Goal: Task Accomplishment & Management: Use online tool/utility

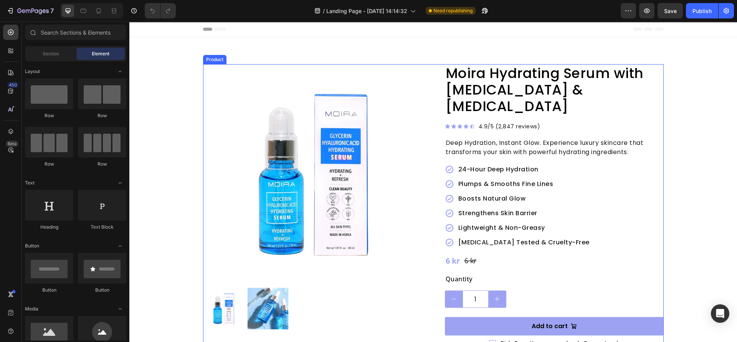
click at [424, 197] on div "Product Images Moira Hydrating Serum with Glycerin & Hyaluronic Acid Product Ti…" at bounding box center [433, 335] width 461 height 542
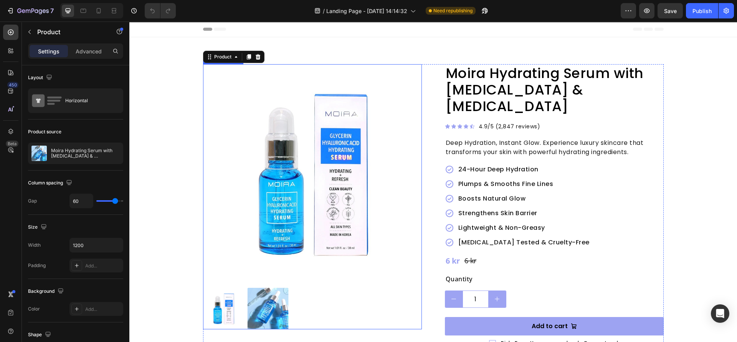
click at [268, 308] on img at bounding box center [267, 308] width 41 height 41
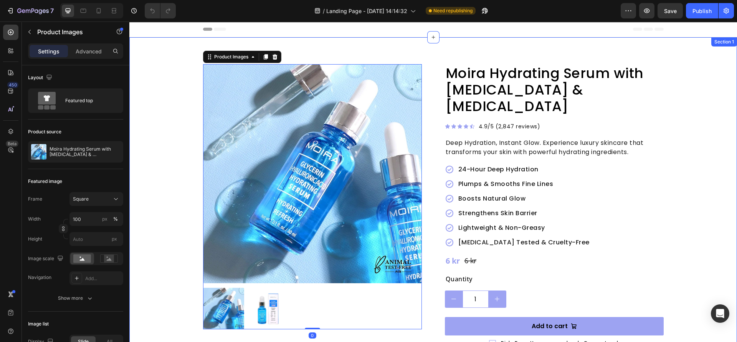
click at [180, 249] on div "Product Images 0 Moira Hydrating Serum with Glycerin & Hyaluronic Acid Product …" at bounding box center [433, 335] width 546 height 542
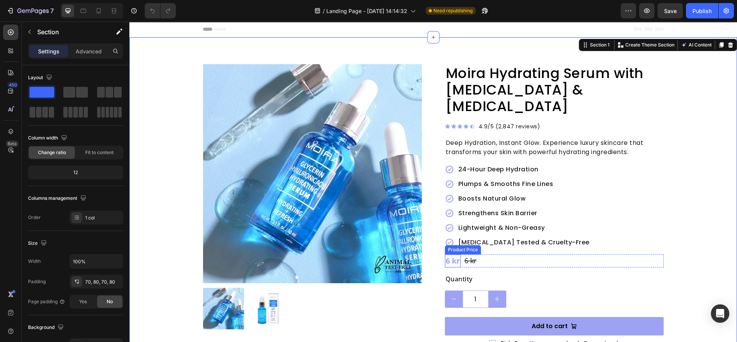
click at [451, 254] on div "6 kr" at bounding box center [453, 260] width 16 height 13
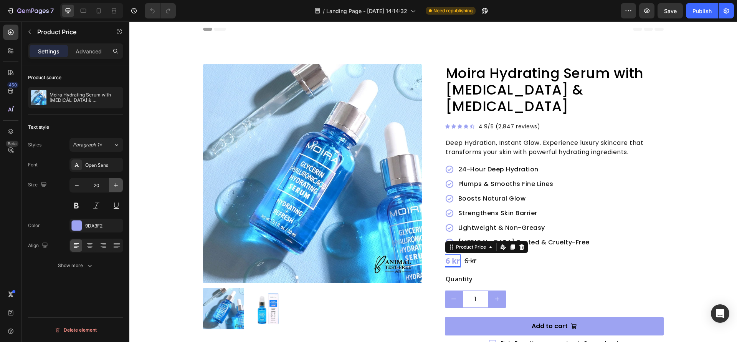
click at [113, 184] on icon "button" at bounding box center [116, 185] width 8 height 8
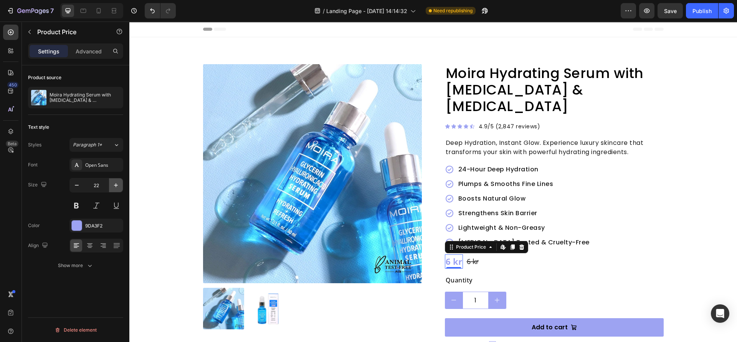
click at [113, 184] on icon "button" at bounding box center [116, 185] width 8 height 8
type input "24"
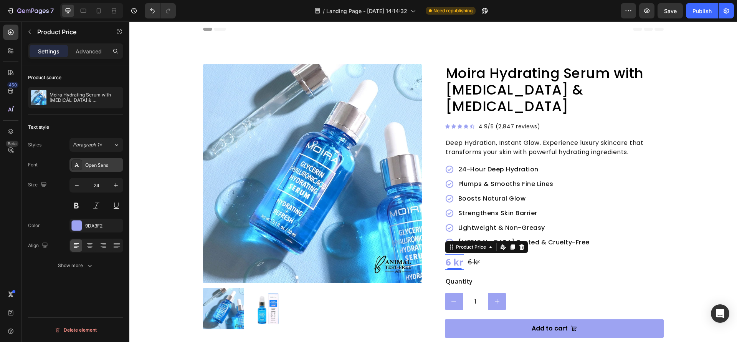
click at [102, 166] on div "Open Sans" at bounding box center [103, 165] width 36 height 7
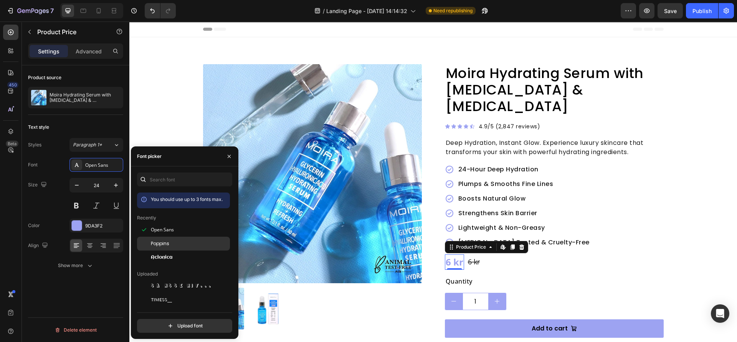
click at [164, 240] on span "Poppins" at bounding box center [160, 243] width 18 height 7
click at [81, 275] on div "Text style Styles Paragraph 1* Font Poppins Size 24 Color 9DA3F2 Align Show more" at bounding box center [75, 197] width 95 height 164
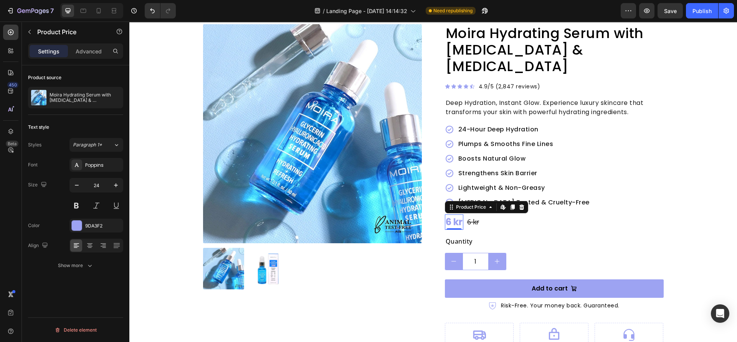
scroll to position [58, 0]
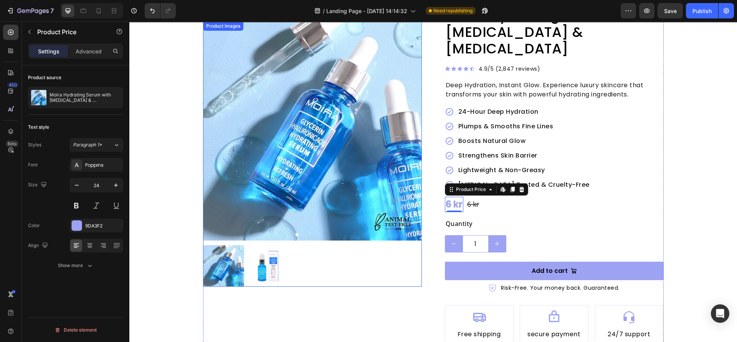
click at [429, 277] on div "Product Images Moira Hydrating Serum with Glycerin & Hyaluronic Acid Product Ti…" at bounding box center [433, 279] width 461 height 544
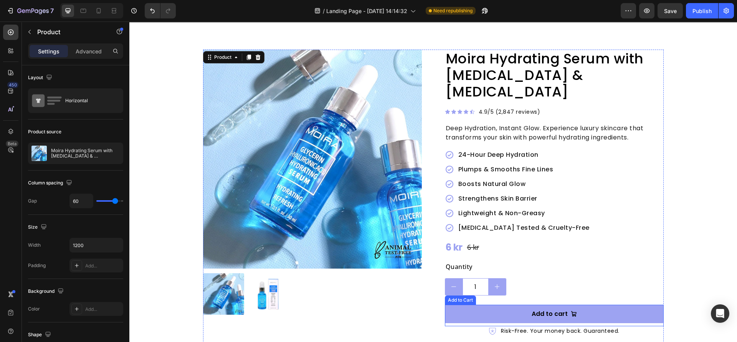
scroll to position [0, 0]
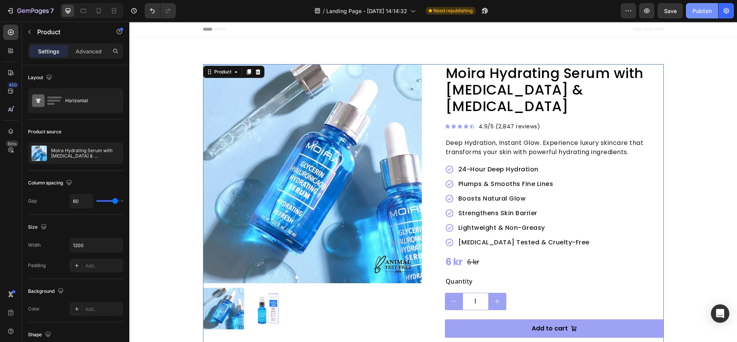
click at [701, 13] on div "Publish" at bounding box center [702, 11] width 19 height 8
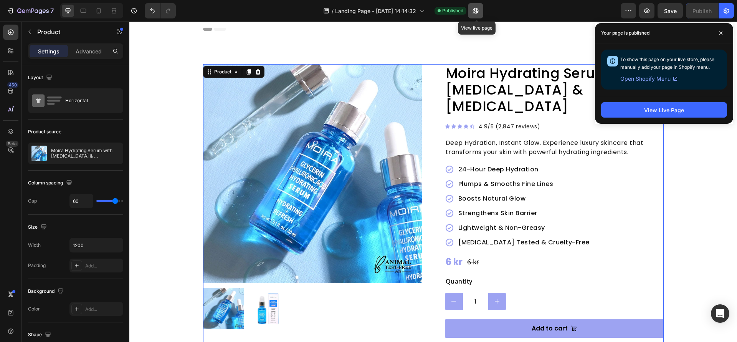
click at [474, 14] on icon "button" at bounding box center [476, 11] width 8 height 8
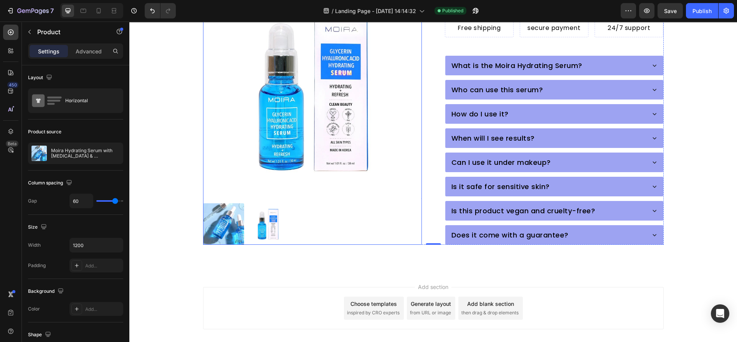
scroll to position [372, 0]
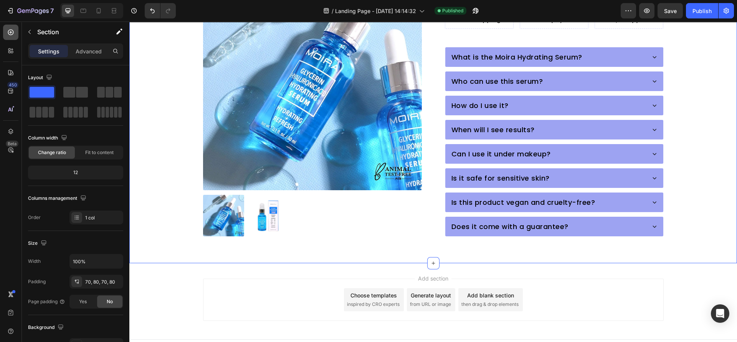
click at [11, 33] on icon at bounding box center [11, 32] width 8 height 8
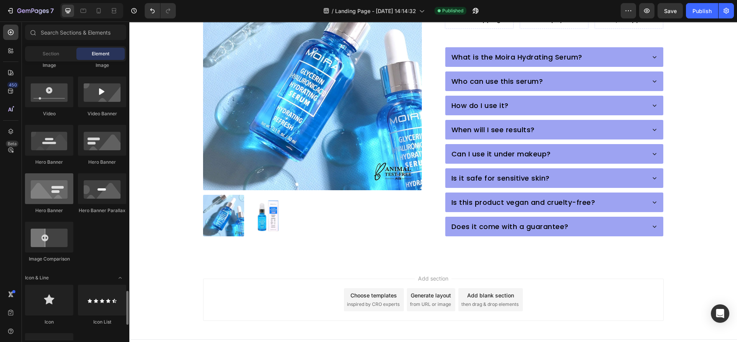
scroll to position [518, 0]
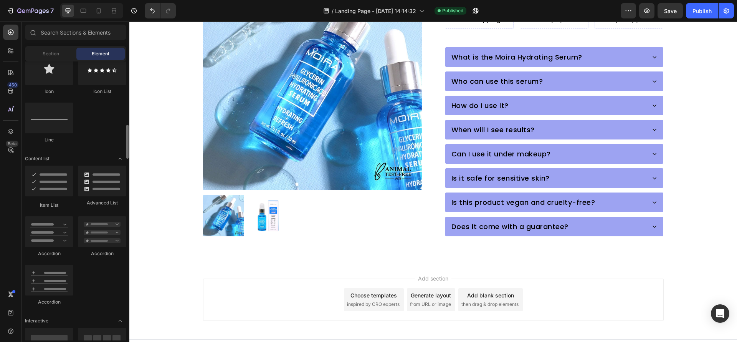
click at [344, 288] on div "Choose templates inspired by CRO experts" at bounding box center [374, 299] width 60 height 23
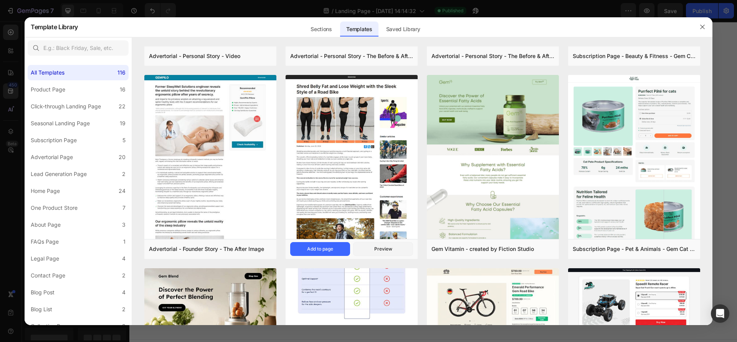
scroll to position [1109, 0]
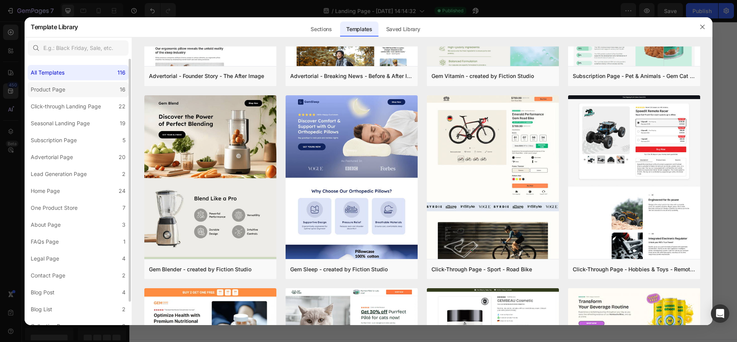
click at [59, 93] on div "Product Page" at bounding box center [48, 89] width 35 height 9
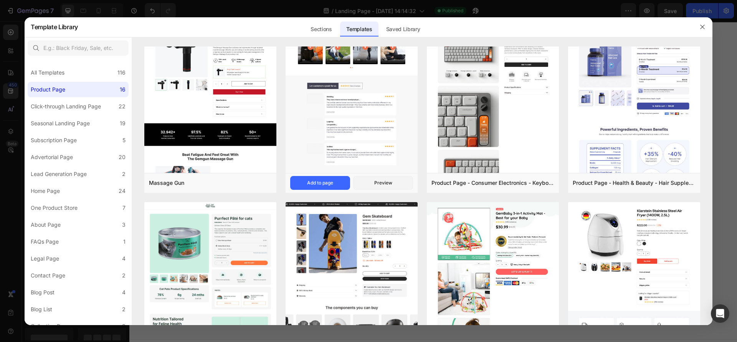
scroll to position [115, 0]
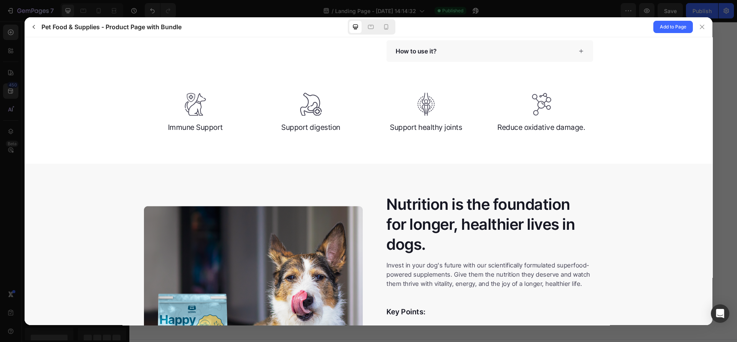
scroll to position [172, 0]
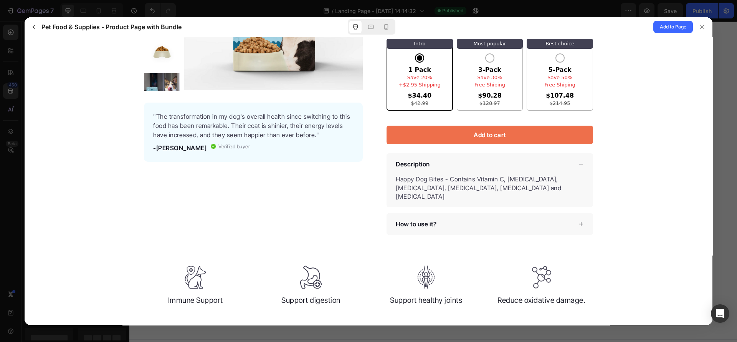
click at [568, 157] on div "Description" at bounding box center [490, 164] width 207 height 22
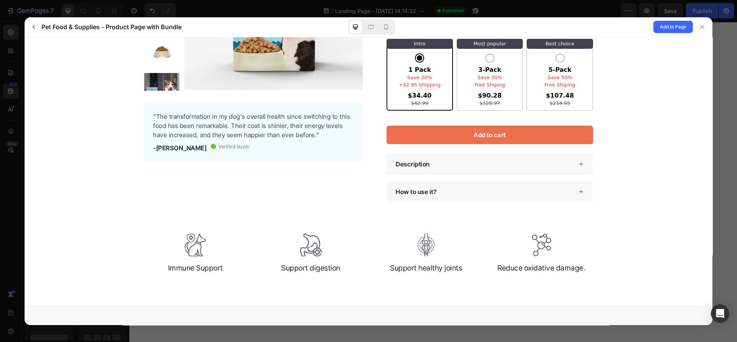
click at [572, 156] on div "Description" at bounding box center [490, 164] width 207 height 22
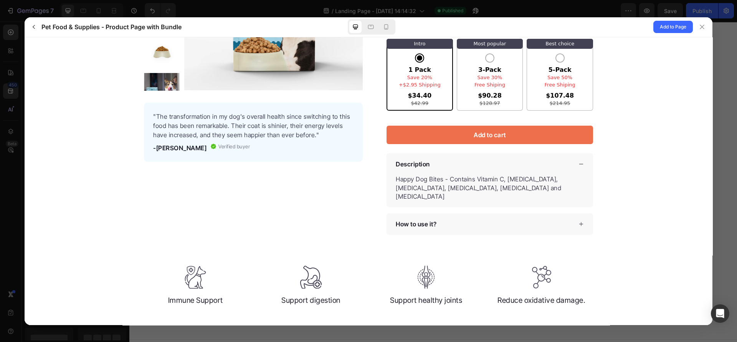
click at [572, 156] on div "Description" at bounding box center [490, 164] width 207 height 22
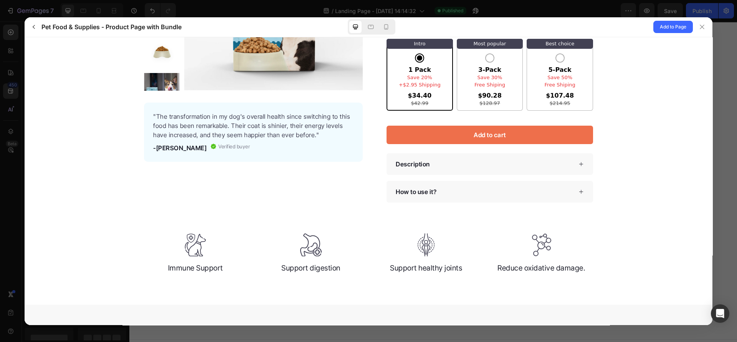
click at [572, 156] on div "Description" at bounding box center [490, 164] width 207 height 22
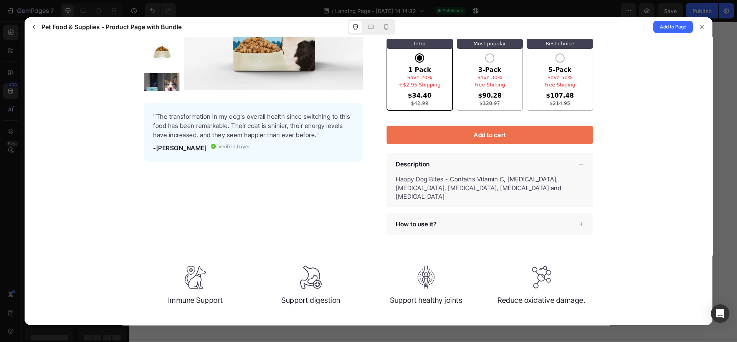
click at [572, 156] on div "Description" at bounding box center [490, 164] width 207 height 22
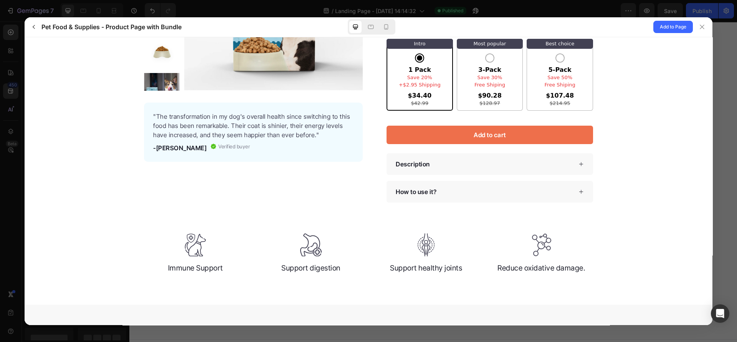
click at [572, 156] on div "Description" at bounding box center [490, 164] width 207 height 22
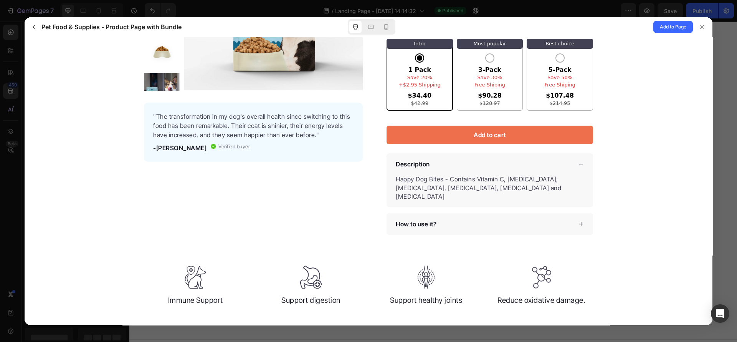
click at [300, 224] on gp-row "Your selections will add an additional charge of" at bounding box center [369, 74] width 688 height 381
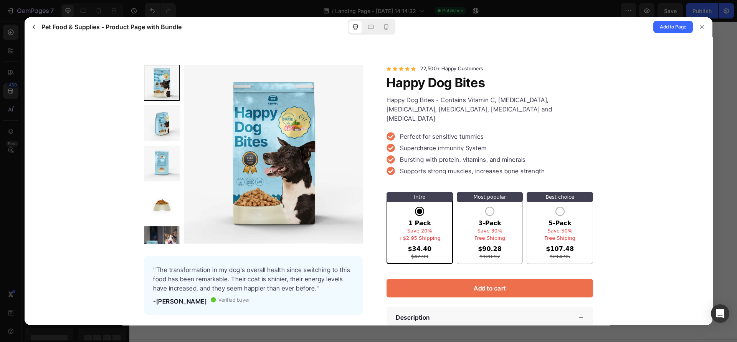
scroll to position [0, 0]
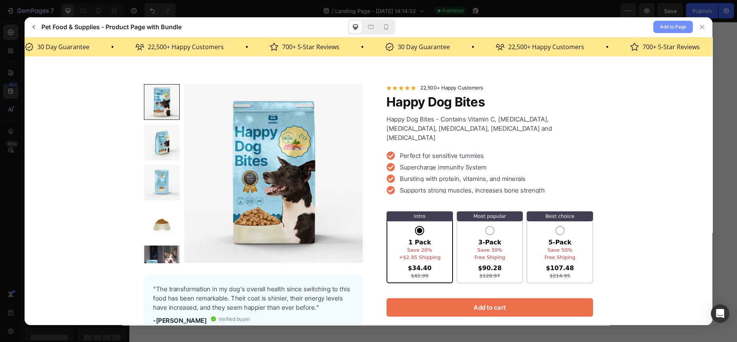
click at [678, 25] on span "Add to Page" at bounding box center [673, 26] width 26 height 9
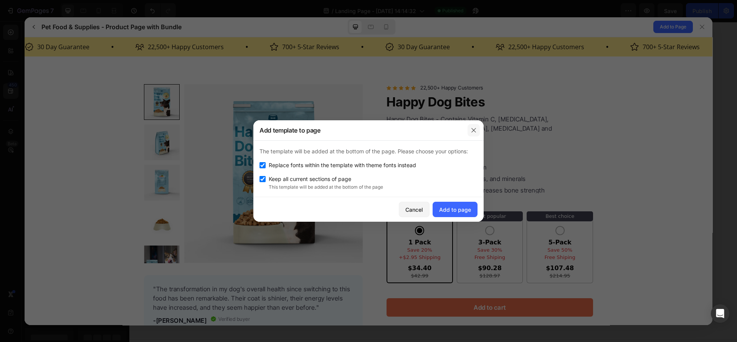
drag, startPoint x: 476, startPoint y: 127, endPoint x: 453, endPoint y: 90, distance: 43.8
click at [476, 127] on icon "button" at bounding box center [474, 130] width 6 height 6
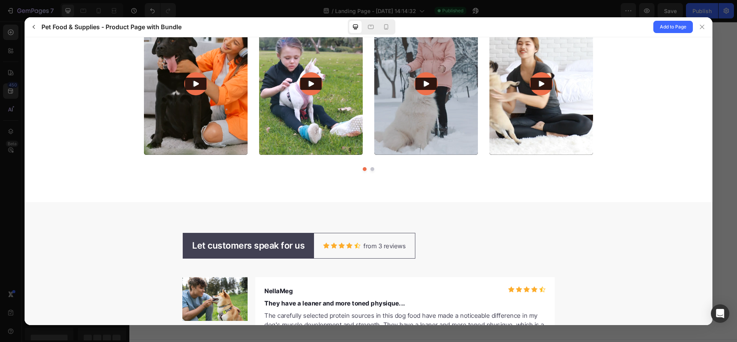
scroll to position [2427, 0]
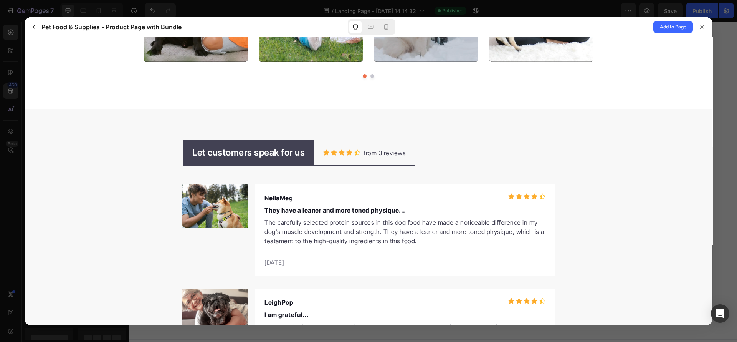
click at [363, 141] on div "from 3 reviews" at bounding box center [364, 152] width 101 height 25
click at [263, 146] on p "Let customers speak for us" at bounding box center [248, 152] width 113 height 13
click at [382, 140] on div "from 3 reviews" at bounding box center [364, 152] width 101 height 25
click at [372, 148] on p "from 3 reviews" at bounding box center [385, 152] width 42 height 9
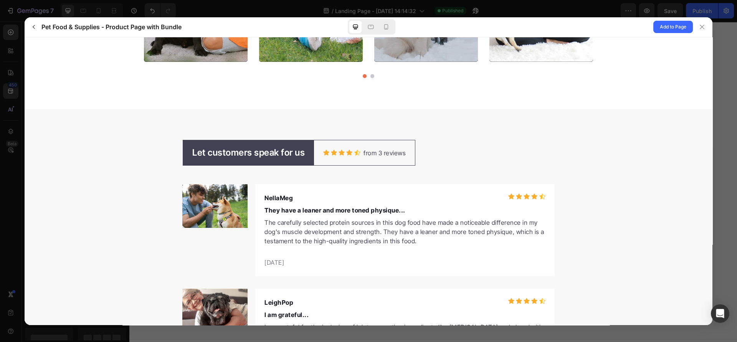
click at [281, 146] on p "Let customers speak for us" at bounding box center [248, 152] width 113 height 13
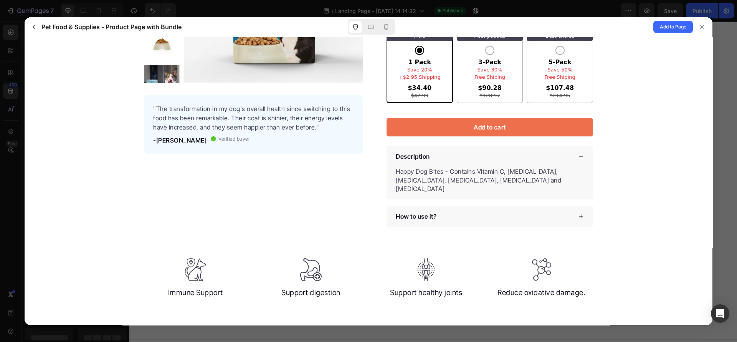
scroll to position [0, 0]
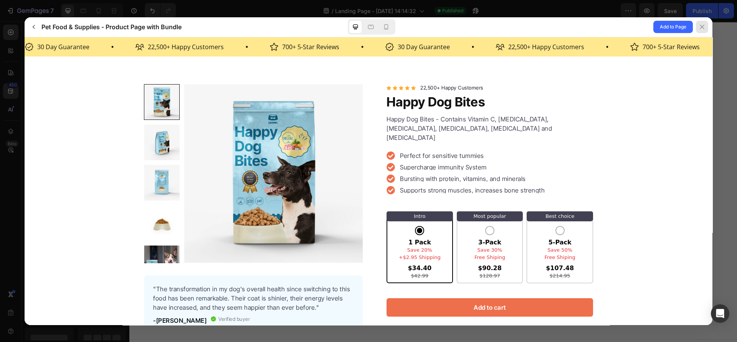
click at [709, 28] on button at bounding box center [703, 27] width 20 height 20
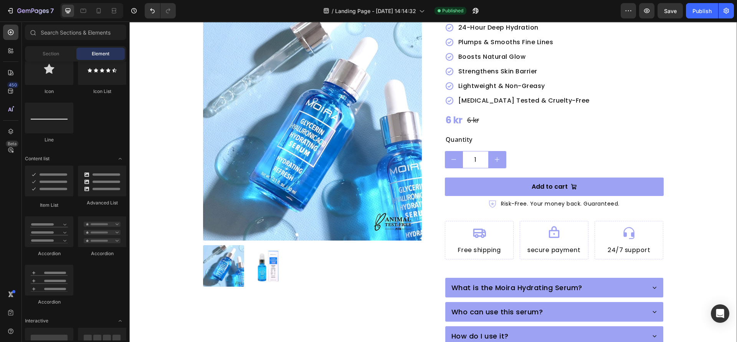
scroll to position [372, 0]
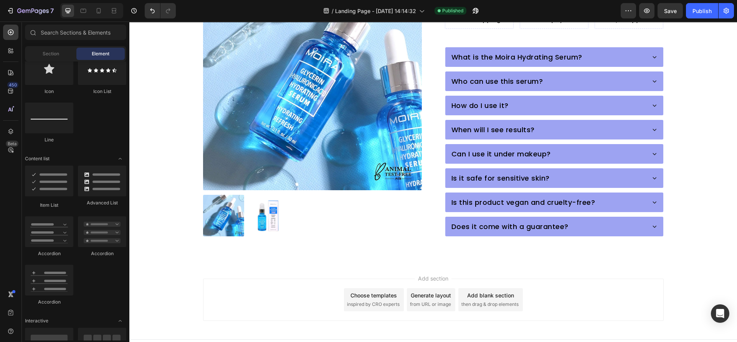
click at [381, 291] on div "Choose templates" at bounding box center [374, 295] width 46 height 8
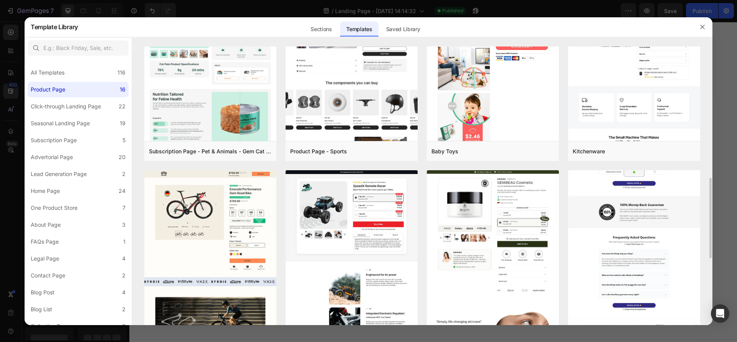
scroll to position [570, 0]
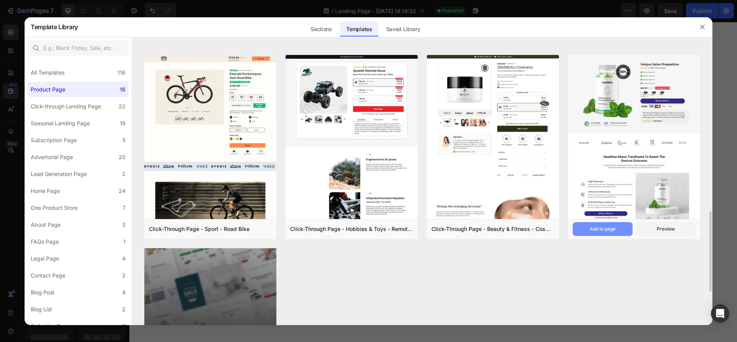
click at [593, 232] on div "Add to page" at bounding box center [603, 228] width 26 height 7
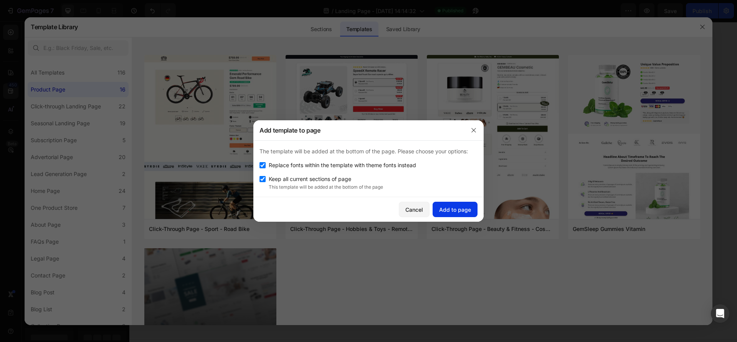
click at [446, 208] on div "Add to page" at bounding box center [455, 209] width 32 height 8
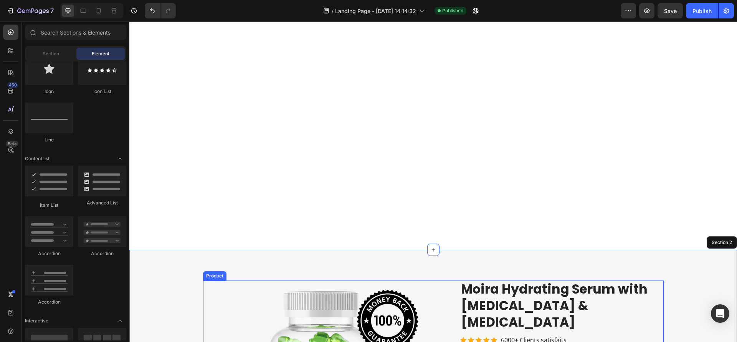
scroll to position [600, 0]
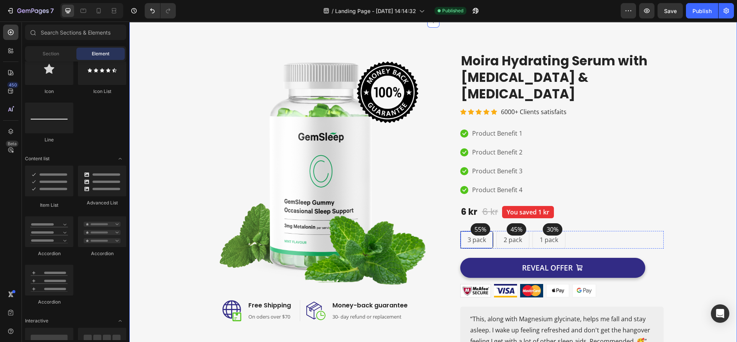
click at [486, 231] on div "3 pack Text block Row" at bounding box center [476, 240] width 33 height 18
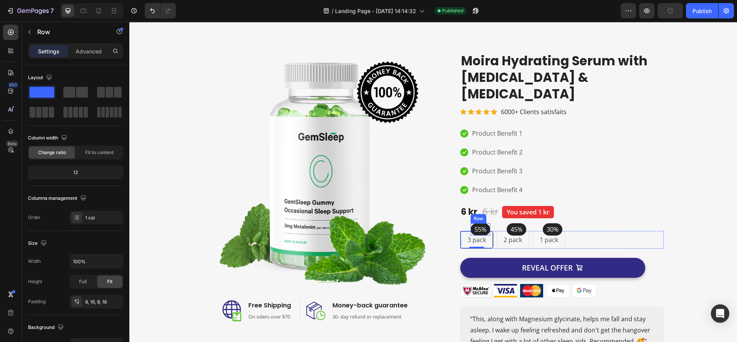
click at [484, 223] on div "55% Text block Row" at bounding box center [481, 229] width 20 height 12
click at [88, 54] on p "Advanced" at bounding box center [89, 51] width 26 height 8
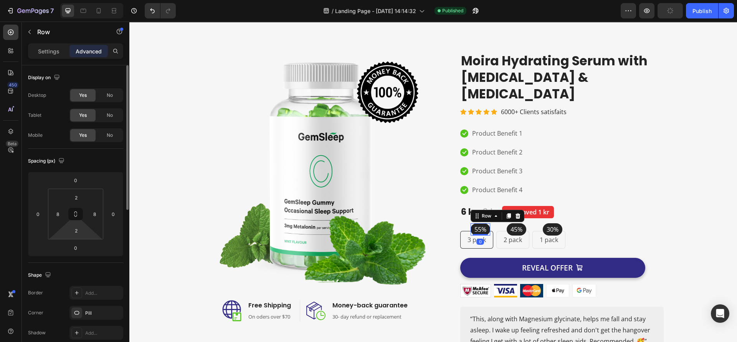
scroll to position [172, 0]
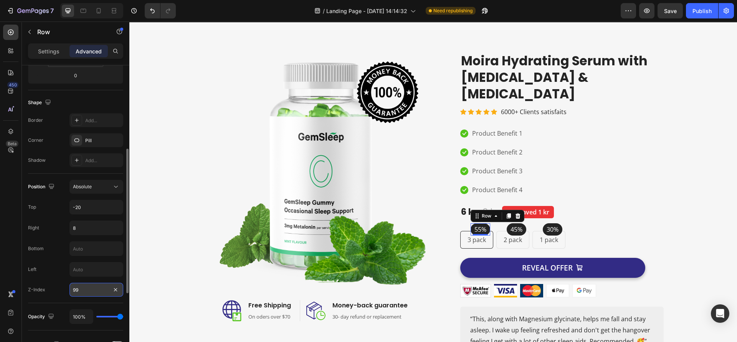
click at [84, 292] on input "99" at bounding box center [97, 290] width 54 height 14
click at [38, 278] on div "Position Absolute Top -20 Right 8 Bottom Left Z-Index 999" at bounding box center [75, 238] width 95 height 117
click at [46, 277] on div "Position Absolute Top -20 Right 8 Bottom Left Z-Index 999" at bounding box center [75, 238] width 95 height 117
click at [89, 291] on input "999" at bounding box center [97, 290] width 54 height 14
type input "99"
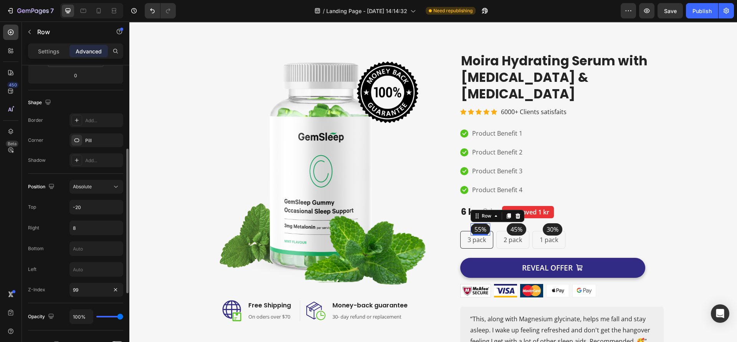
click at [56, 278] on div "Position Absolute Top -20 Right 8 Bottom Left Z-Index 99" at bounding box center [75, 238] width 95 height 117
click at [11, 33] on icon at bounding box center [11, 32] width 8 height 8
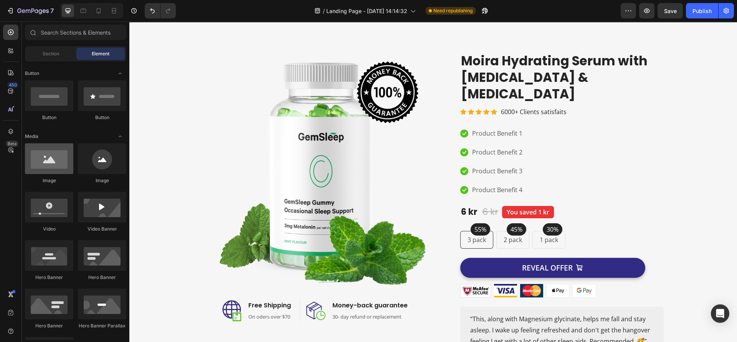
scroll to position [0, 0]
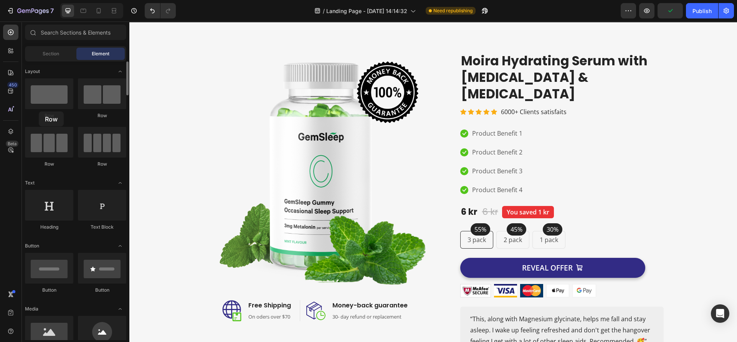
drag, startPoint x: 117, startPoint y: 122, endPoint x: 39, endPoint y: 111, distance: 79.1
click at [39, 111] on div "Row" at bounding box center [49, 98] width 48 height 41
drag, startPoint x: 200, startPoint y: 172, endPoint x: 518, endPoint y: 235, distance: 324.1
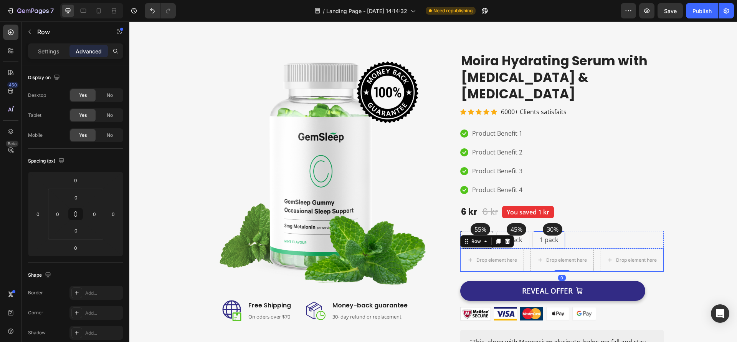
click at [558, 231] on div "1 pack Text block Row" at bounding box center [549, 240] width 33 height 18
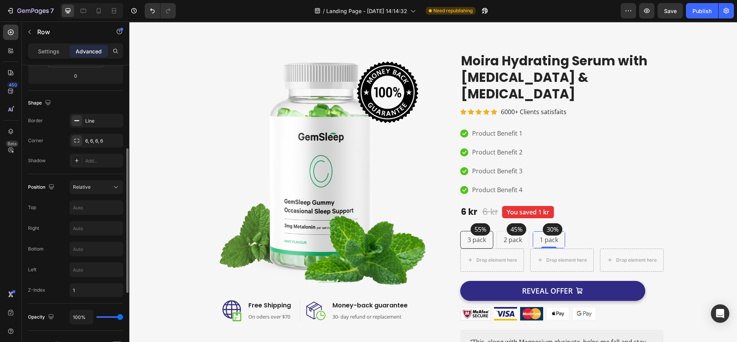
drag, startPoint x: 39, startPoint y: 46, endPoint x: 27, endPoint y: 99, distance: 54.6
click at [39, 46] on div "Settings" at bounding box center [49, 51] width 38 height 12
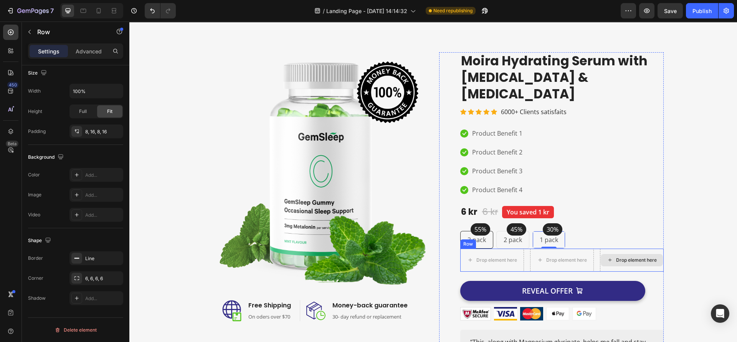
click at [600, 248] on div "Drop element here" at bounding box center [632, 259] width 64 height 23
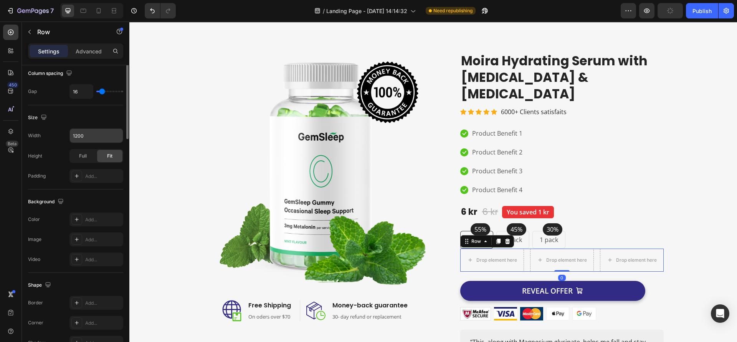
scroll to position [0, 0]
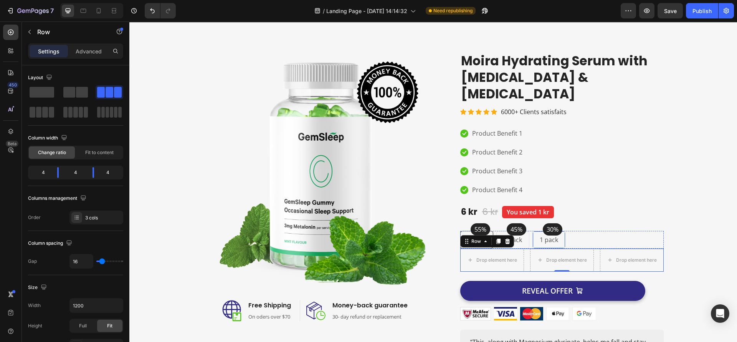
click at [533, 231] on div "1 pack Text block Row" at bounding box center [549, 240] width 33 height 18
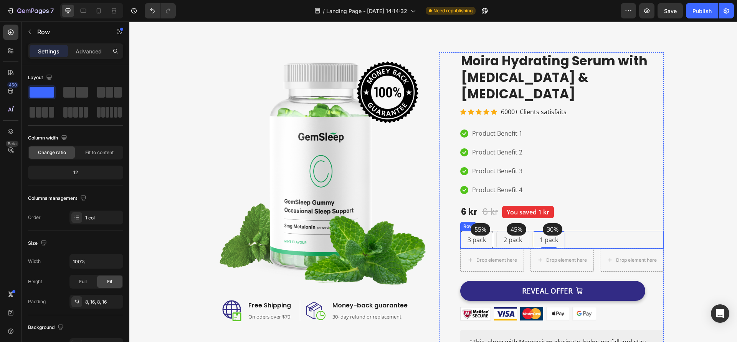
click at [588, 231] on div "55% Text block Row 3 pack Text block Row 45% Text block Row 2 pack Text block R…" at bounding box center [562, 240] width 204 height 18
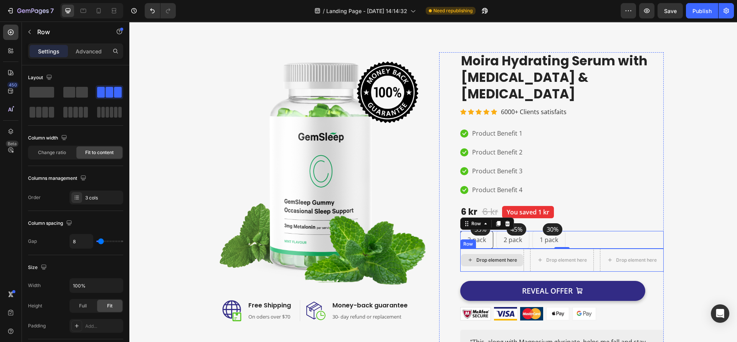
click at [500, 252] on div "Drop element here" at bounding box center [492, 259] width 64 height 23
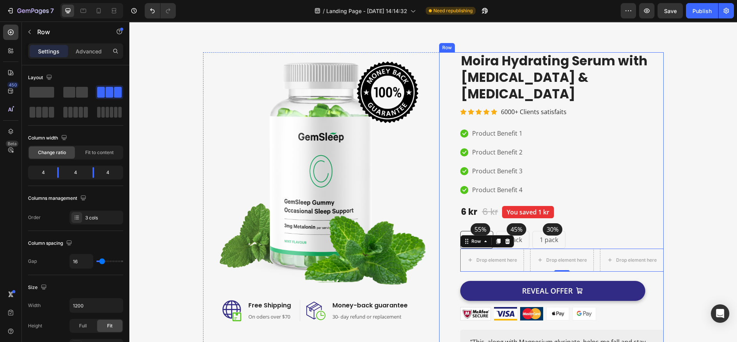
click at [488, 204] on div "Product Images Moira Hydrating Serum with Glycerin & Hyaluronic Acid Product Ti…" at bounding box center [562, 222] width 204 height 341
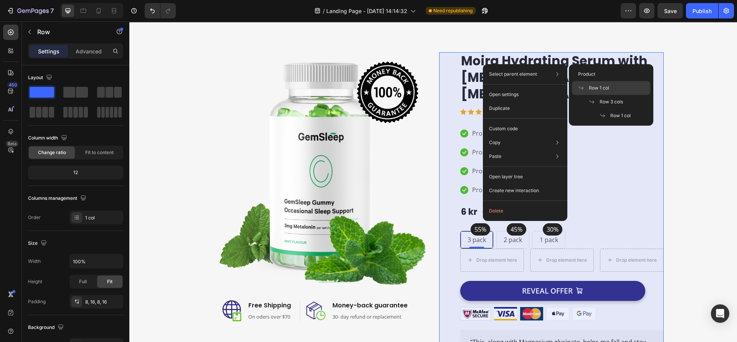
click at [601, 89] on span "Row 1 col" at bounding box center [599, 87] width 20 height 7
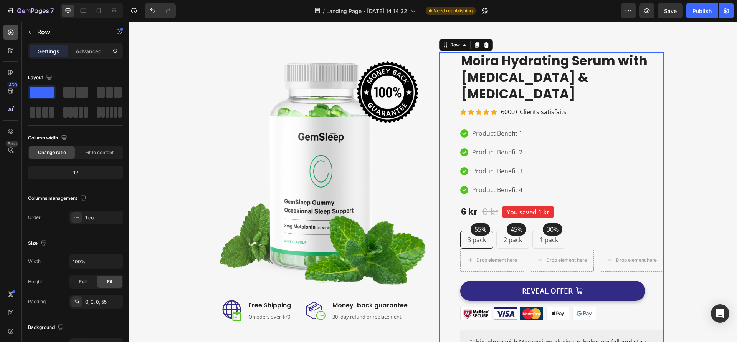
click at [7, 33] on icon at bounding box center [11, 32] width 8 height 8
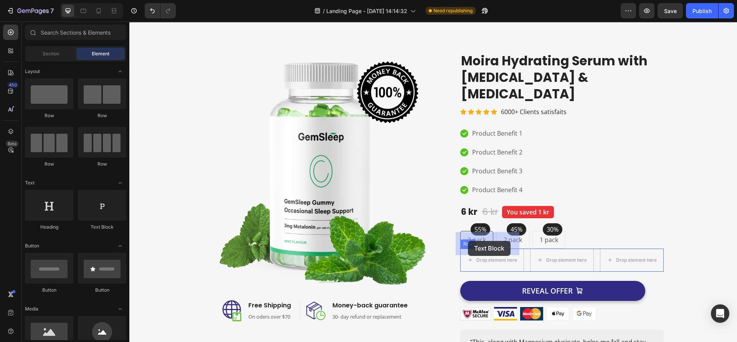
drag, startPoint x: 229, startPoint y: 227, endPoint x: 468, endPoint y: 241, distance: 239.2
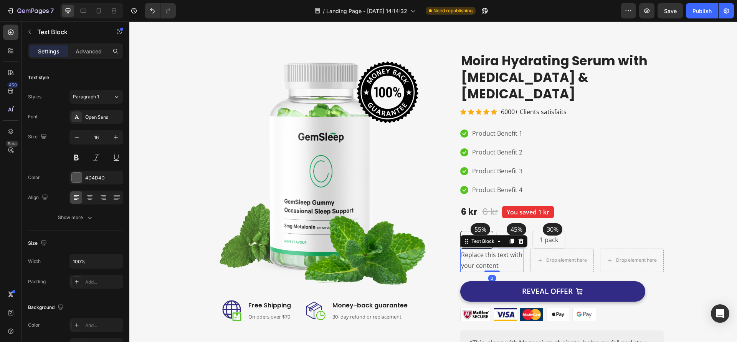
click at [488, 248] on div "Replace this text with your content" at bounding box center [492, 260] width 64 height 24
click at [488, 249] on p "Replace this text with your content" at bounding box center [492, 260] width 62 height 22
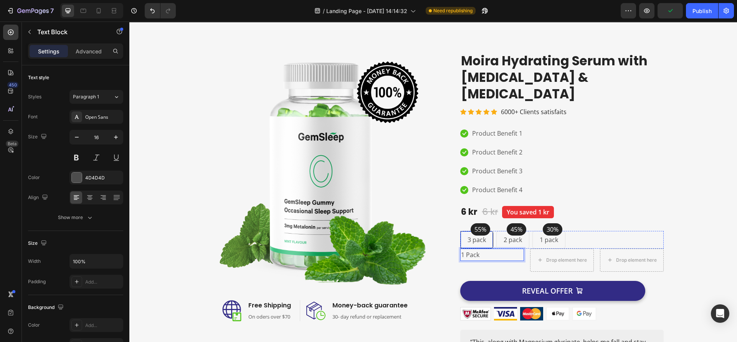
click at [487, 231] on div "3 pack Text block Row" at bounding box center [476, 240] width 33 height 18
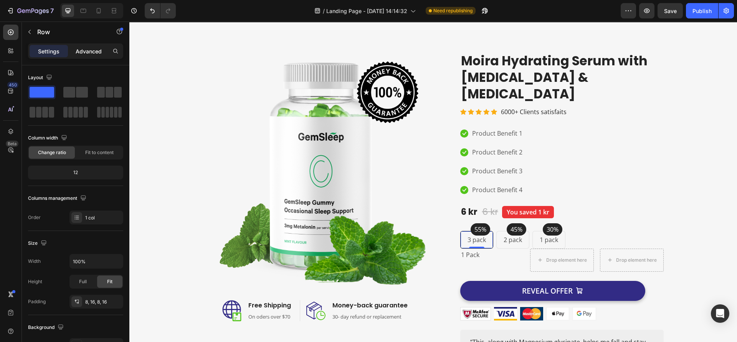
click at [93, 48] on p "Advanced" at bounding box center [89, 51] width 26 height 8
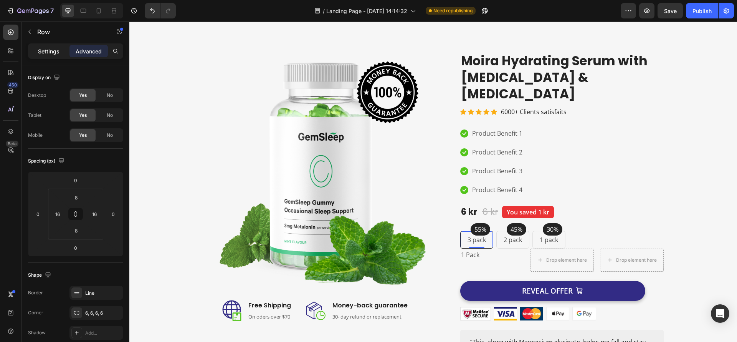
click at [50, 48] on p "Settings" at bounding box center [49, 51] width 22 height 8
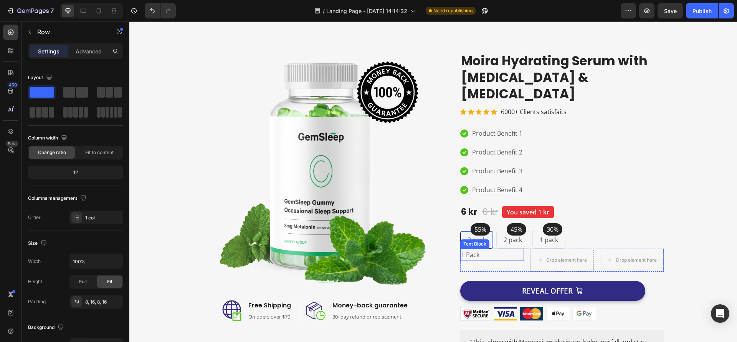
click at [485, 249] on p "1 Pack" at bounding box center [492, 254] width 62 height 11
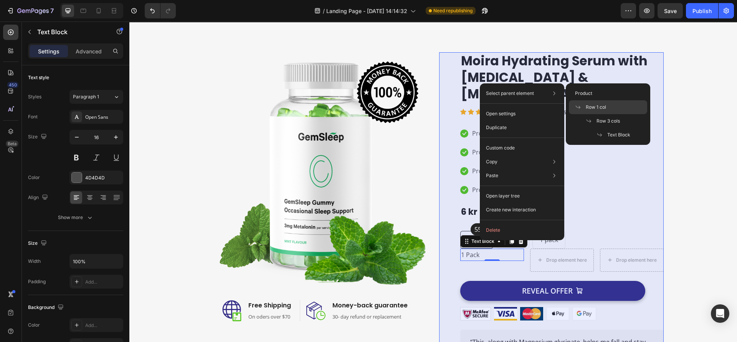
click at [584, 108] on span at bounding box center [580, 107] width 11 height 6
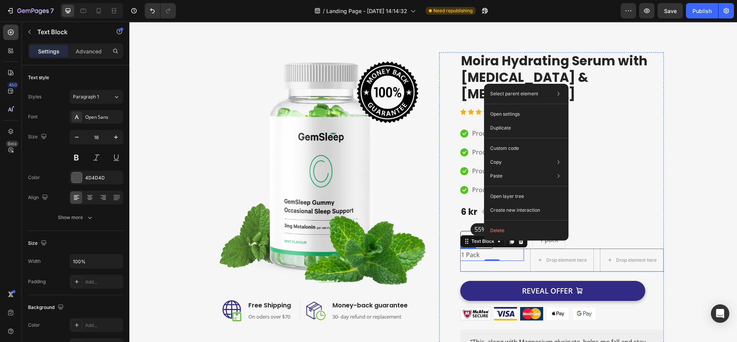
click at [482, 248] on div "1 Pack Text Block 0" at bounding box center [492, 259] width 64 height 23
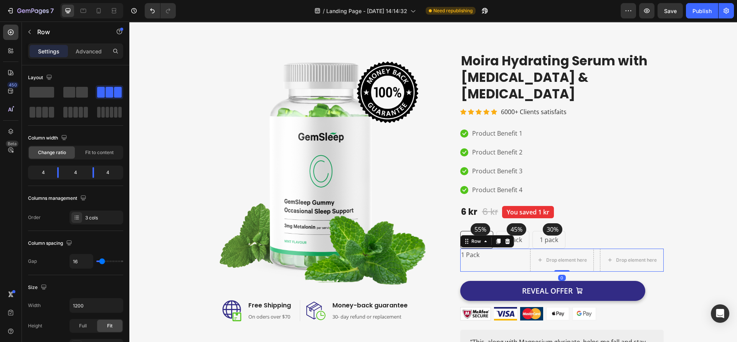
click at [482, 249] on p "1 Pack" at bounding box center [492, 254] width 62 height 11
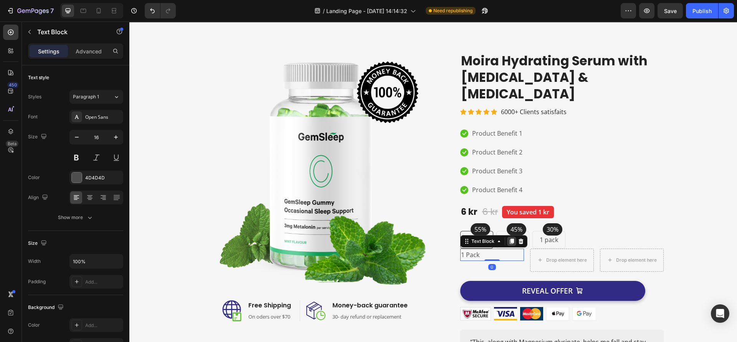
click at [510, 238] on icon at bounding box center [512, 240] width 4 height 5
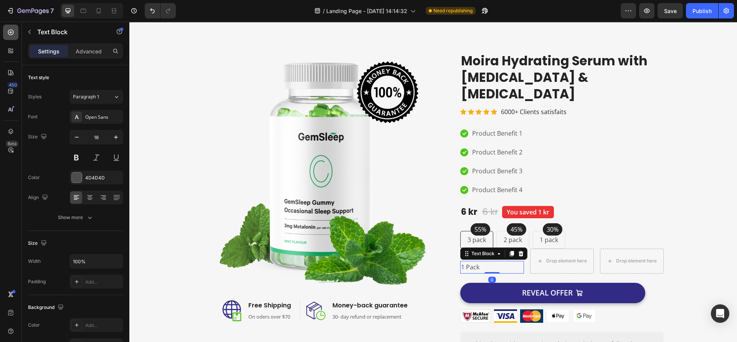
click at [10, 28] on icon at bounding box center [11, 32] width 8 height 8
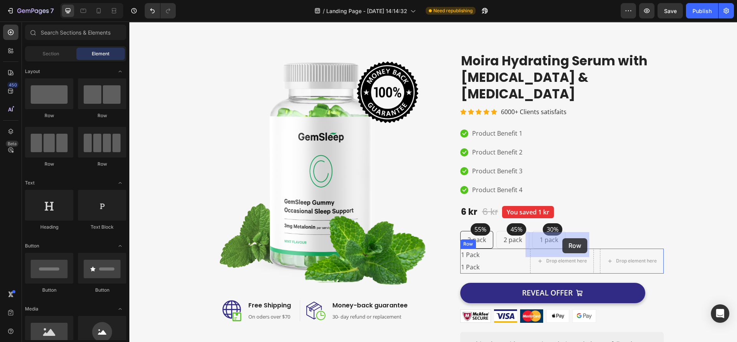
drag, startPoint x: 179, startPoint y: 125, endPoint x: 563, endPoint y: 238, distance: 399.5
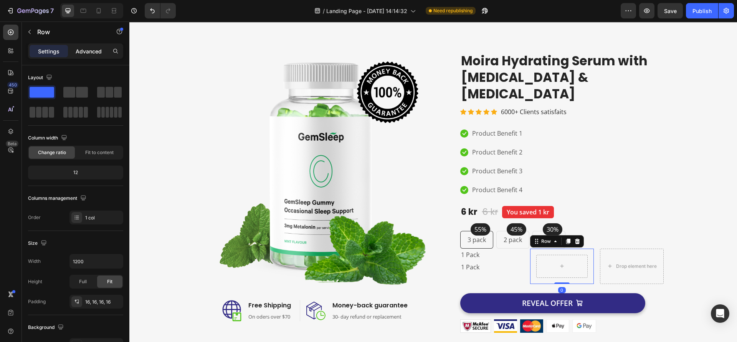
click at [95, 51] on p "Advanced" at bounding box center [89, 51] width 26 height 8
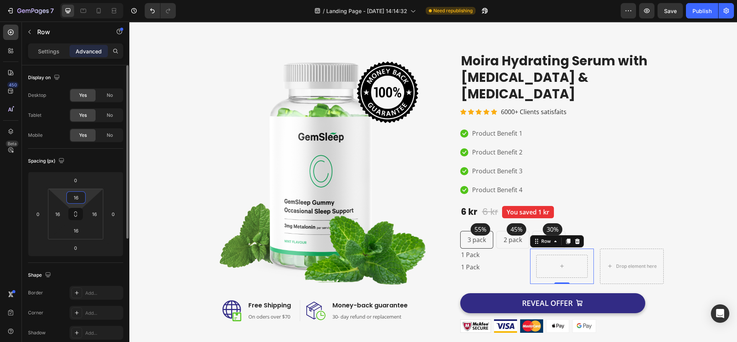
click at [75, 197] on input "16" at bounding box center [75, 198] width 15 height 12
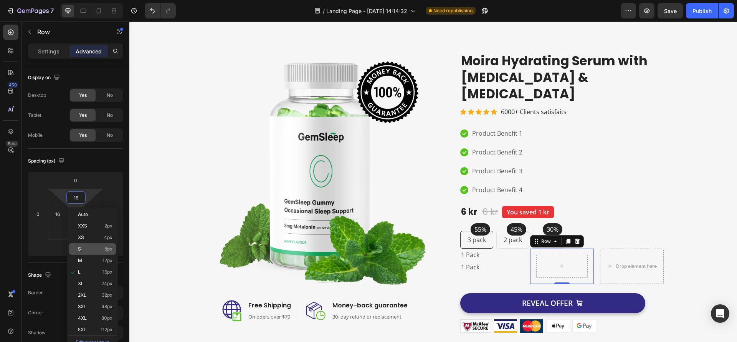
click at [98, 250] on p "S 8px" at bounding box center [95, 248] width 35 height 5
type input "8"
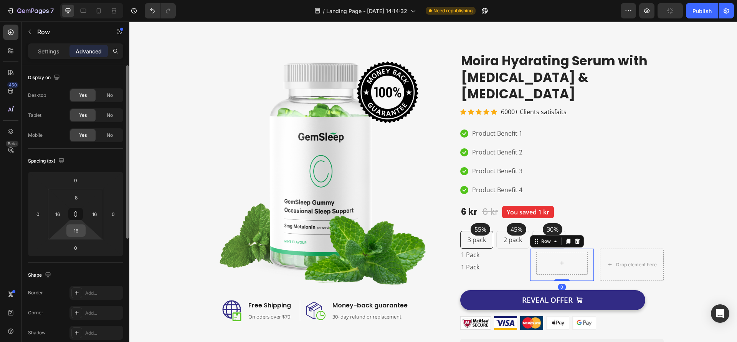
click at [77, 232] on input "16" at bounding box center [75, 231] width 15 height 12
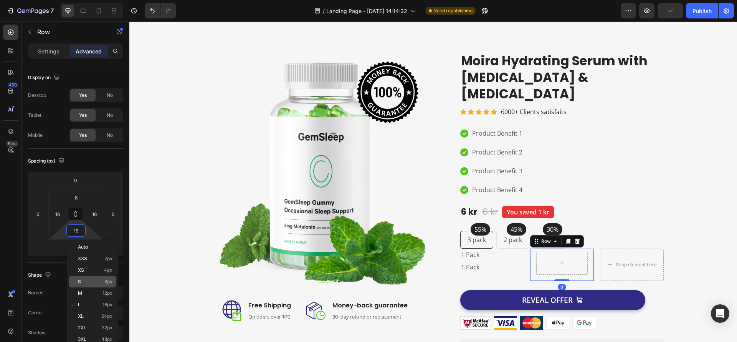
drag, startPoint x: 306, startPoint y: 237, endPoint x: 99, endPoint y: 281, distance: 211.3
click at [99, 281] on p "S 8px" at bounding box center [95, 281] width 35 height 5
type input "8"
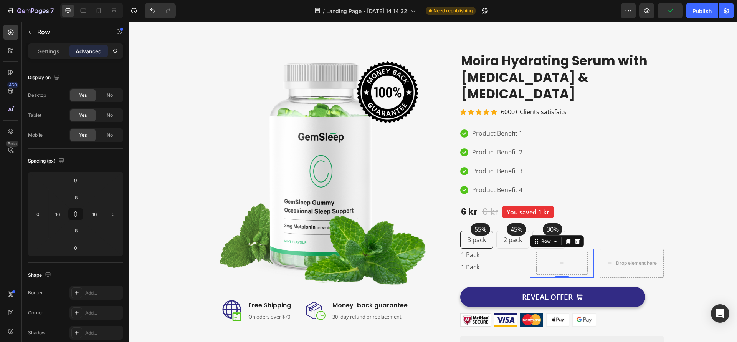
click at [530, 251] on div "Row 0" at bounding box center [562, 262] width 64 height 29
click at [505, 262] on p "1 Pack" at bounding box center [492, 267] width 62 height 11
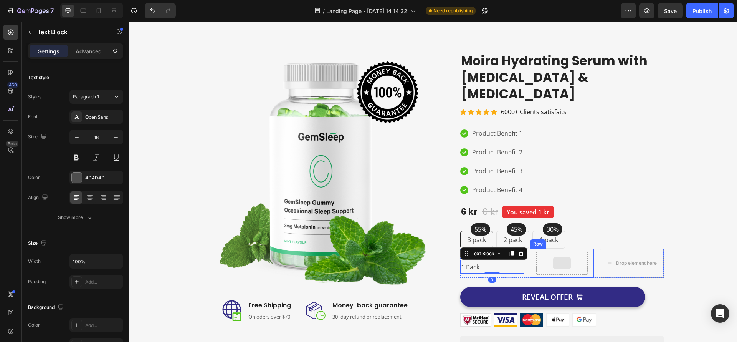
click at [531, 251] on div "Row" at bounding box center [562, 262] width 64 height 29
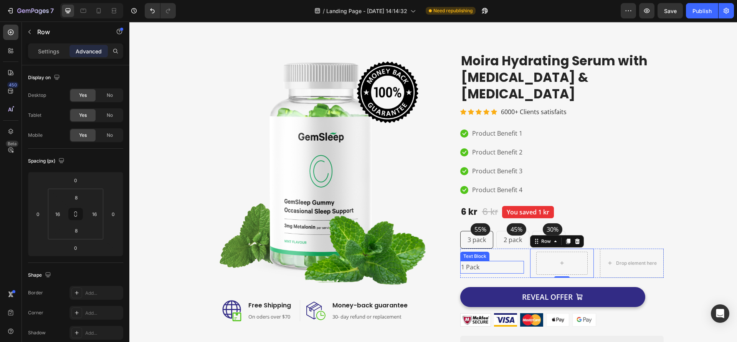
click at [465, 262] on p "1 Pack" at bounding box center [492, 267] width 62 height 11
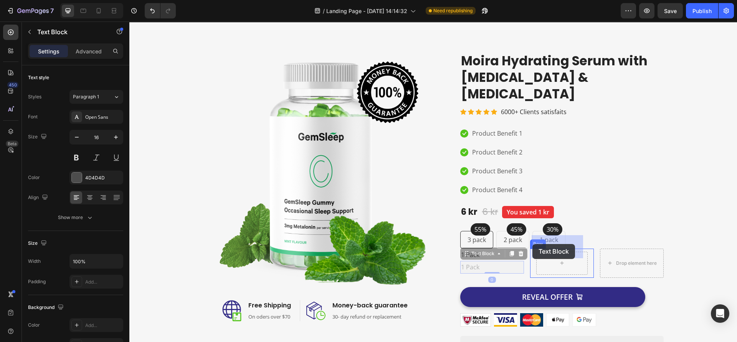
drag, startPoint x: 464, startPoint y: 238, endPoint x: 533, endPoint y: 244, distance: 68.6
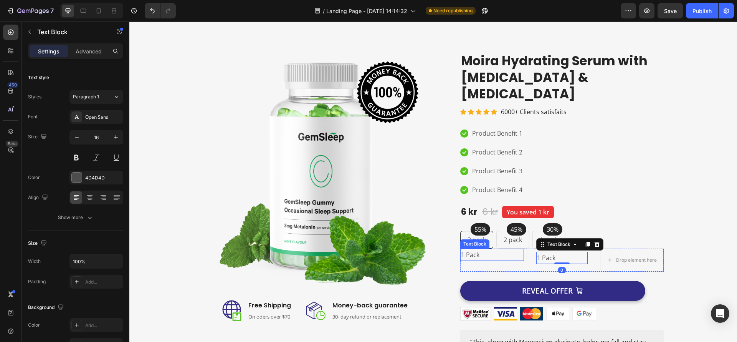
click at [510, 249] on p "1 Pack" at bounding box center [492, 254] width 62 height 11
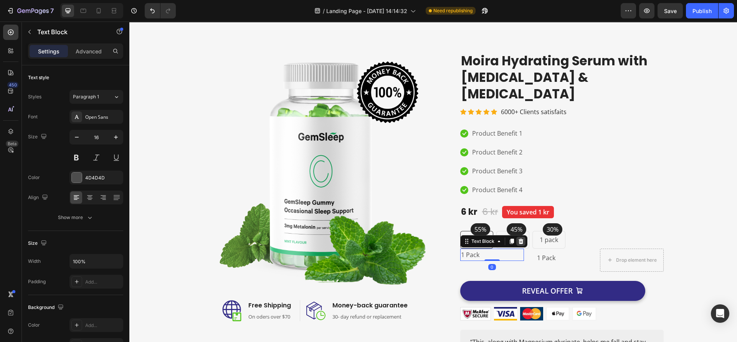
click at [517, 237] on div at bounding box center [521, 241] width 9 height 9
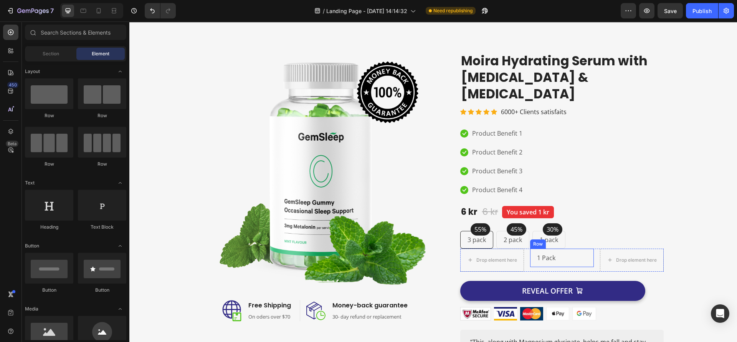
click at [562, 248] on div "1 Pack Text Block Row" at bounding box center [562, 257] width 64 height 19
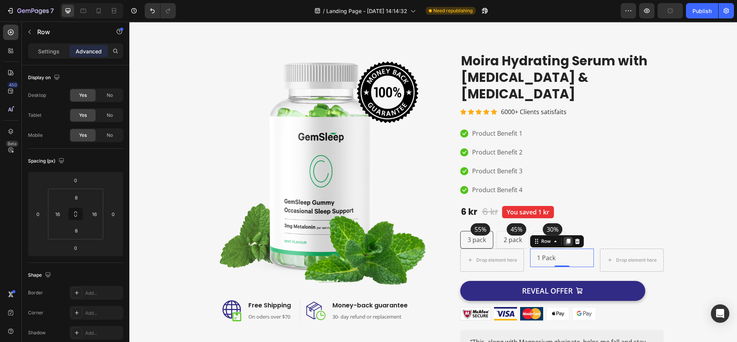
click at [566, 238] on icon at bounding box center [568, 240] width 4 height 5
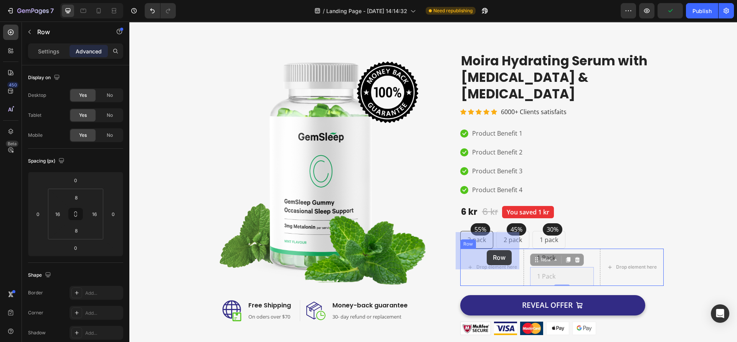
drag, startPoint x: 535, startPoint y: 239, endPoint x: 528, endPoint y: 257, distance: 18.6
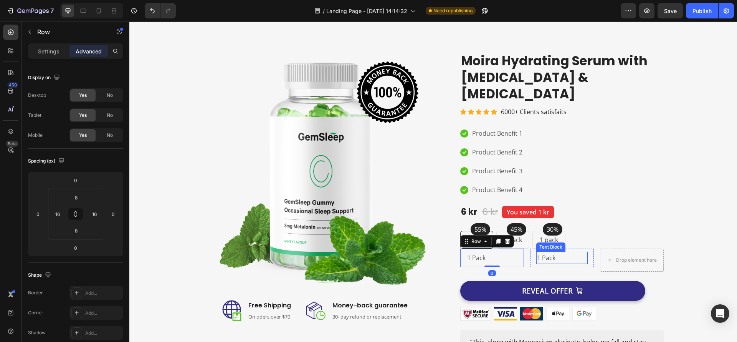
click at [556, 252] on p "1 Pack" at bounding box center [562, 257] width 50 height 11
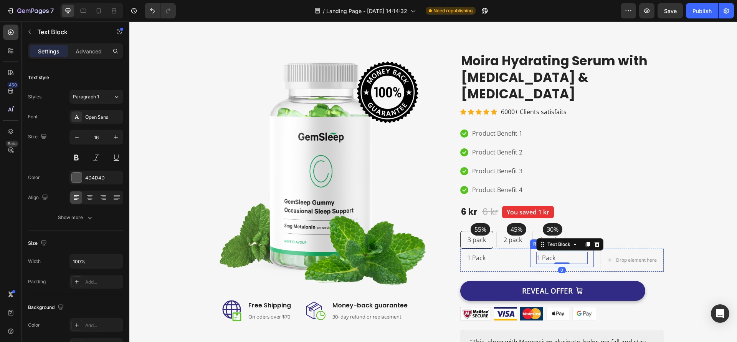
click at [530, 248] on div "1 Pack Text Block 0 Row" at bounding box center [562, 257] width 64 height 19
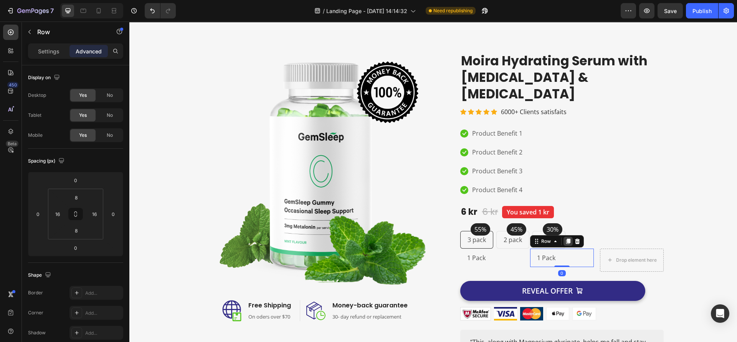
click at [565, 238] on icon at bounding box center [568, 241] width 6 height 6
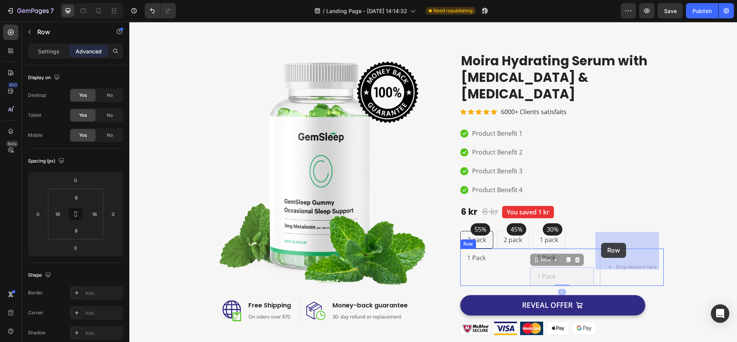
drag, startPoint x: 535, startPoint y: 244, endPoint x: 601, endPoint y: 243, distance: 66.1
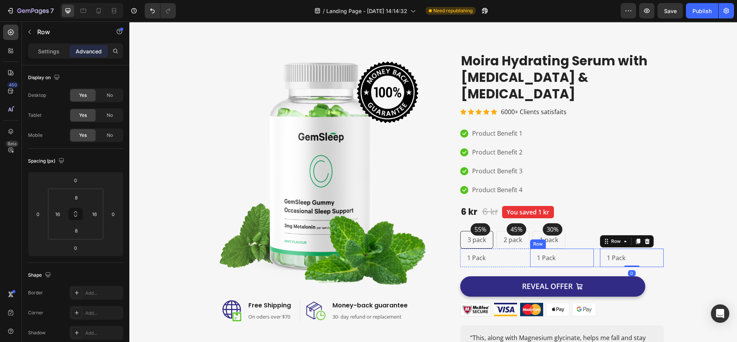
click at [530, 248] on div "1 Pack Text Block Row" at bounding box center [562, 257] width 64 height 19
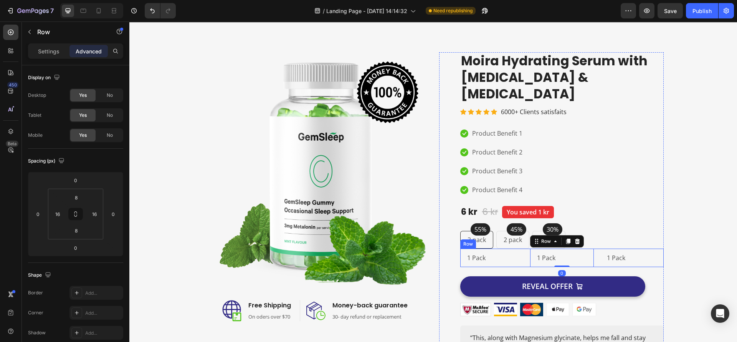
click at [524, 248] on div "1 Pack Text Block Row 1 Pack Text Block Row 0 1 Pack Text Block Row Row" at bounding box center [562, 257] width 204 height 19
click at [53, 51] on p "Settings" at bounding box center [49, 51] width 22 height 8
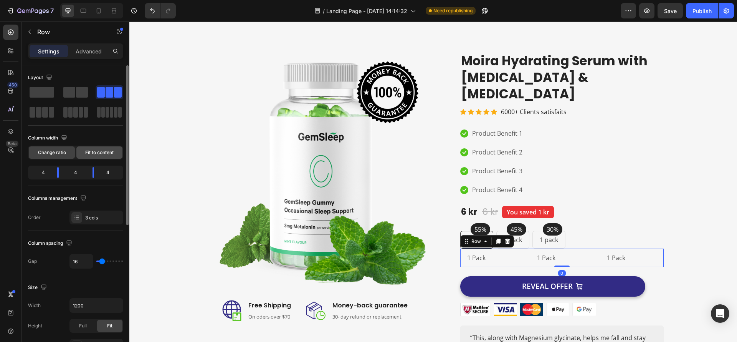
click at [104, 154] on span "Fit to content" at bounding box center [99, 152] width 28 height 7
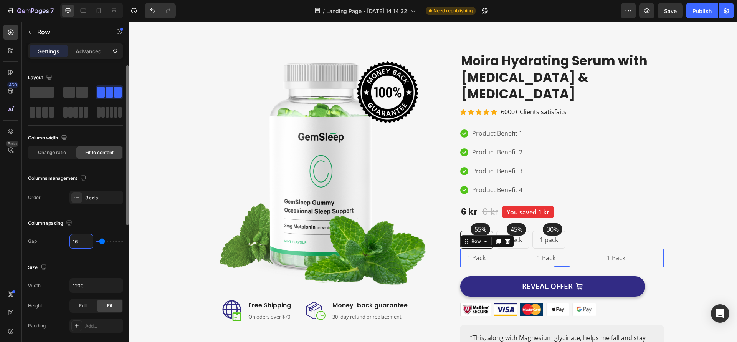
click at [81, 237] on input "16" at bounding box center [81, 241] width 23 height 14
type input "8"
click at [508, 252] on p "1 Pack" at bounding box center [493, 257] width 52 height 11
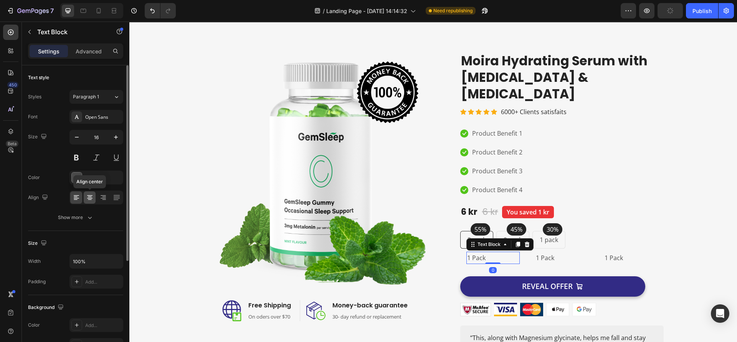
drag, startPoint x: 91, startPoint y: 200, endPoint x: 356, endPoint y: 222, distance: 265.9
click at [91, 200] on icon at bounding box center [90, 198] width 8 height 8
click at [545, 252] on div "1 Pack" at bounding box center [561, 258] width 53 height 13
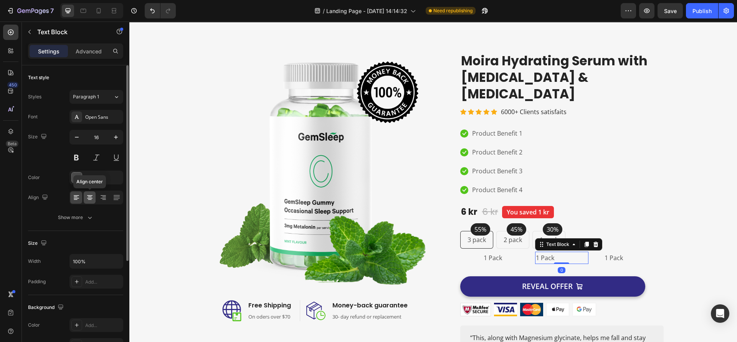
click at [86, 197] on icon at bounding box center [90, 198] width 8 height 8
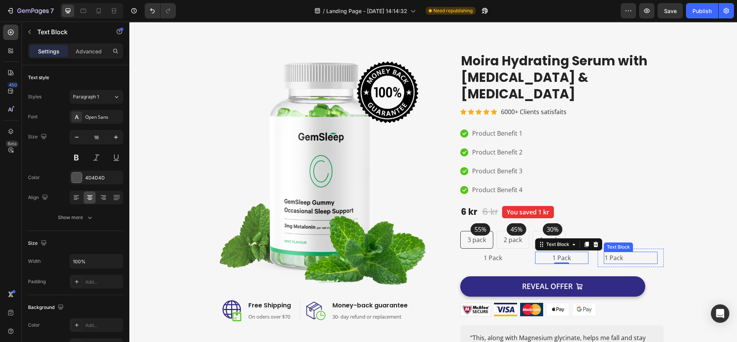
click at [604, 252] on div "1 Pack" at bounding box center [630, 258] width 53 height 13
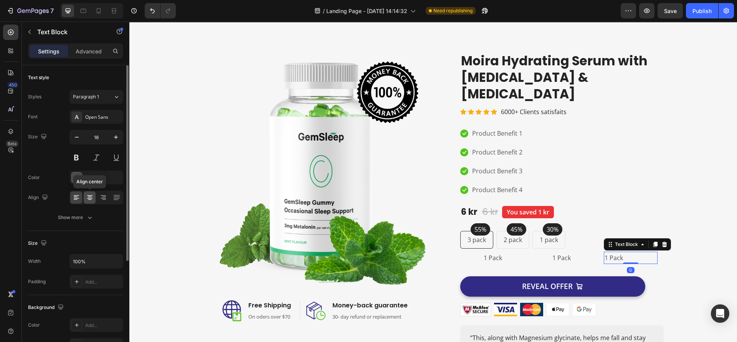
click at [84, 199] on div at bounding box center [90, 197] width 12 height 12
click at [535, 252] on div "1 Pack" at bounding box center [561, 258] width 53 height 13
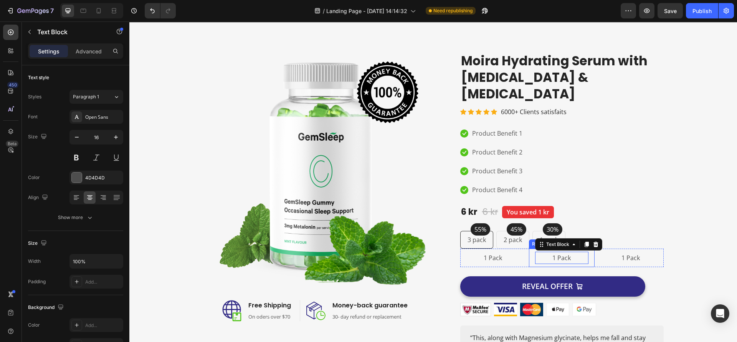
click at [529, 248] on div "1 Pack Text Block 0 Row" at bounding box center [562, 257] width 66 height 19
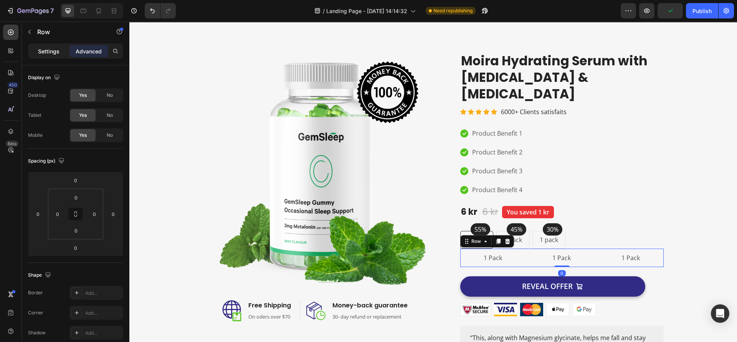
click at [47, 47] on p "Settings" at bounding box center [49, 51] width 22 height 8
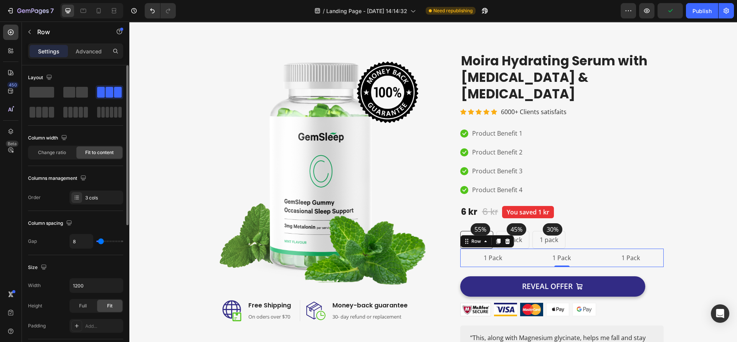
click at [102, 153] on span "Fit to content" at bounding box center [99, 152] width 28 height 7
click at [526, 231] on div "55% Text block Row 3 pack Text block Row 45% Text block Row 2 pack Text block R…" at bounding box center [562, 240] width 204 height 18
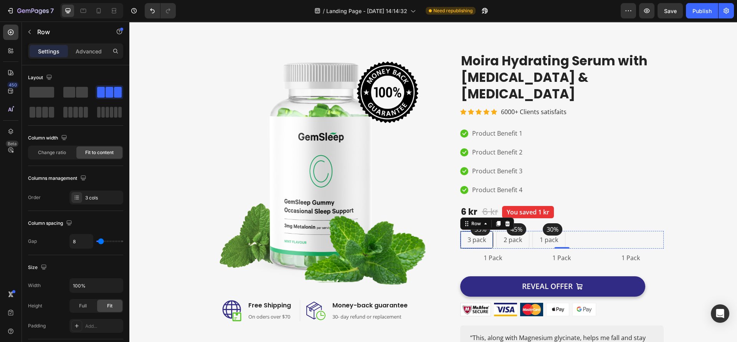
click at [488, 231] on div "3 pack Text block Row" at bounding box center [476, 240] width 33 height 18
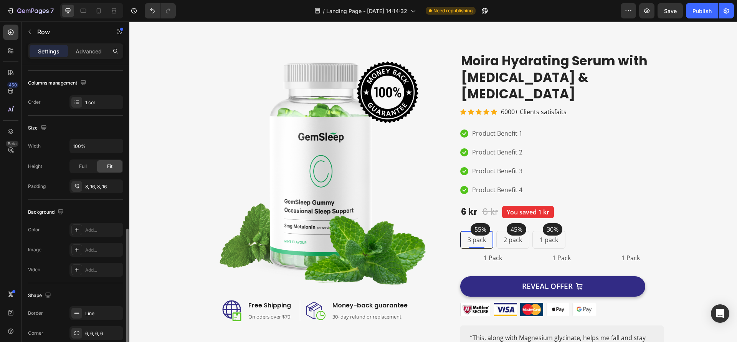
scroll to position [170, 0]
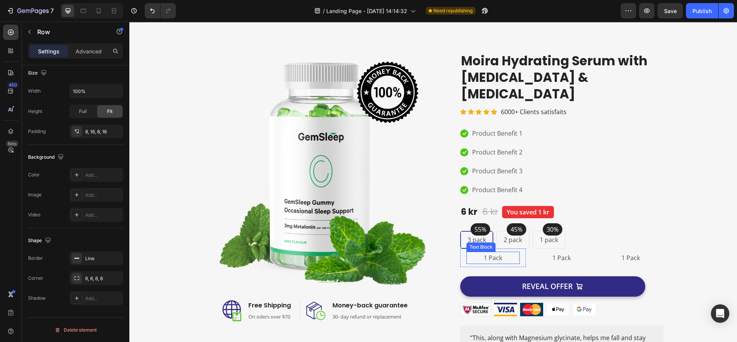
click at [473, 252] on p "1 Pack" at bounding box center [493, 257] width 52 height 11
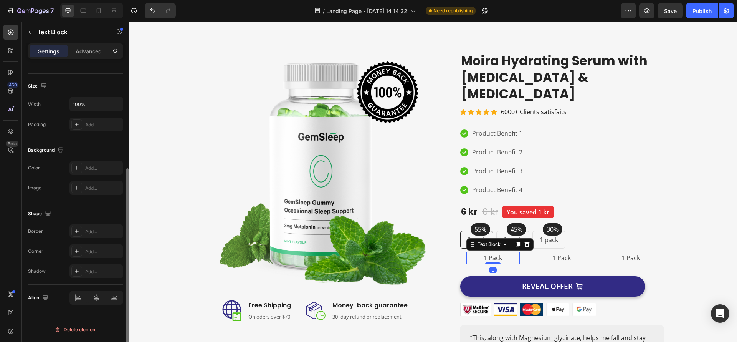
scroll to position [0, 0]
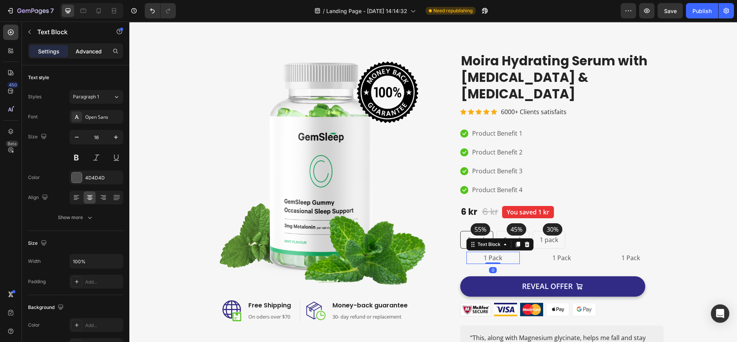
click at [98, 51] on p "Advanced" at bounding box center [89, 51] width 26 height 8
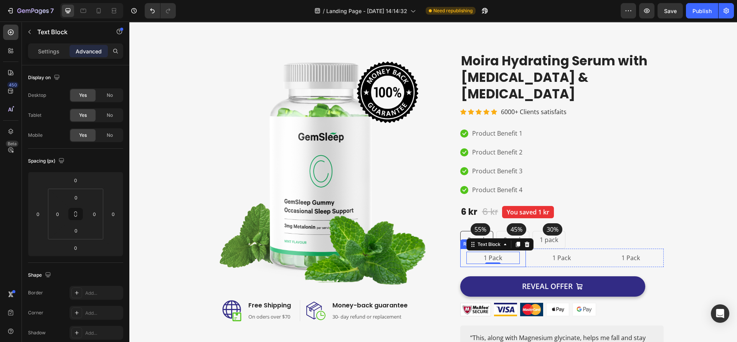
click at [467, 249] on div "1 Pack Text Block 0 Row" at bounding box center [493, 257] width 66 height 19
click at [54, 53] on p "Settings" at bounding box center [49, 51] width 22 height 8
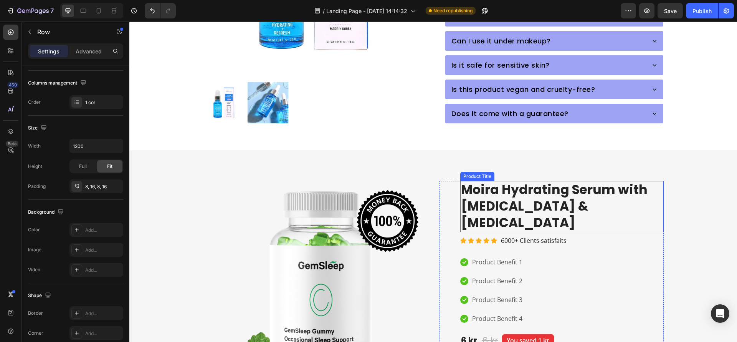
scroll to position [600, 0]
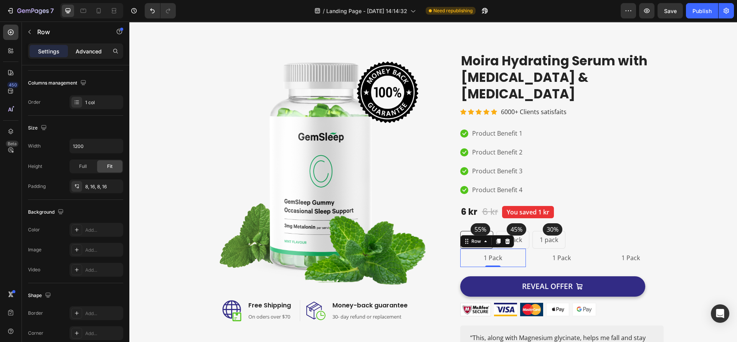
click at [95, 49] on p "Advanced" at bounding box center [89, 51] width 26 height 8
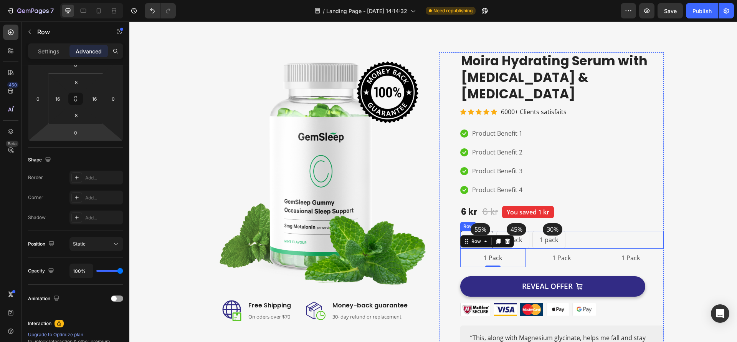
click at [528, 231] on div "55% Text block Row 3 pack Text block Row 45% Text block Row 2 pack Text block R…" at bounding box center [562, 240] width 204 height 18
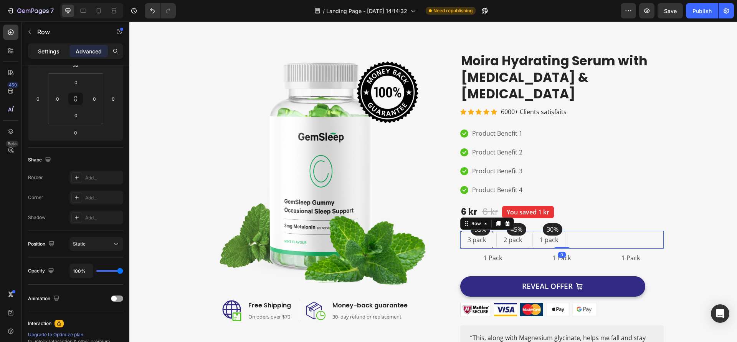
click at [47, 56] on div "Settings" at bounding box center [49, 51] width 38 height 12
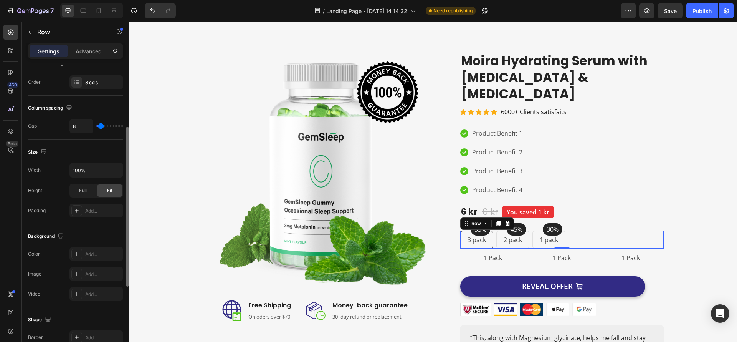
scroll to position [0, 0]
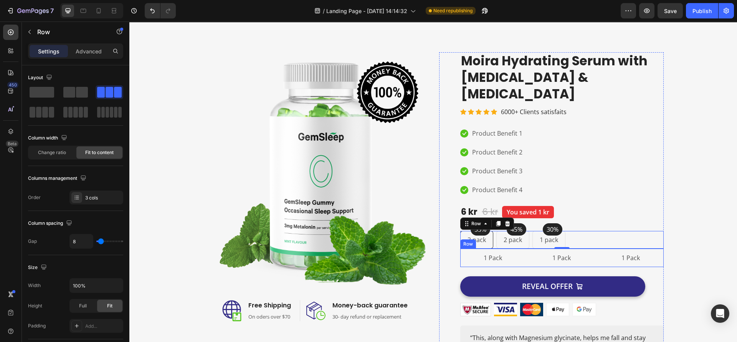
click at [593, 248] on div "1 Pack Text Block Row 1 Pack Text Block Row 1 Pack Text Block Row Row" at bounding box center [562, 257] width 204 height 19
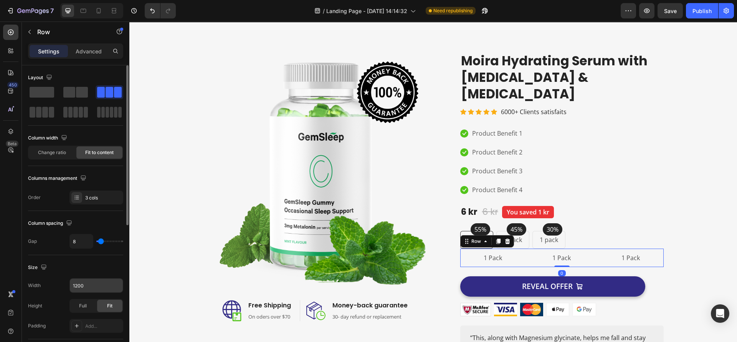
scroll to position [58, 0]
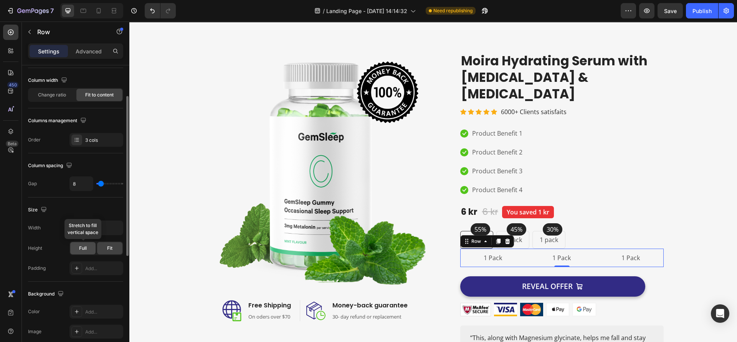
click at [85, 247] on span "Full" at bounding box center [83, 248] width 8 height 7
click at [108, 247] on span "Fit" at bounding box center [109, 248] width 5 height 7
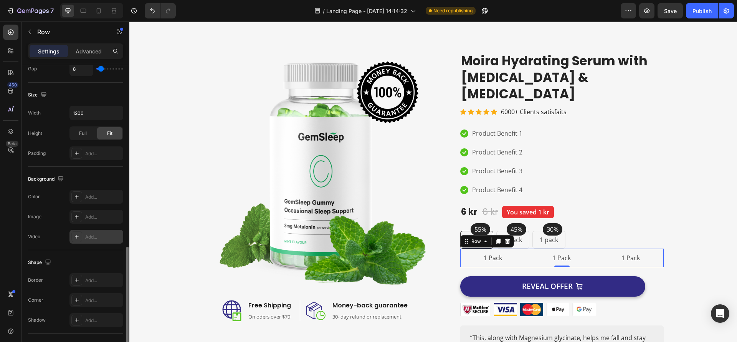
scroll to position [230, 0]
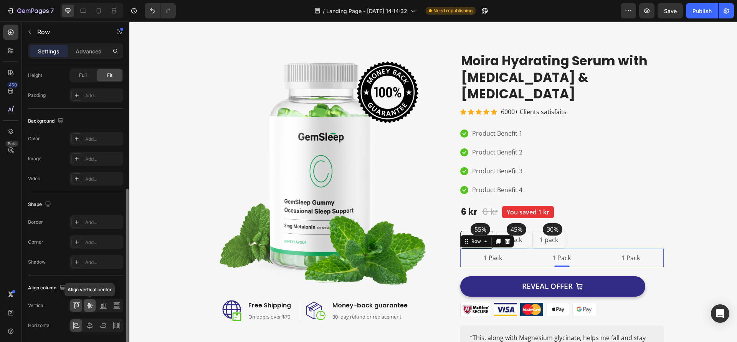
click at [91, 311] on div at bounding box center [90, 305] width 12 height 12
click at [75, 305] on icon at bounding box center [77, 305] width 8 height 8
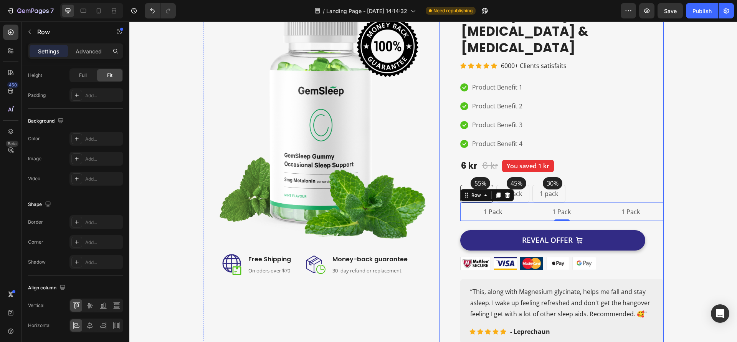
scroll to position [658, 0]
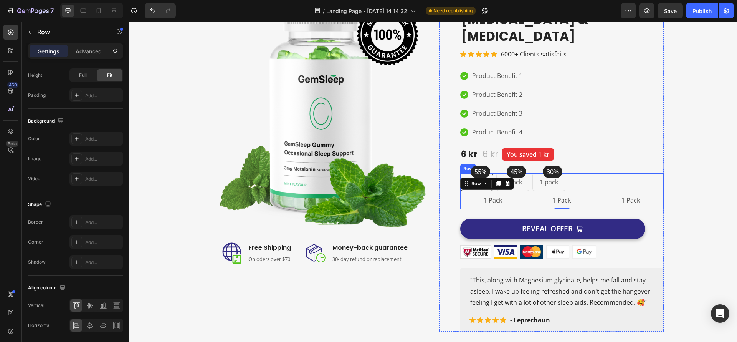
click at [567, 173] on div "55% Text block Row 3 pack Text block Row 45% Text block Row 2 pack Text block R…" at bounding box center [562, 182] width 204 height 18
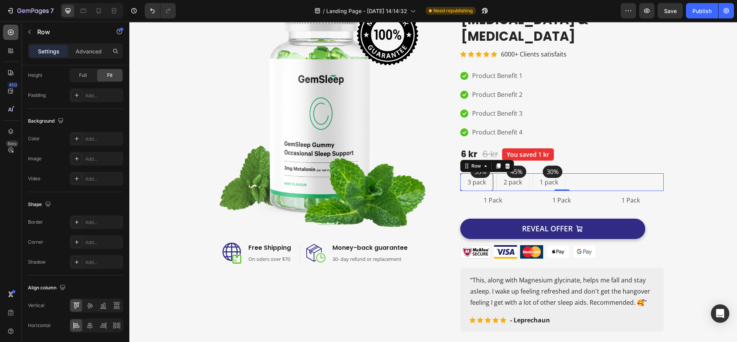
click at [7, 32] on icon at bounding box center [11, 32] width 8 height 8
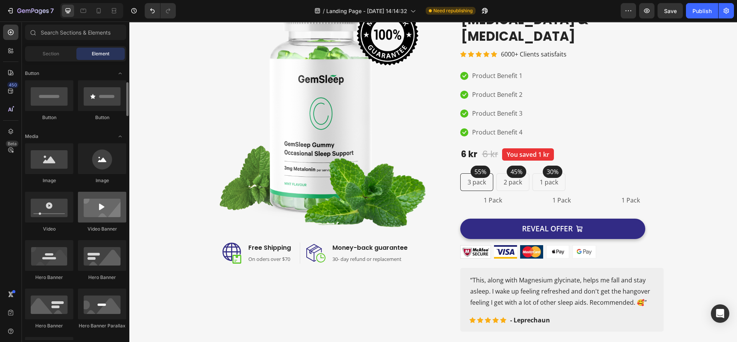
scroll to position [230, 0]
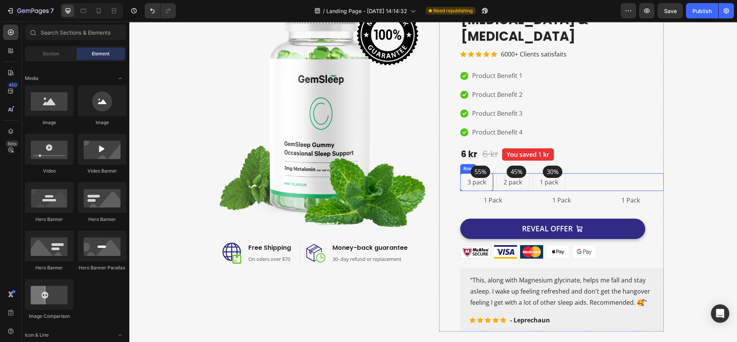
click at [571, 173] on div "55% Text block Row 3 pack Text block Row 45% Text block Row 2 pack Text block R…" at bounding box center [562, 182] width 204 height 18
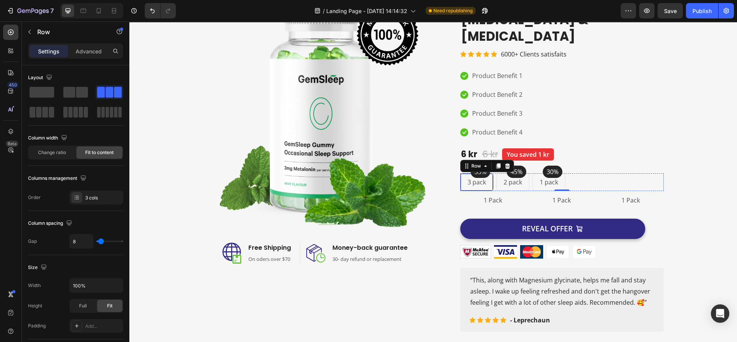
click at [488, 173] on div "3 pack Text block Row" at bounding box center [476, 182] width 33 height 18
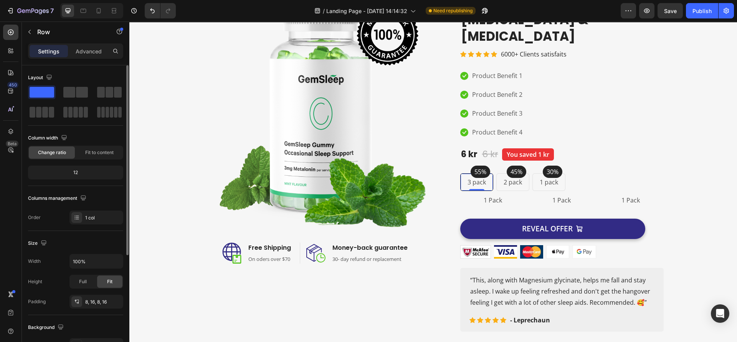
scroll to position [58, 0]
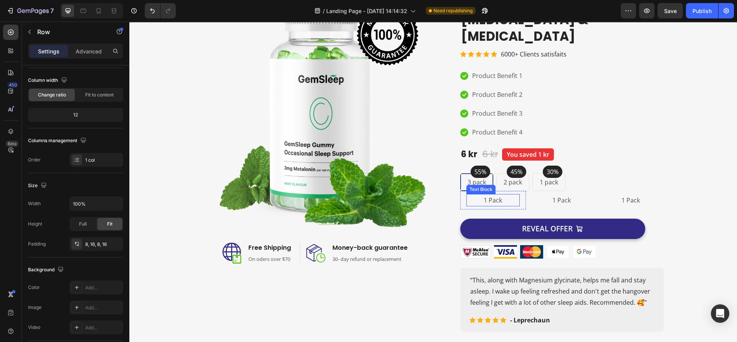
click at [512, 195] on p "1 Pack" at bounding box center [493, 200] width 52 height 11
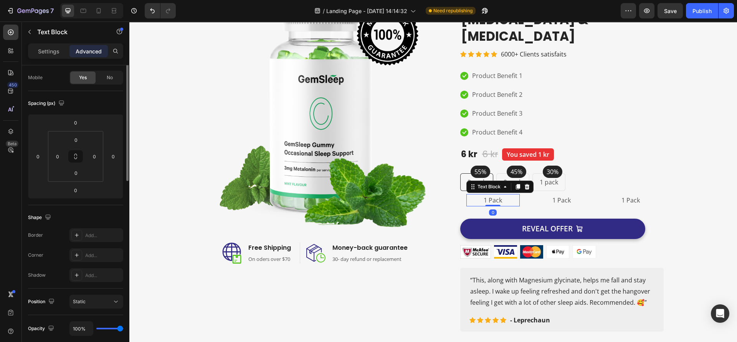
scroll to position [0, 0]
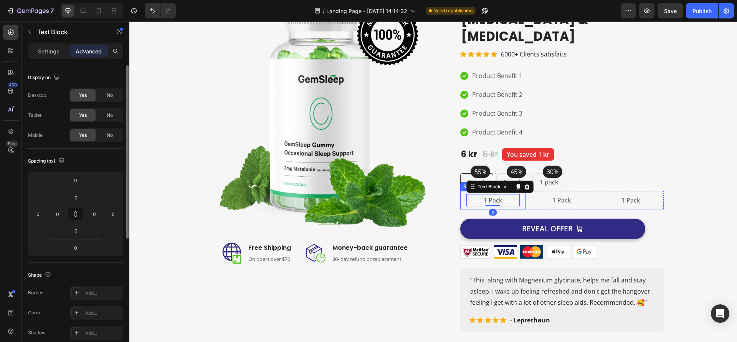
click at [520, 191] on div "1 Pack Text Block 0 Row" at bounding box center [493, 200] width 66 height 19
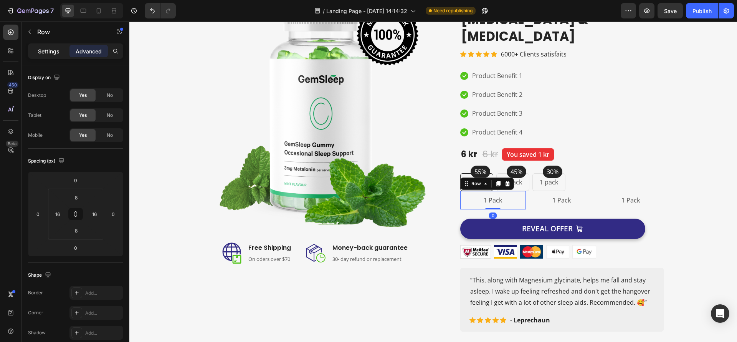
click at [54, 54] on p "Settings" at bounding box center [49, 51] width 22 height 8
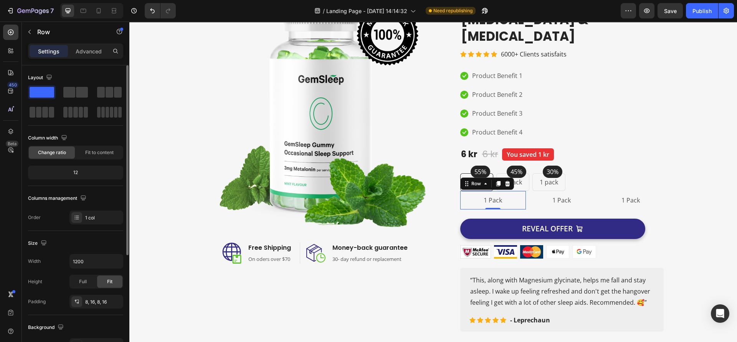
scroll to position [115, 0]
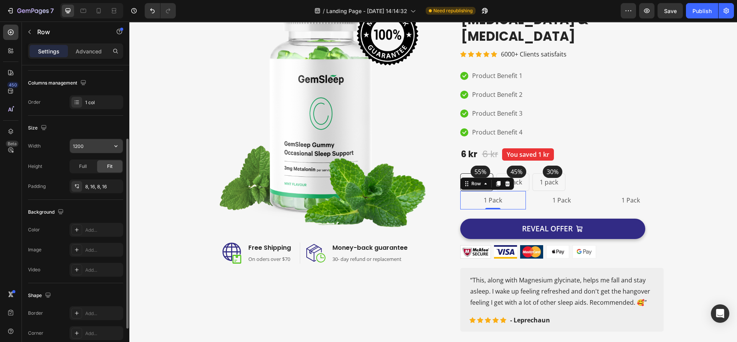
click at [117, 145] on icon "button" at bounding box center [116, 146] width 8 height 8
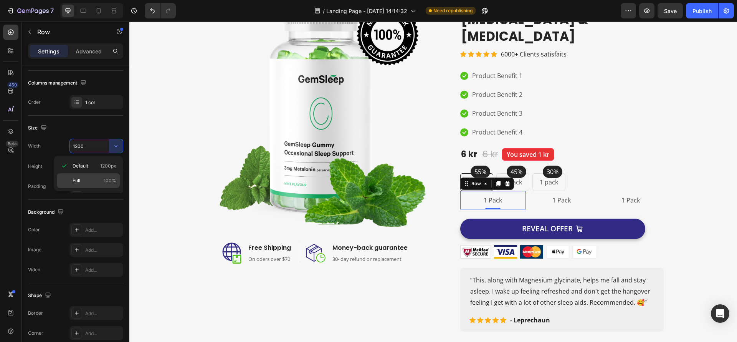
click at [98, 184] on p "Full 100%" at bounding box center [95, 180] width 44 height 7
type input "100%"
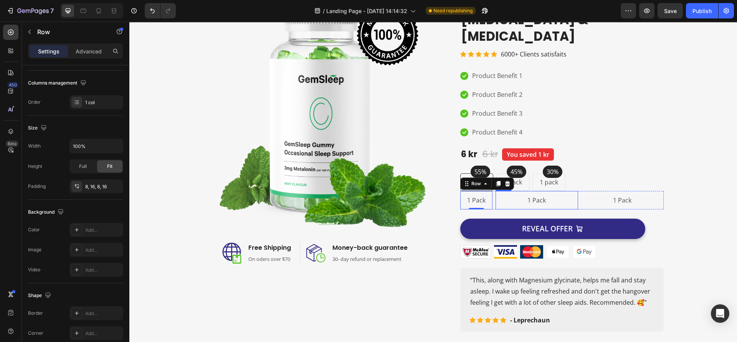
click at [518, 191] on div "1 Pack Text Block Row" at bounding box center [537, 200] width 83 height 19
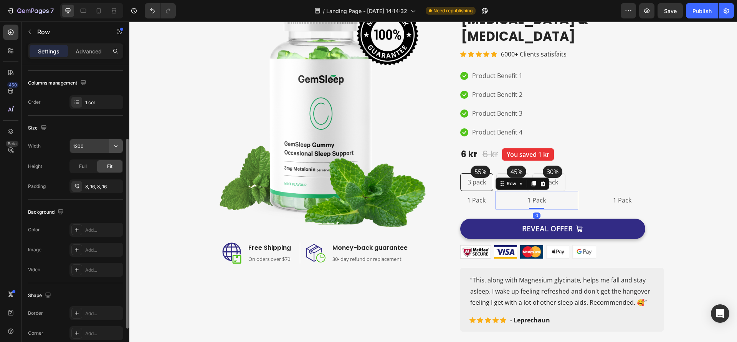
click at [115, 148] on icon "button" at bounding box center [116, 146] width 8 height 8
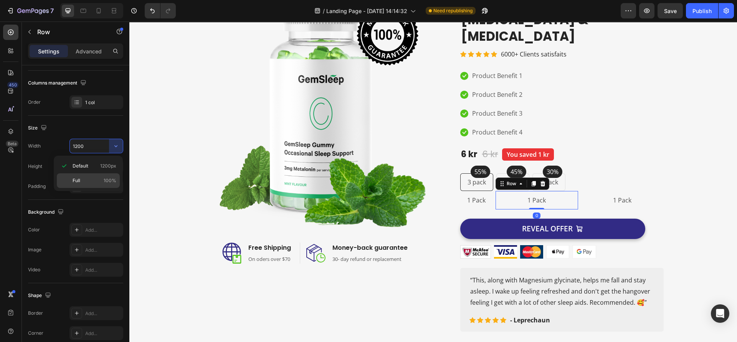
drag, startPoint x: 94, startPoint y: 180, endPoint x: 295, endPoint y: 169, distance: 201.5
click at [94, 180] on p "Full 100%" at bounding box center [95, 180] width 44 height 7
type input "100%"
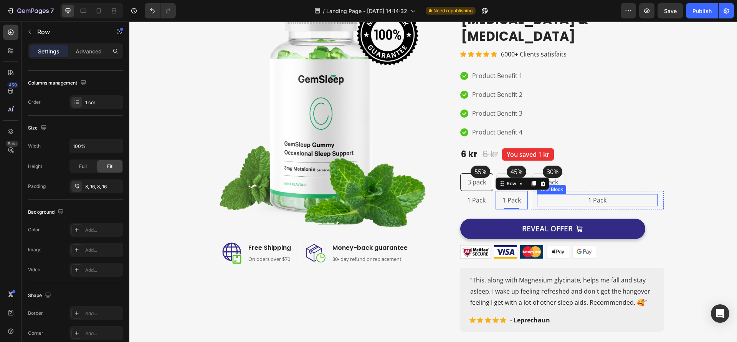
click at [570, 195] on p "1 Pack" at bounding box center [597, 200] width 119 height 11
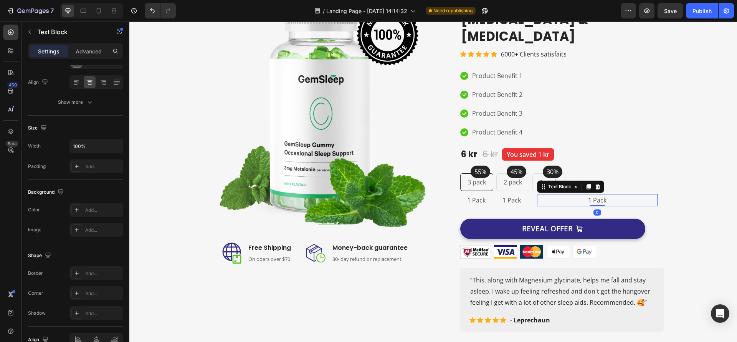
scroll to position [0, 0]
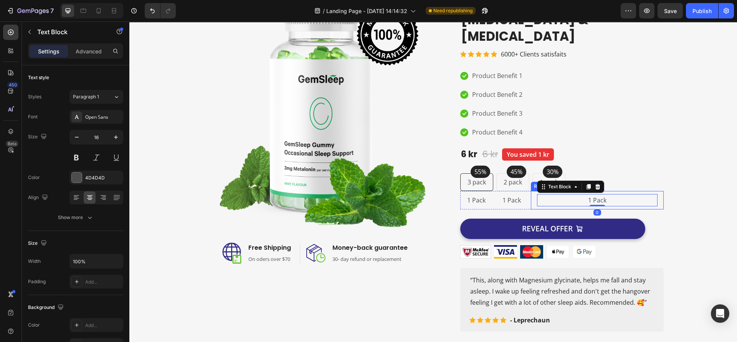
click at [563, 191] on div "1 Pack Text Block 0 Row" at bounding box center [597, 200] width 133 height 19
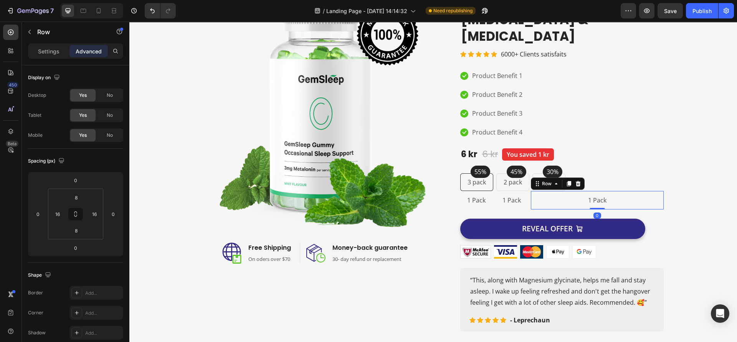
click at [53, 57] on div "Settings Advanced" at bounding box center [76, 51] width 92 height 12
click at [51, 51] on p "Settings" at bounding box center [49, 51] width 22 height 8
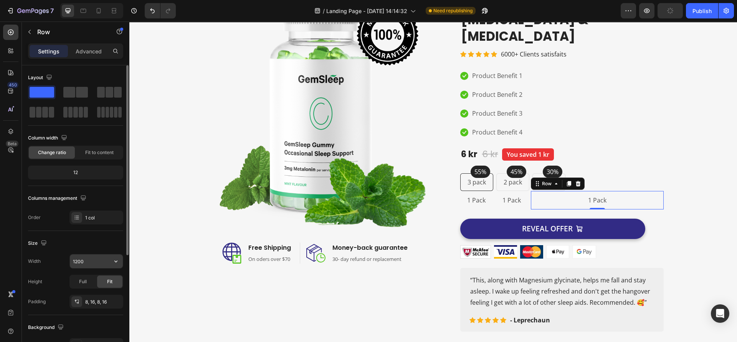
click at [111, 262] on button "button" at bounding box center [116, 261] width 14 height 14
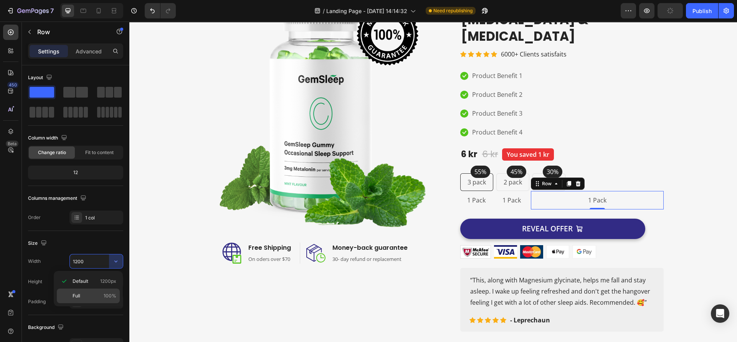
drag, startPoint x: 87, startPoint y: 293, endPoint x: 83, endPoint y: 255, distance: 37.9
click at [87, 293] on p "Full 100%" at bounding box center [95, 295] width 44 height 7
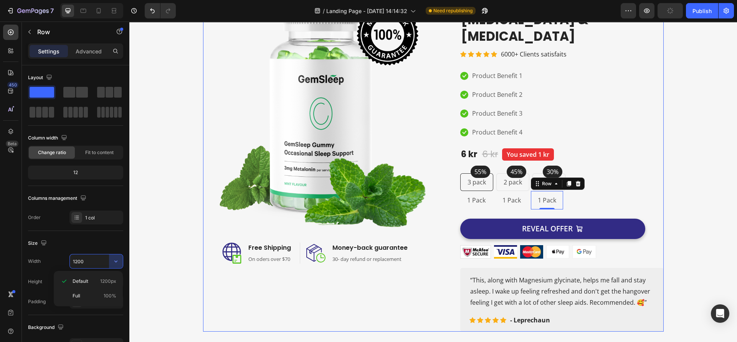
type input "100%"
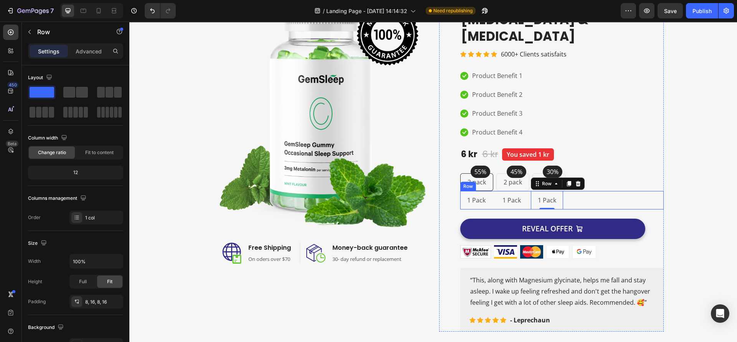
click at [490, 191] on div "1 Pack Text Block Row 1 Pack Text Block Row 1 Pack Text Block Row 0 Row" at bounding box center [562, 200] width 204 height 19
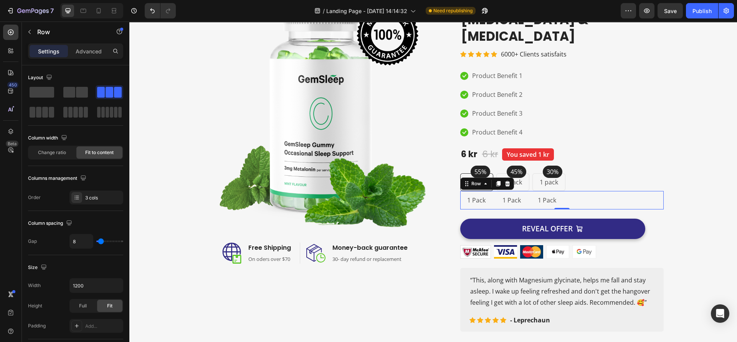
click at [561, 191] on div "1 Pack Text Block Row 1 Pack Text Block Row 1 Pack Text Block Row Row 0" at bounding box center [562, 200] width 204 height 19
click at [487, 191] on div "1 Pack Text Block Row" at bounding box center [476, 200] width 32 height 19
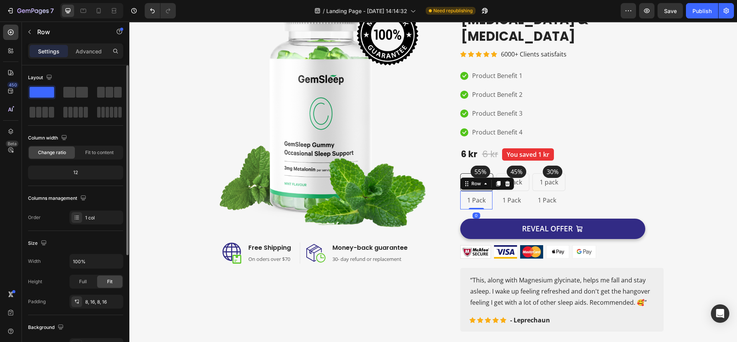
scroll to position [58, 0]
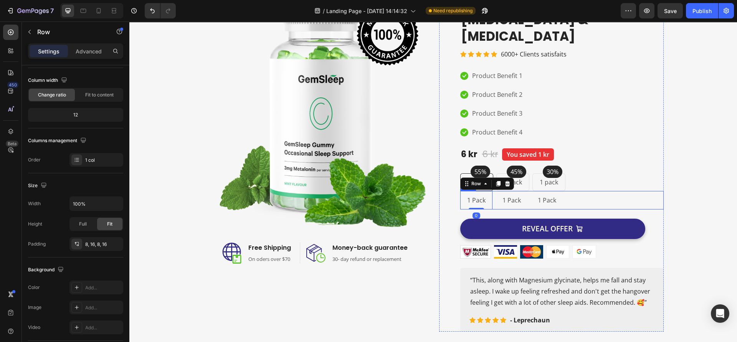
click at [592, 191] on div "1 Pack Text Block Row 0 1 Pack Text Block Row 1 Pack Text Block Row Row" at bounding box center [562, 200] width 204 height 19
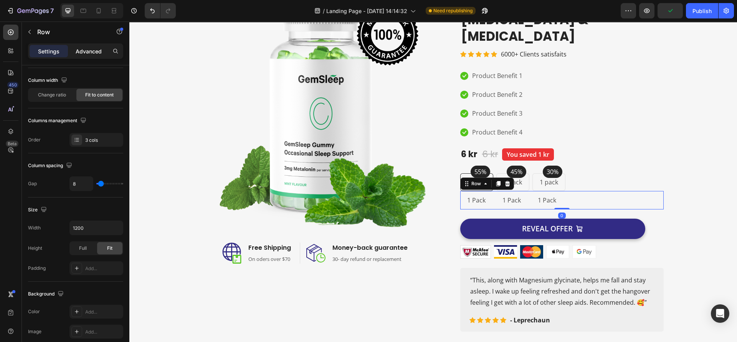
click at [87, 50] on p "Advanced" at bounding box center [89, 51] width 26 height 8
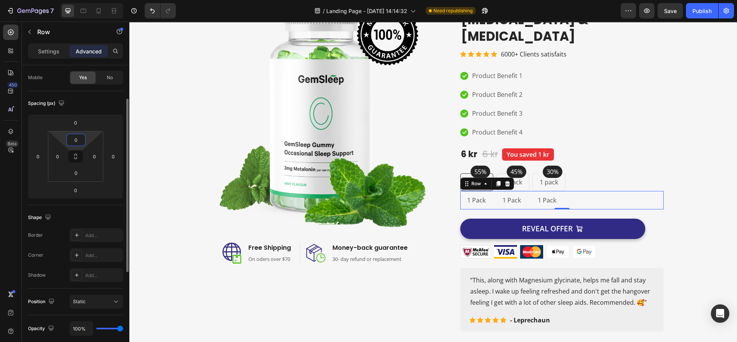
click at [76, 138] on input "0" at bounding box center [75, 140] width 15 height 12
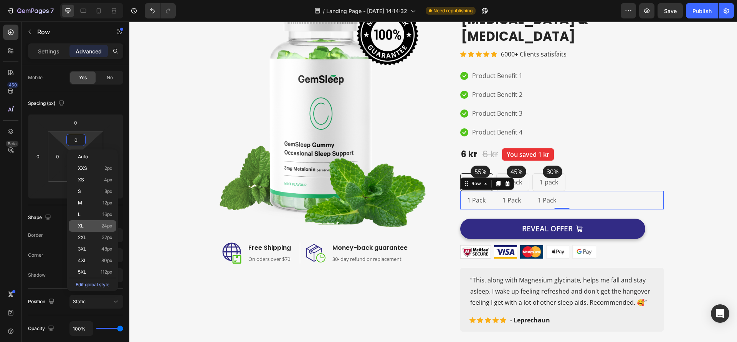
click at [94, 224] on p "XL 24px" at bounding box center [95, 225] width 35 height 5
type input "24"
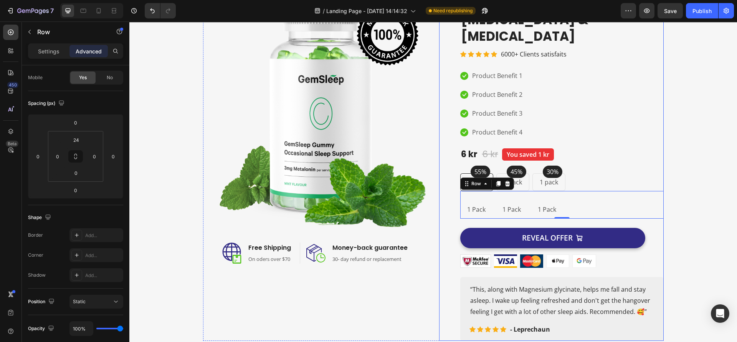
click at [439, 233] on div "Product Images Moira Hydrating Serum with Glycerin & Hyaluronic Acid Product Ti…" at bounding box center [551, 168] width 225 height 346
click at [482, 200] on div "1 Pack Text Block Row" at bounding box center [476, 209] width 32 height 19
click at [51, 48] on p "Settings" at bounding box center [49, 51] width 22 height 8
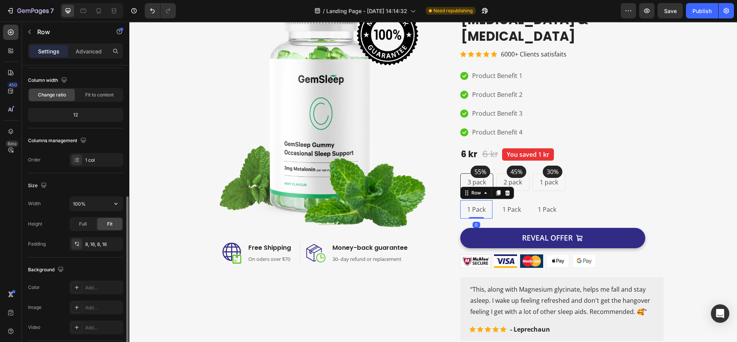
scroll to position [170, 0]
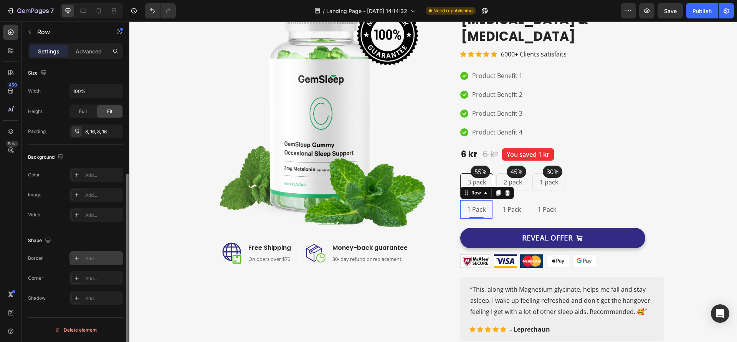
click at [78, 258] on icon at bounding box center [77, 258] width 6 height 6
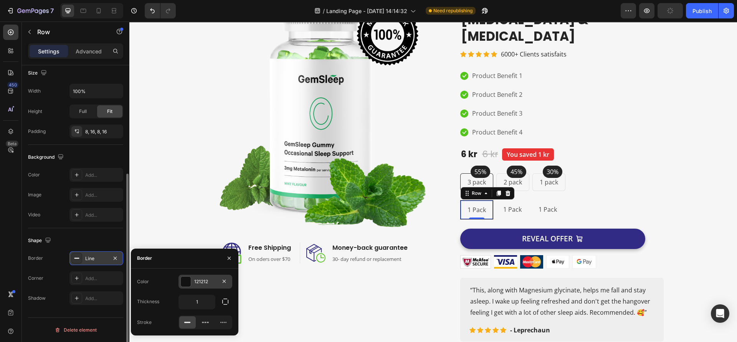
click at [185, 281] on div at bounding box center [186, 281] width 10 height 10
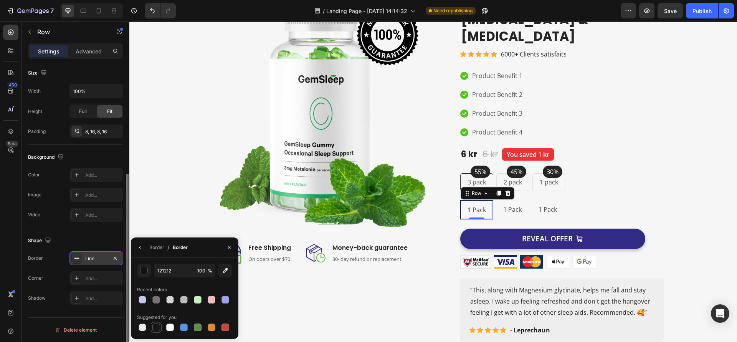
click at [156, 328] on div at bounding box center [156, 327] width 8 height 8
type input "151515"
click at [229, 247] on icon "button" at bounding box center [229, 247] width 3 height 3
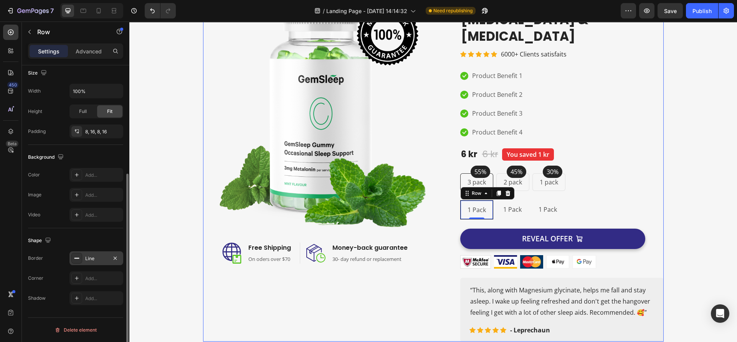
click at [400, 278] on div "Image Image Free Shipping Heading On oders over $70 Text block Row Image Money-…" at bounding box center [315, 168] width 225 height 347
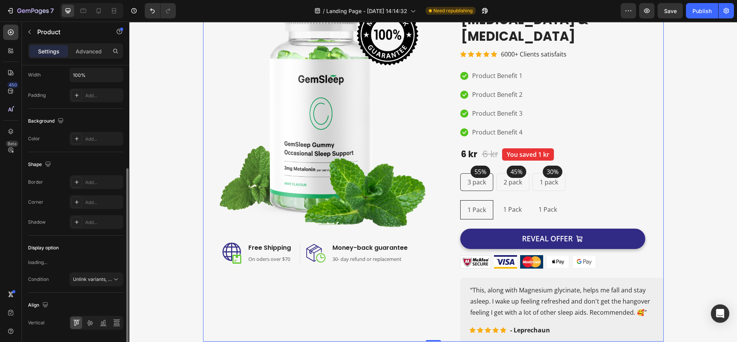
scroll to position [0, 0]
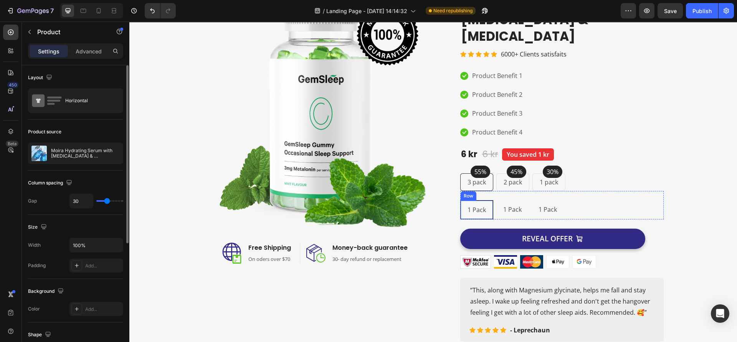
click at [486, 200] on div "1 Pack Text Block Row" at bounding box center [476, 210] width 33 height 20
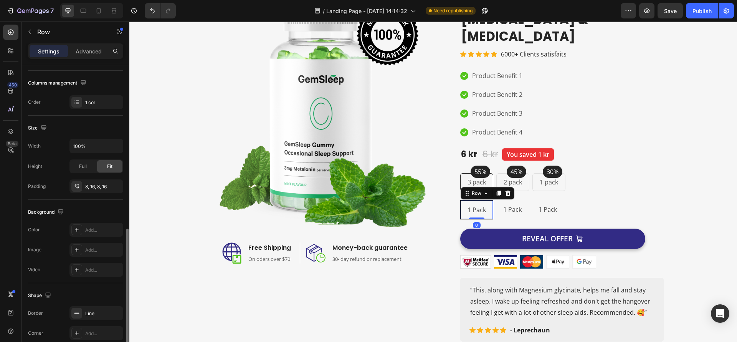
scroll to position [170, 0]
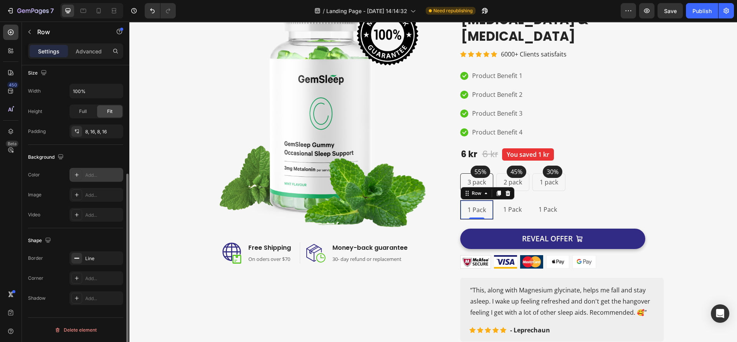
click at [80, 172] on div at bounding box center [76, 174] width 11 height 11
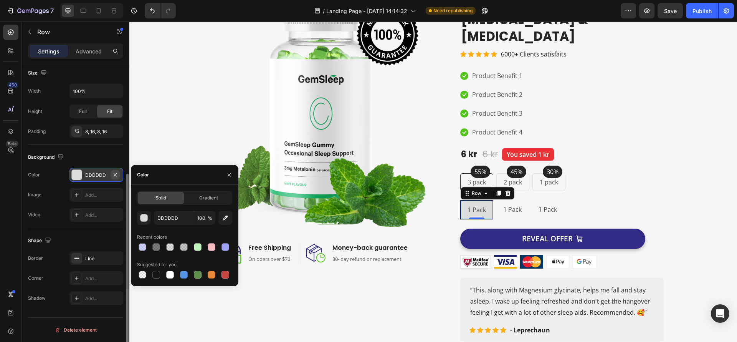
click at [115, 174] on icon "button" at bounding box center [115, 175] width 6 height 6
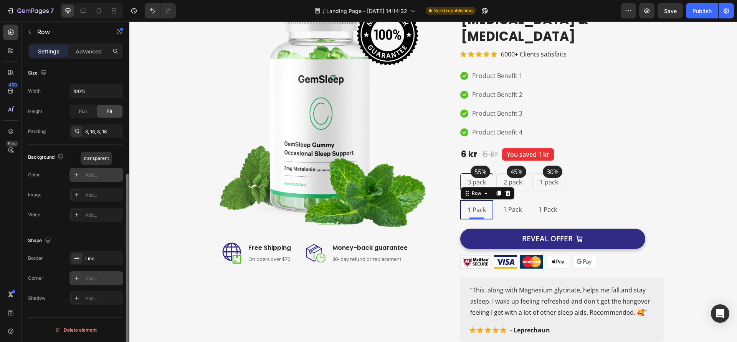
click at [75, 275] on icon at bounding box center [77, 278] width 6 height 6
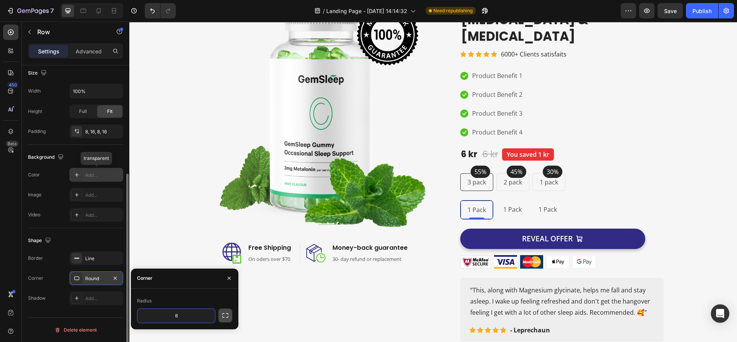
click at [226, 318] on icon "button" at bounding box center [226, 315] width 8 height 8
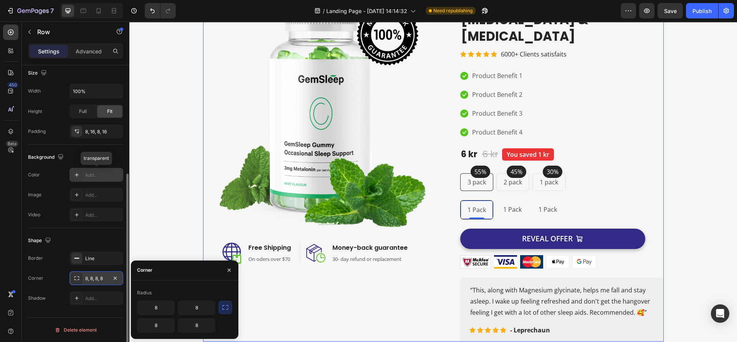
drag, startPoint x: 325, startPoint y: 303, endPoint x: 438, endPoint y: 228, distance: 135.7
click at [325, 303] on div "Image Image Free Shipping Heading On oders over $70 Text block Row Image Money-…" at bounding box center [315, 168] width 225 height 347
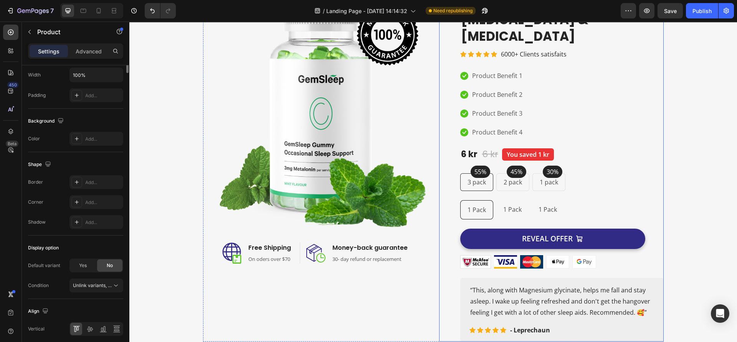
scroll to position [0, 0]
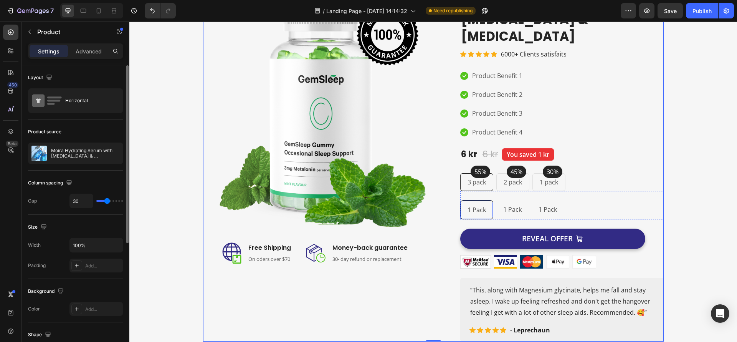
click at [489, 200] on div "1 Pack Text Block Row" at bounding box center [476, 210] width 33 height 20
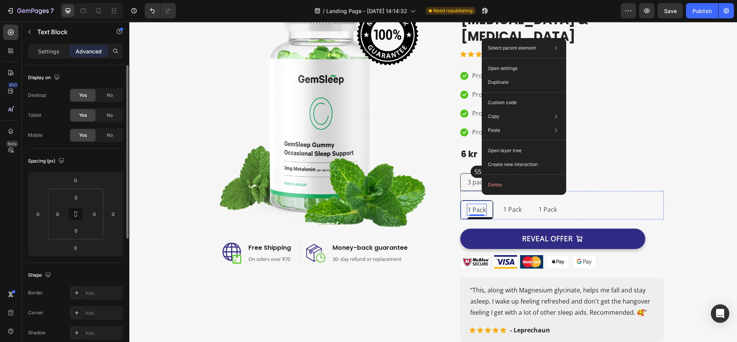
click at [460, 200] on div "1 Pack Text Block 0 Row" at bounding box center [476, 210] width 33 height 20
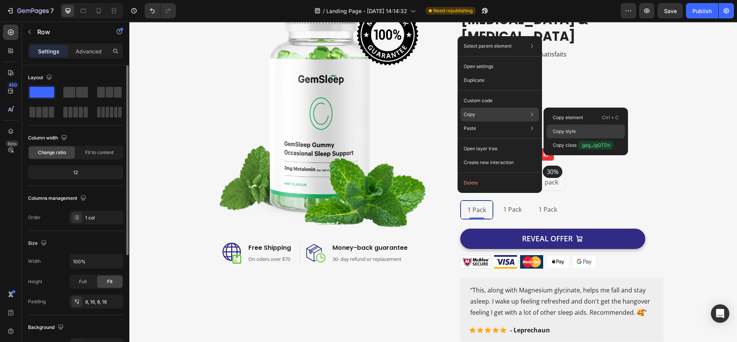
click at [555, 129] on p "Copy style" at bounding box center [564, 131] width 23 height 7
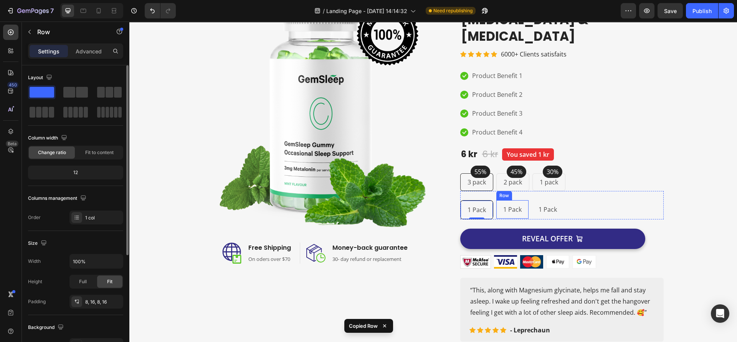
click at [518, 200] on div "1 Pack Text Block Row" at bounding box center [513, 209] width 32 height 19
click at [558, 200] on div "1 Pack Text Block Row" at bounding box center [549, 209] width 32 height 19
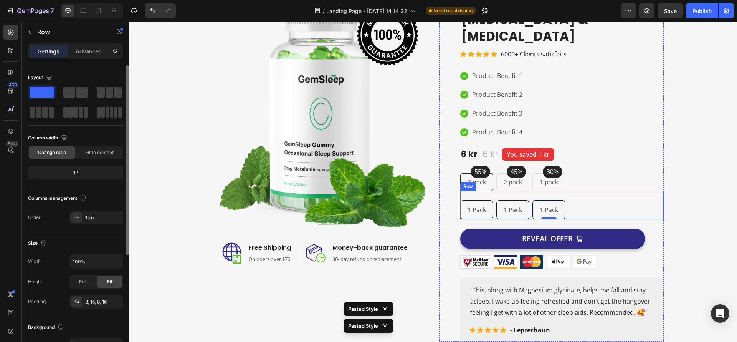
click at [586, 197] on div "1 Pack Text Block Row 1 Pack Text Block Row 1 Pack Text Block Row 0 Row" at bounding box center [562, 205] width 204 height 29
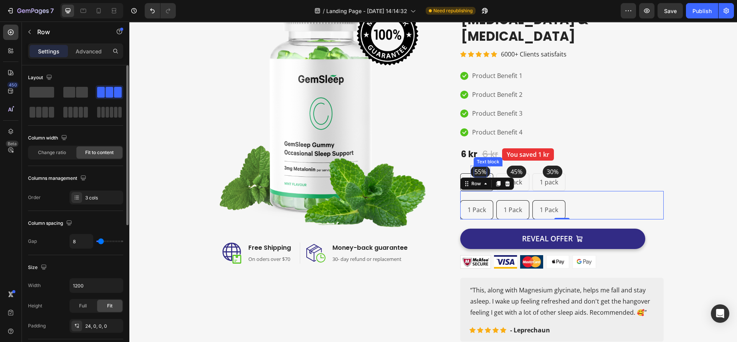
click at [481, 167] on p "55%" at bounding box center [481, 171] width 12 height 9
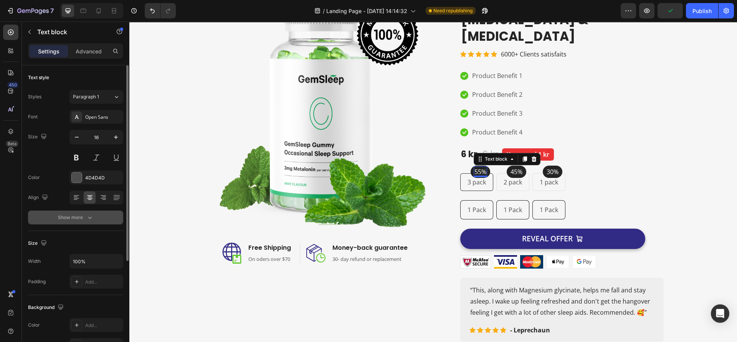
click at [67, 217] on div "Show more" at bounding box center [76, 218] width 36 height 8
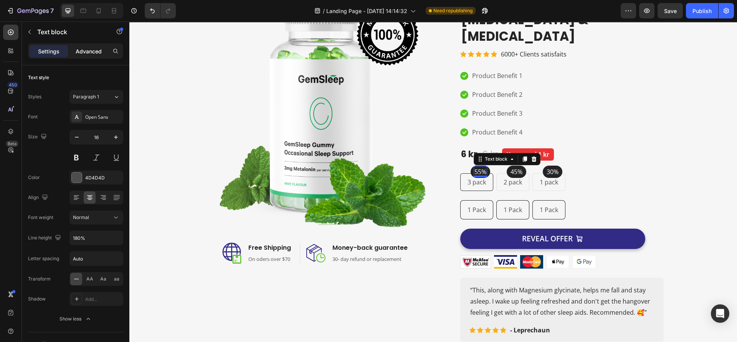
click at [94, 56] on div "Advanced" at bounding box center [89, 51] width 38 height 12
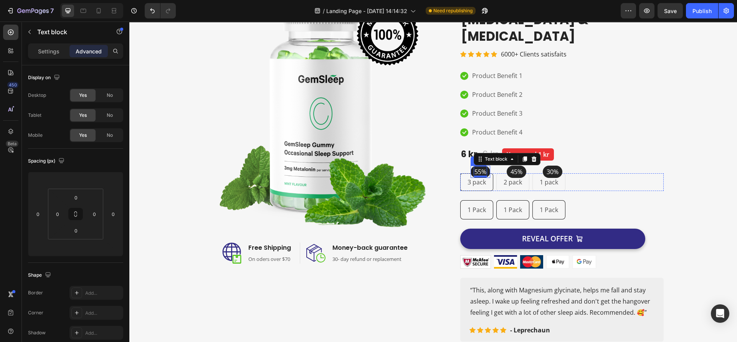
click at [485, 166] on div "55% Text block 0 Row" at bounding box center [481, 172] width 20 height 12
drag, startPoint x: 149, startPoint y: 242, endPoint x: 369, endPoint y: 295, distance: 226.1
click at [369, 295] on div "Image Image Free Shipping Heading On oders over $70 Text block Row Image Money-…" at bounding box center [315, 168] width 225 height 347
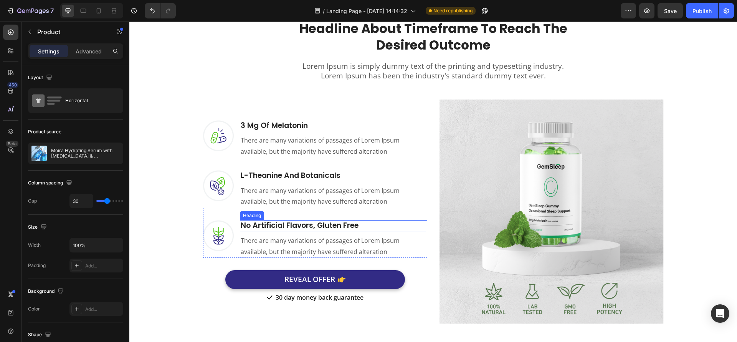
scroll to position [1061, 0]
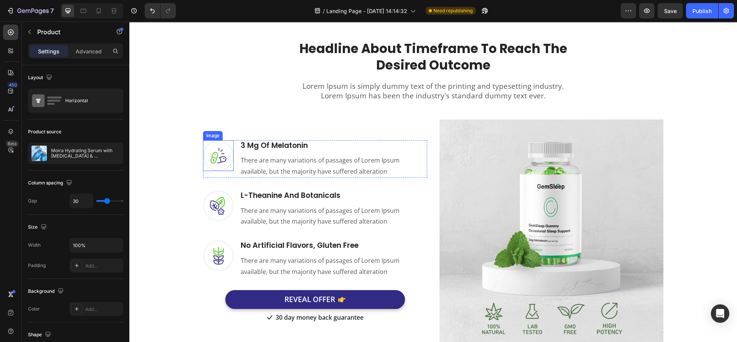
click at [213, 164] on img at bounding box center [218, 155] width 31 height 31
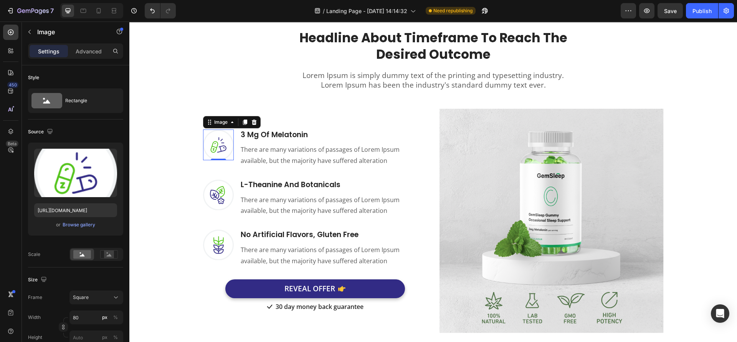
scroll to position [773, 0]
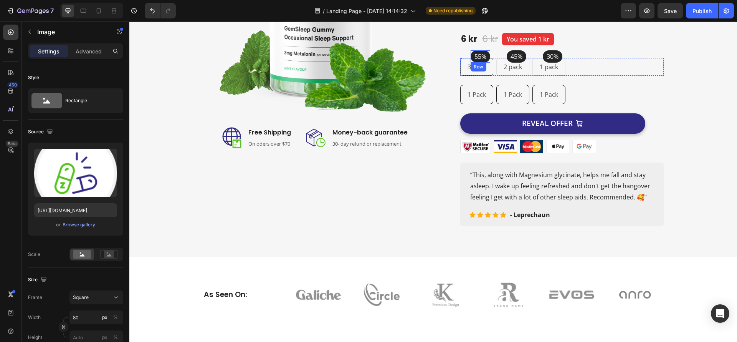
click at [471, 50] on div "55% Text block Row" at bounding box center [481, 56] width 20 height 12
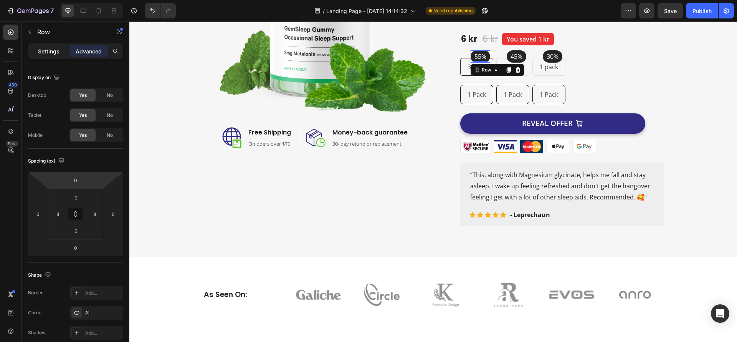
click at [49, 51] on p "Settings" at bounding box center [49, 51] width 22 height 8
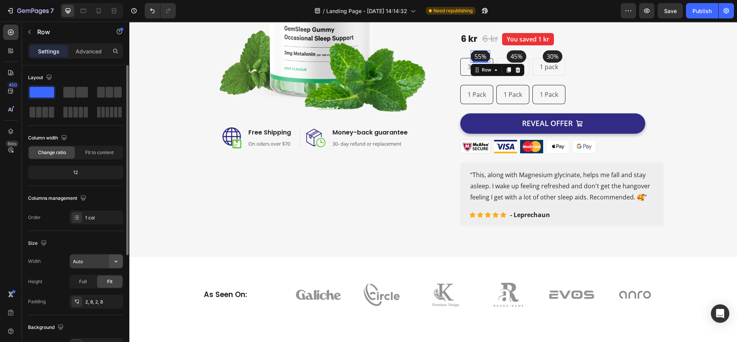
click at [116, 259] on icon "button" at bounding box center [116, 261] width 8 height 8
click at [100, 263] on input "Auto" at bounding box center [96, 261] width 53 height 14
click at [102, 244] on div "Size" at bounding box center [75, 243] width 95 height 12
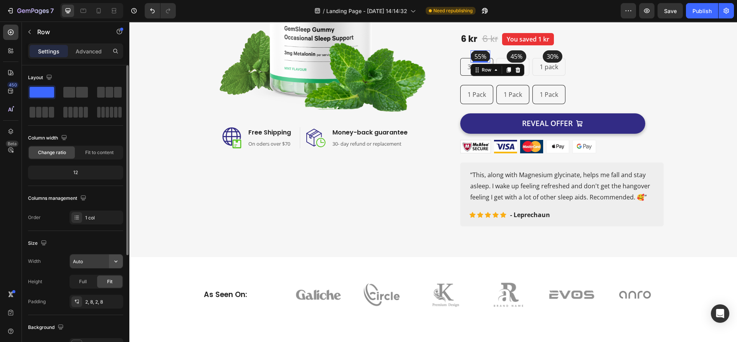
click at [115, 265] on icon "button" at bounding box center [116, 261] width 8 height 8
click at [88, 238] on div "Size" at bounding box center [75, 243] width 95 height 12
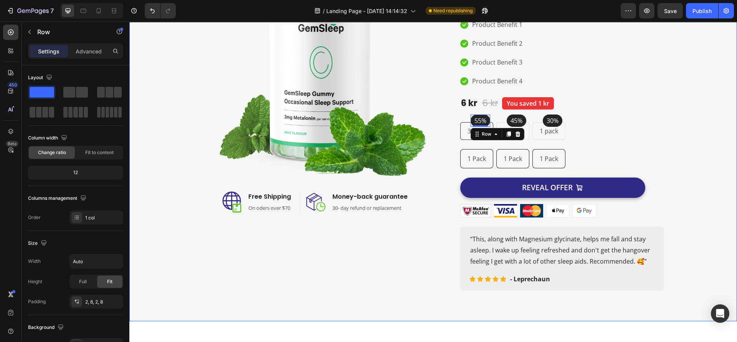
scroll to position [715, 0]
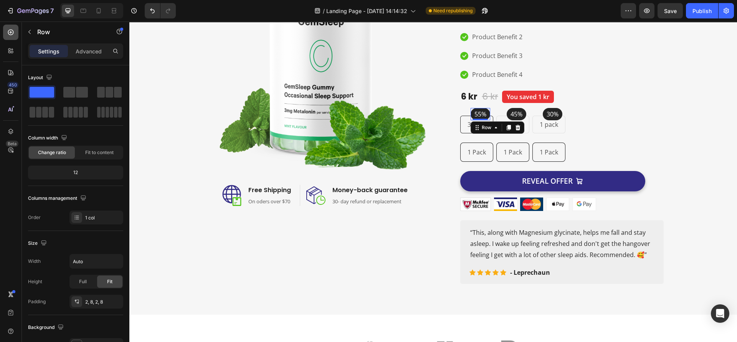
click at [9, 33] on icon at bounding box center [11, 32] width 8 height 8
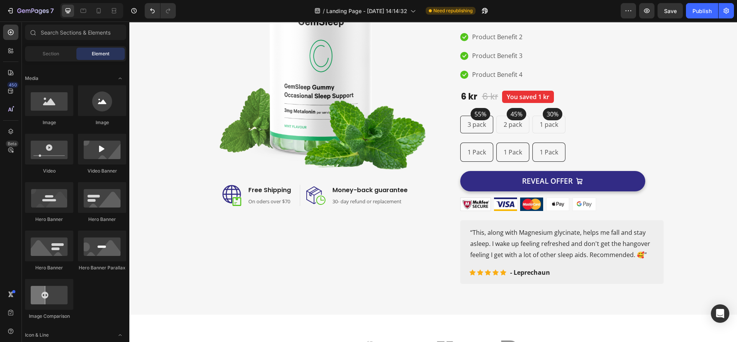
scroll to position [0, 0]
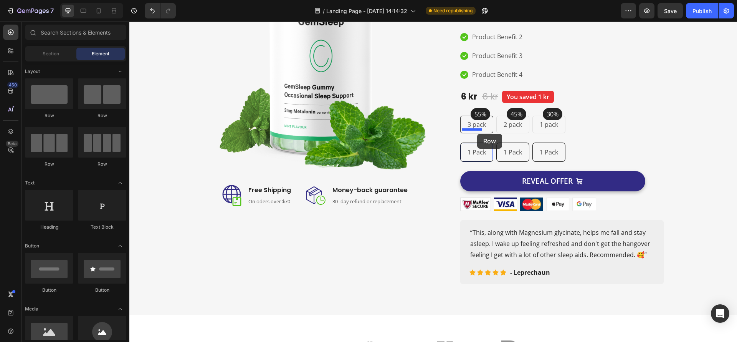
drag, startPoint x: 190, startPoint y: 112, endPoint x: 477, endPoint y: 134, distance: 288.5
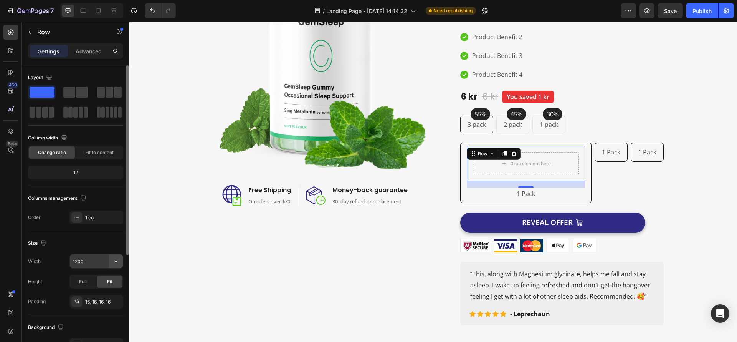
click at [115, 259] on icon "button" at bounding box center [116, 261] width 8 height 8
click at [84, 259] on input "1200" at bounding box center [96, 261] width 53 height 14
click at [118, 262] on icon "button" at bounding box center [116, 261] width 8 height 8
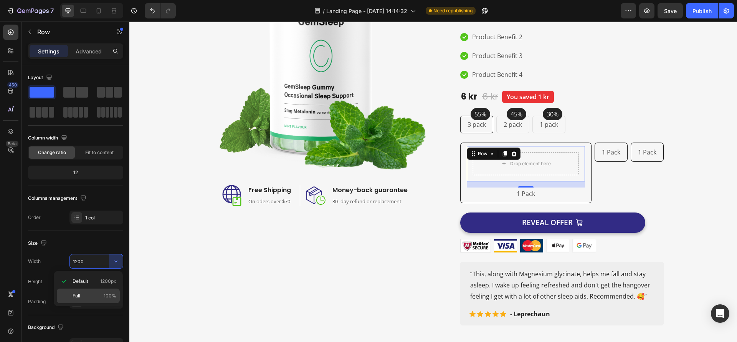
click at [77, 291] on div "Full 100%" at bounding box center [88, 295] width 63 height 15
type input "100%"
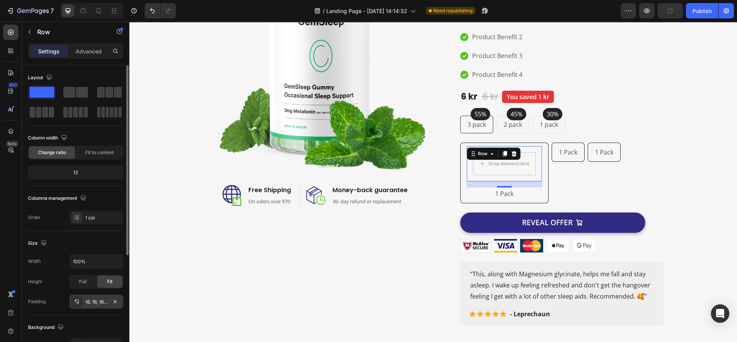
click at [78, 302] on icon at bounding box center [77, 303] width 3 height 2
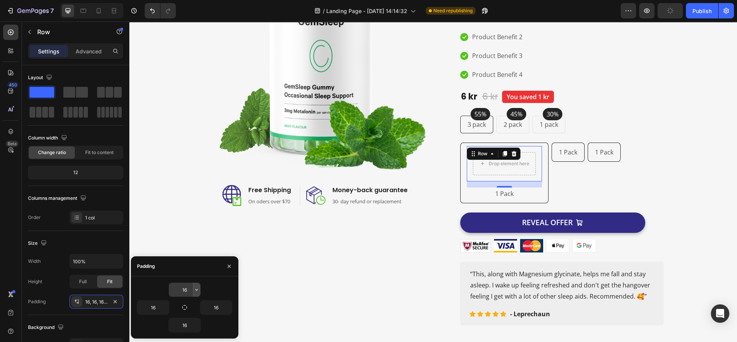
click at [195, 289] on icon "button" at bounding box center [197, 289] width 6 height 6
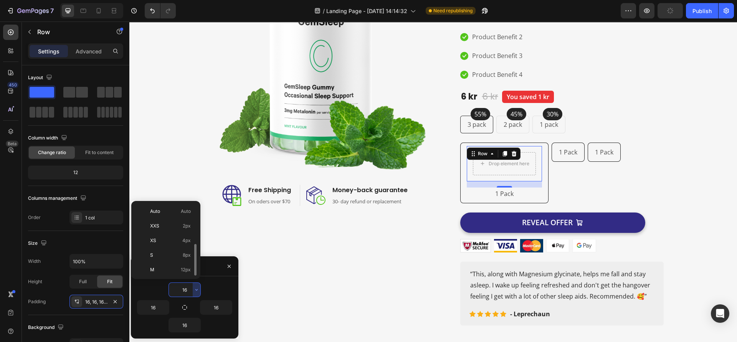
scroll to position [28, 0]
click at [187, 288] on input "16" at bounding box center [184, 290] width 31 height 14
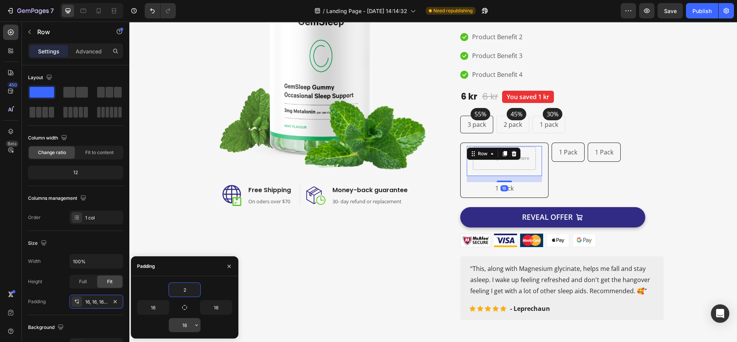
type input "2"
click at [185, 324] on input "16" at bounding box center [184, 325] width 31 height 14
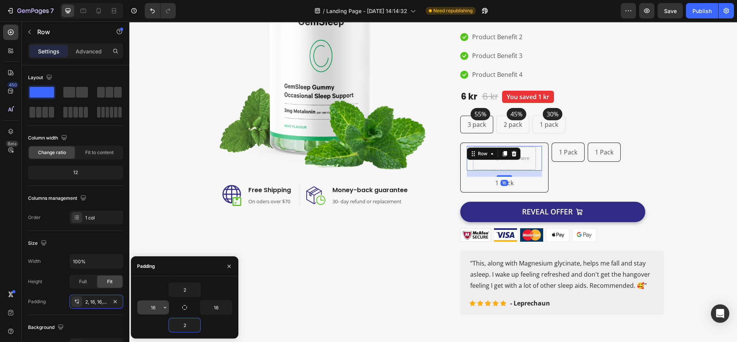
type input "2"
click at [159, 307] on input "16" at bounding box center [152, 307] width 31 height 14
click at [163, 307] on icon "button" at bounding box center [165, 307] width 6 height 6
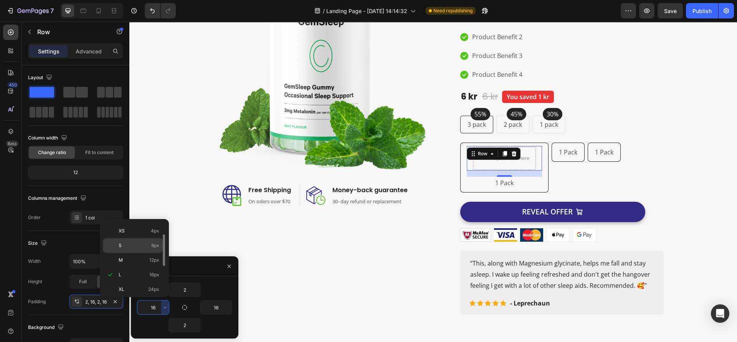
click at [153, 248] on span "8px" at bounding box center [155, 245] width 8 height 7
type input "8"
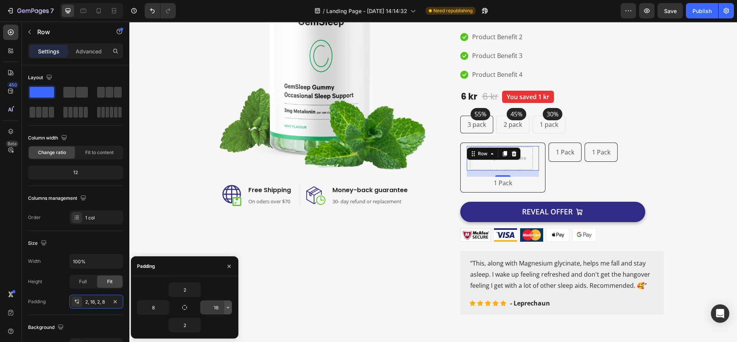
click at [229, 309] on icon "button" at bounding box center [228, 307] width 6 height 6
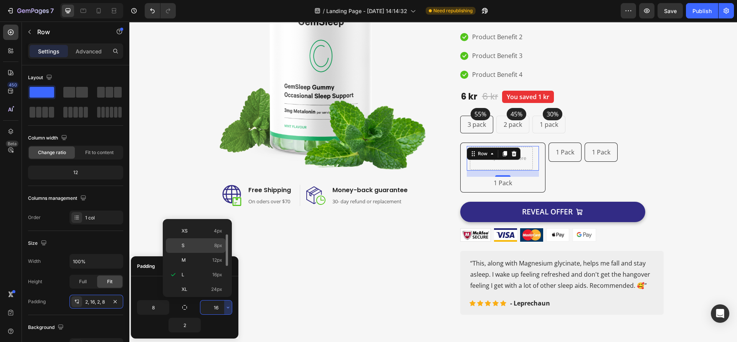
click at [215, 247] on span "8px" at bounding box center [218, 245] width 8 height 7
type input "8"
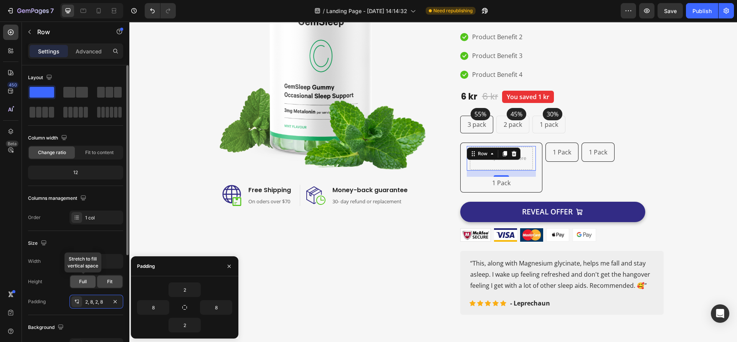
click at [88, 281] on div "Full" at bounding box center [82, 281] width 25 height 12
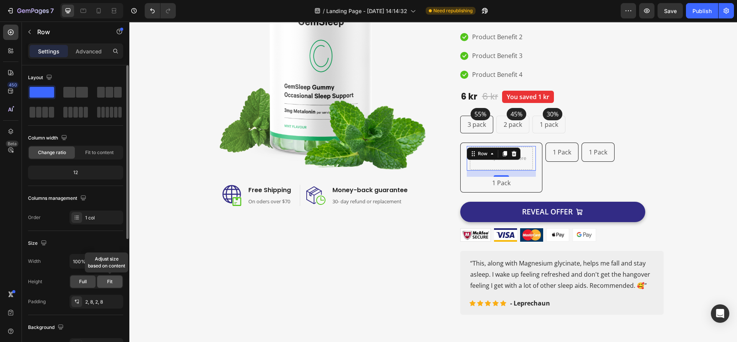
click at [114, 280] on div "Fit" at bounding box center [109, 281] width 25 height 12
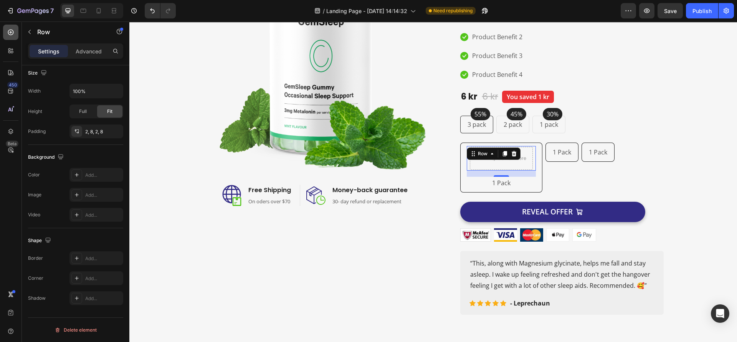
click at [10, 32] on icon at bounding box center [11, 33] width 6 height 6
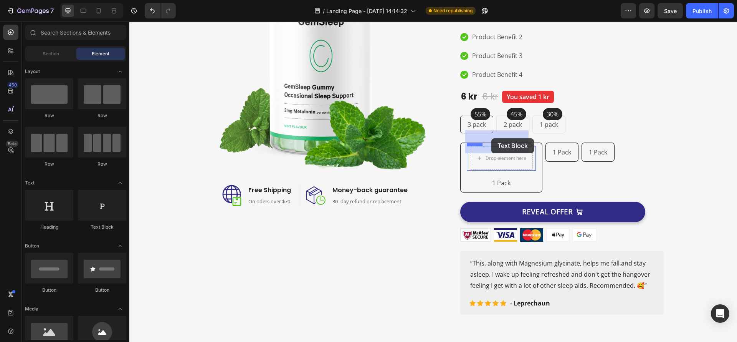
drag, startPoint x: 224, startPoint y: 230, endPoint x: 492, endPoint y: 138, distance: 282.5
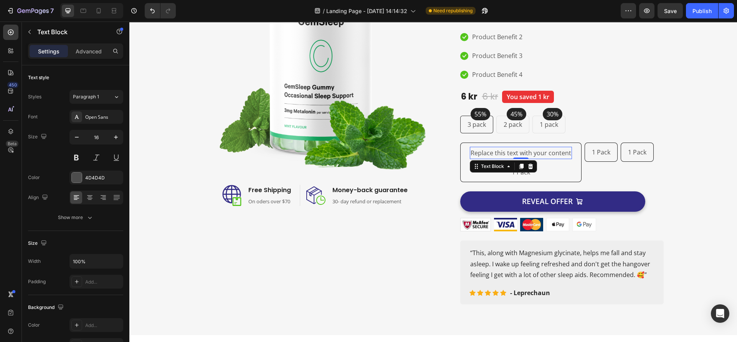
click at [510, 147] on div "Replace this text with your content" at bounding box center [521, 153] width 102 height 13
click at [510, 147] on p "Replace this text with your content" at bounding box center [521, 152] width 101 height 11
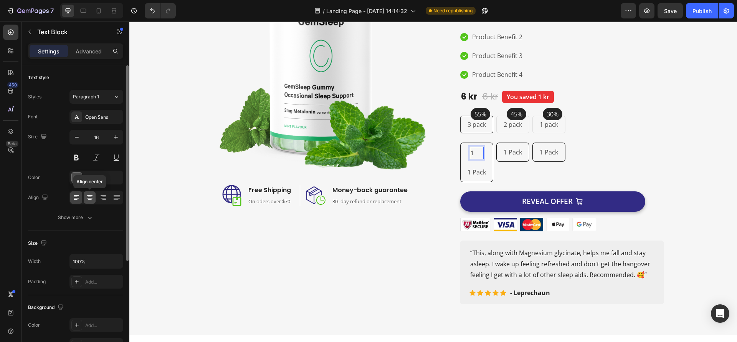
click at [89, 200] on icon at bounding box center [90, 198] width 8 height 8
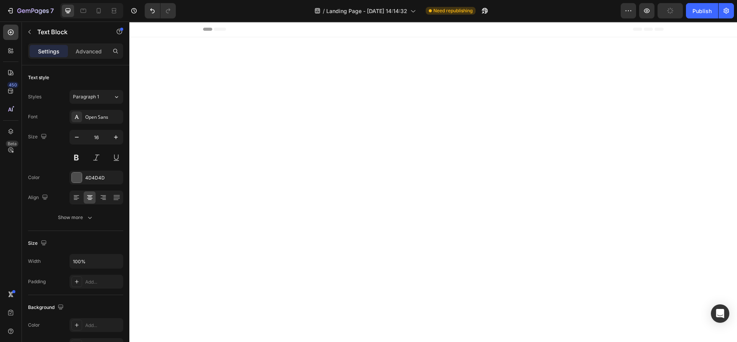
drag, startPoint x: 129, startPoint y: 22, endPoint x: 277, endPoint y: 255, distance: 276.0
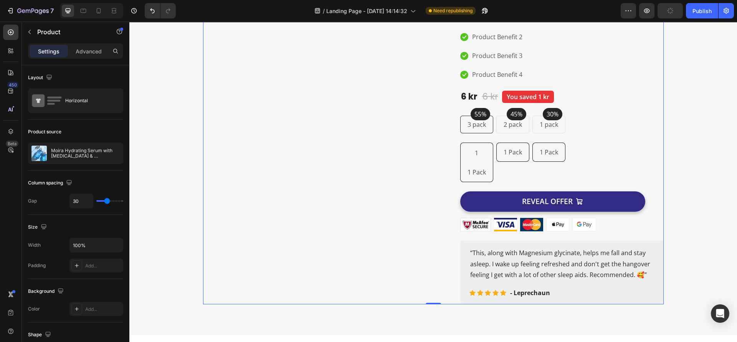
scroll to position [715, 0]
click at [481, 146] on div "1 Text Block Row 0" at bounding box center [477, 153] width 20 height 14
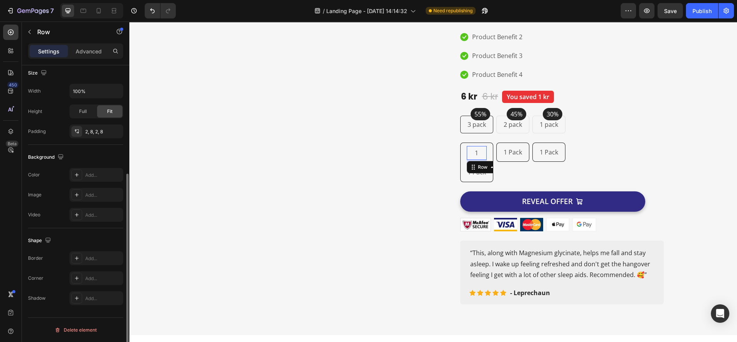
scroll to position [0, 0]
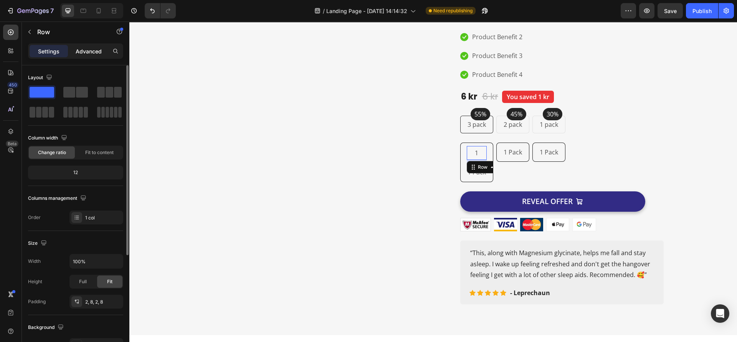
click at [95, 51] on p "Advanced" at bounding box center [89, 51] width 26 height 8
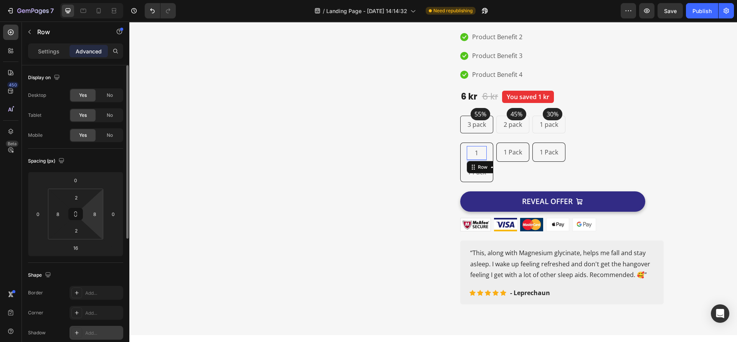
scroll to position [172, 0]
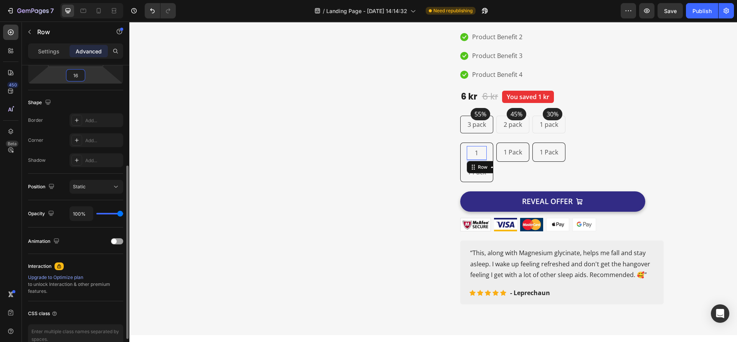
click at [78, 71] on input "16" at bounding box center [75, 76] width 15 height 12
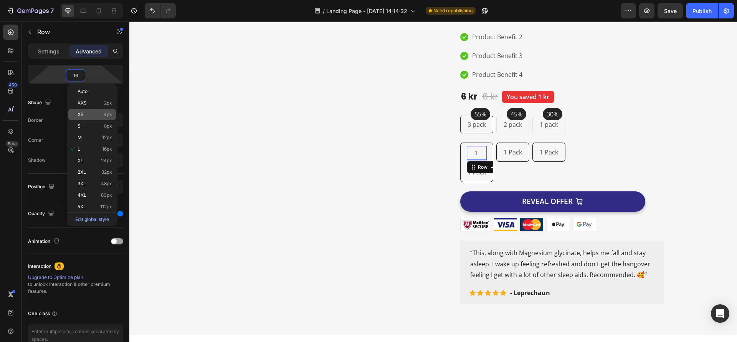
type input "0"
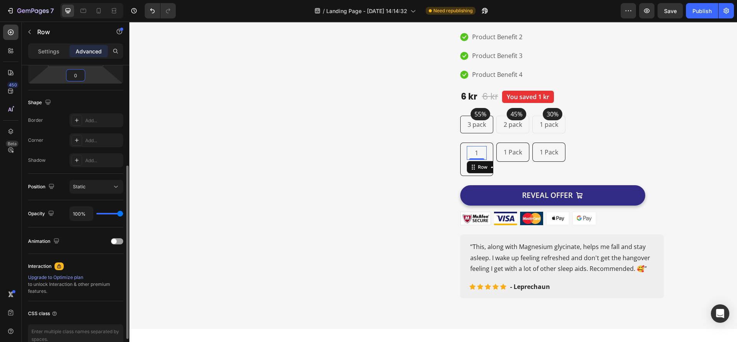
scroll to position [0, 0]
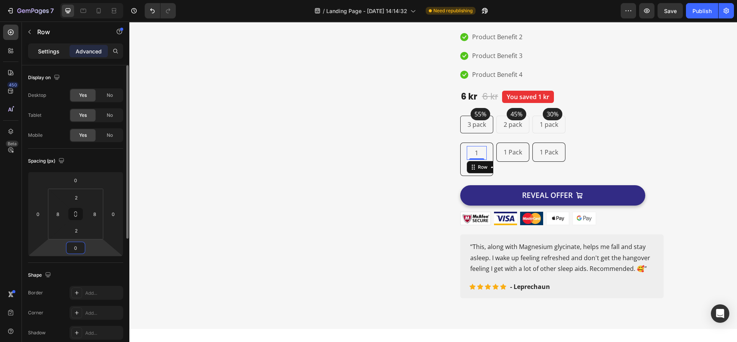
click at [50, 50] on p "Settings" at bounding box center [49, 51] width 22 height 8
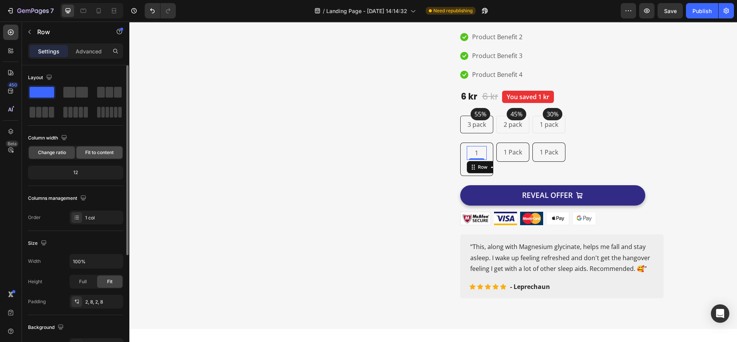
scroll to position [115, 0]
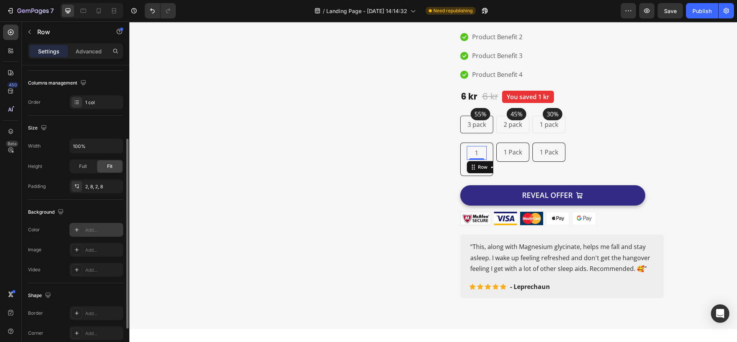
click at [80, 231] on div at bounding box center [76, 229] width 11 height 11
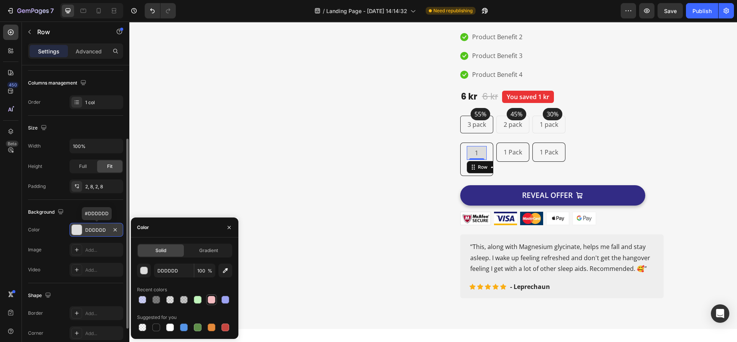
click at [213, 301] on div at bounding box center [212, 300] width 8 height 8
type input "F4BCC1"
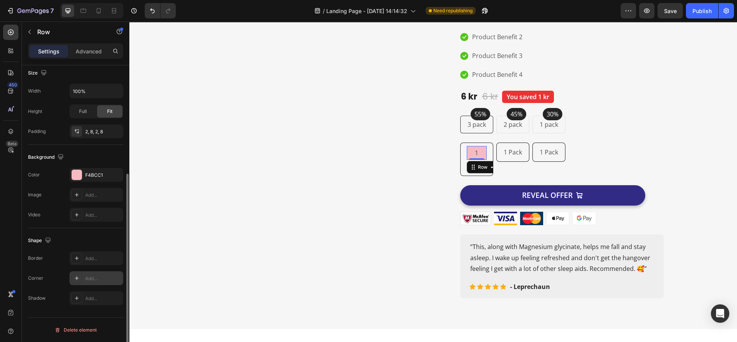
click at [78, 276] on icon at bounding box center [77, 278] width 6 height 6
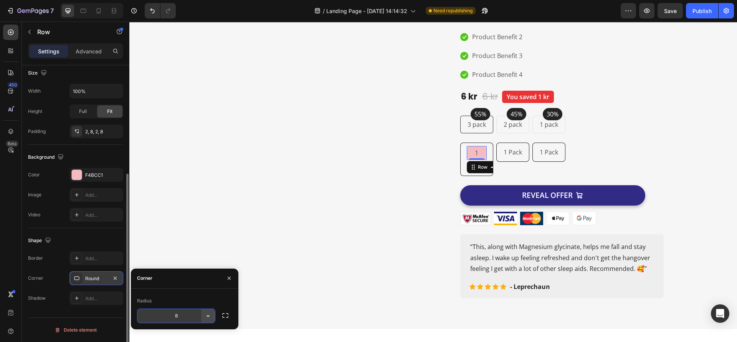
click at [204, 313] on icon "button" at bounding box center [208, 316] width 8 height 8
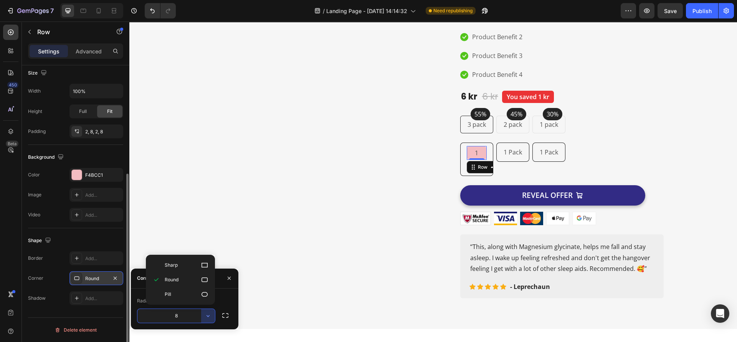
click at [203, 287] on div "Round" at bounding box center [180, 294] width 63 height 15
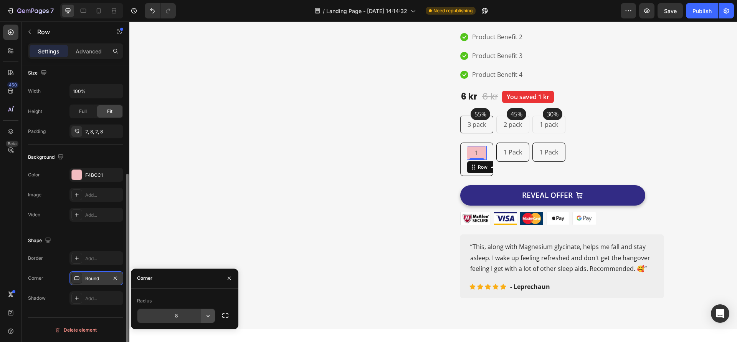
click at [209, 319] on button "button" at bounding box center [208, 316] width 14 height 14
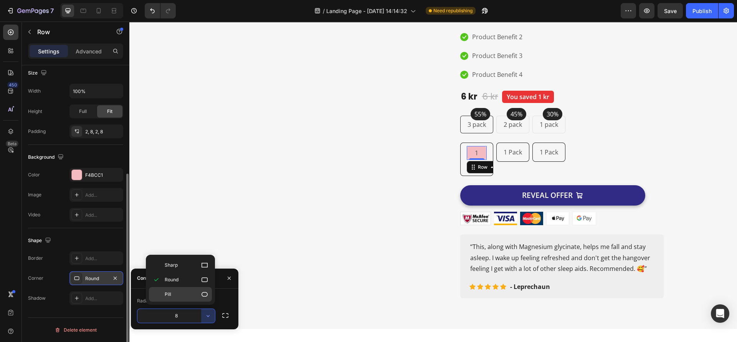
click at [204, 298] on icon at bounding box center [205, 294] width 8 height 8
type input "9999"
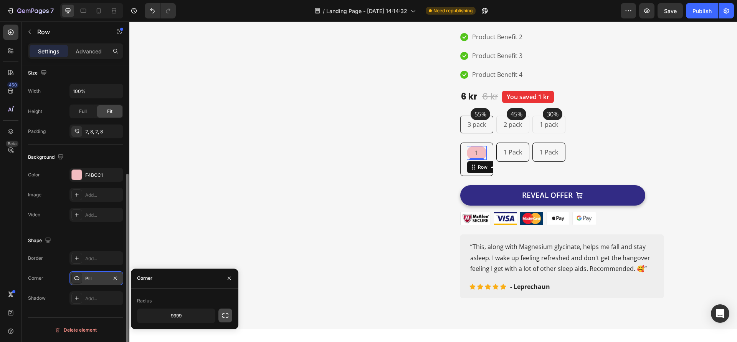
click at [223, 317] on icon "button" at bounding box center [225, 315] width 6 height 5
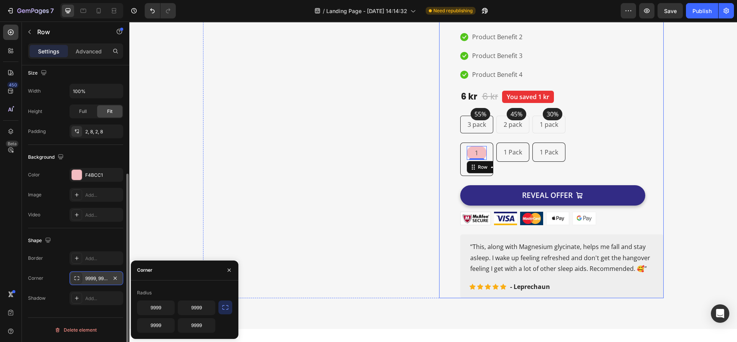
click at [439, 279] on div "Product Images Moira Hydrating Serum with [MEDICAL_DATA] & [MEDICAL_DATA] Produ…" at bounding box center [551, 117] width 225 height 361
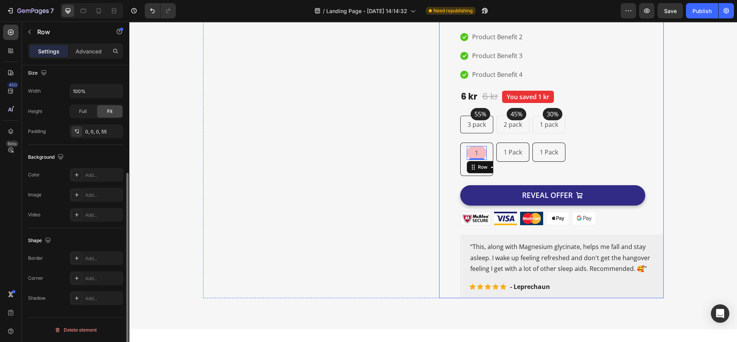
scroll to position [170, 0]
click at [480, 146] on div "1 Text Block Row" at bounding box center [477, 153] width 20 height 14
click at [32, 38] on button "button" at bounding box center [29, 32] width 12 height 12
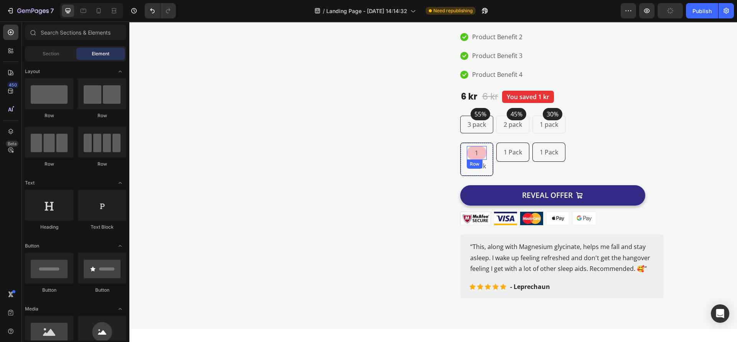
click at [480, 146] on div "1 Text Block Row" at bounding box center [477, 153] width 20 height 14
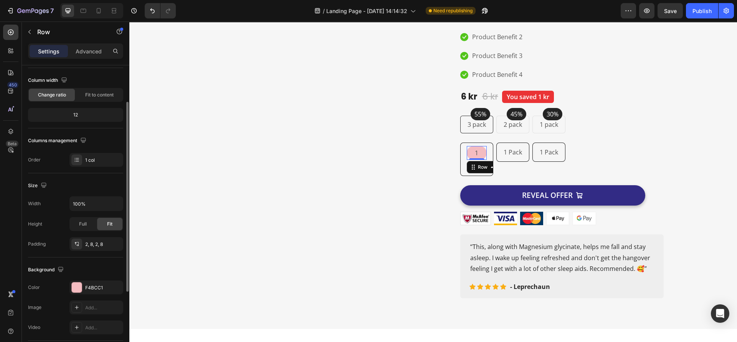
scroll to position [170, 0]
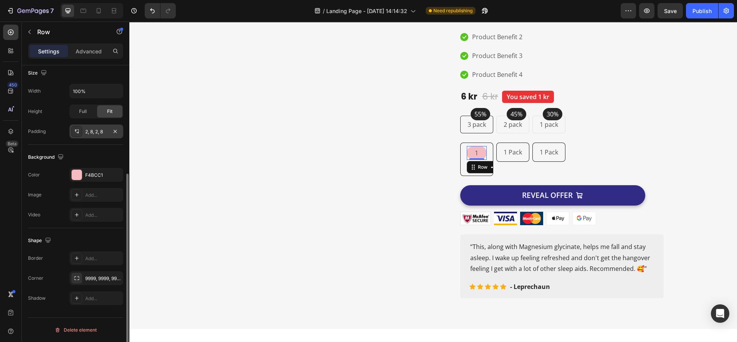
click at [79, 130] on icon at bounding box center [77, 131] width 6 height 6
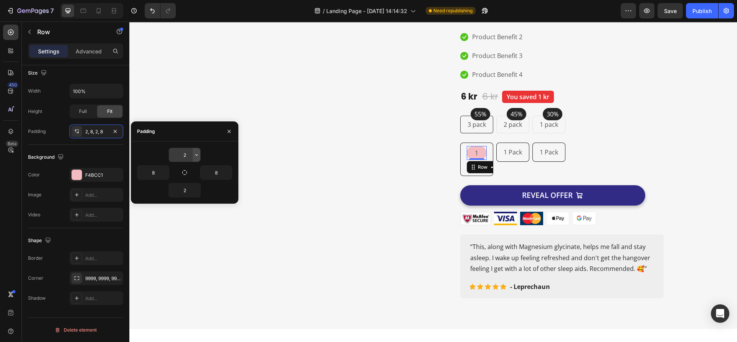
click at [194, 153] on icon "button" at bounding box center [197, 155] width 6 height 6
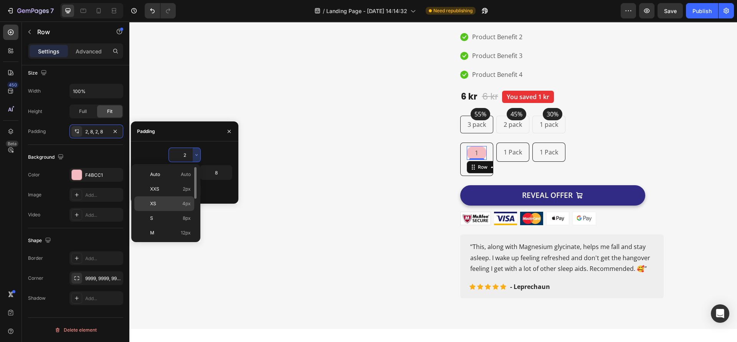
click at [186, 204] on span "4px" at bounding box center [186, 203] width 8 height 7
type input "4"
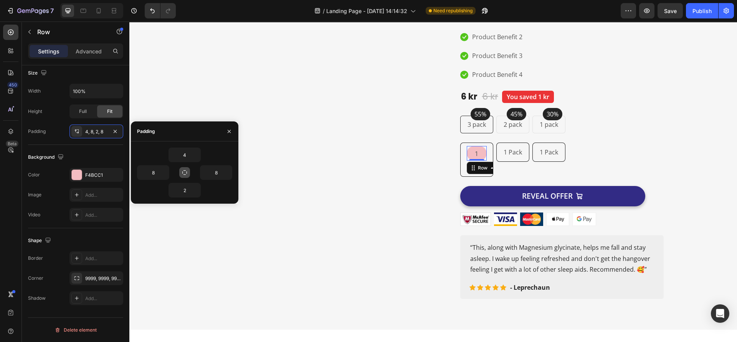
click at [185, 170] on icon "button" at bounding box center [185, 172] width 6 height 6
type input "4"
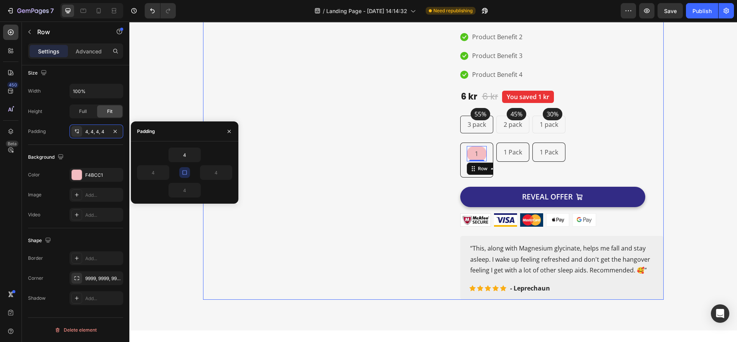
click at [208, 251] on div "Image Image Free Shipping Heading On oders over $70 Text block Row Image Money-…" at bounding box center [315, 118] width 225 height 363
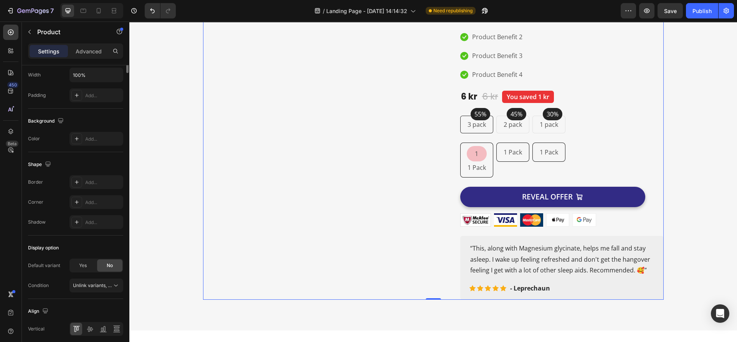
scroll to position [0, 0]
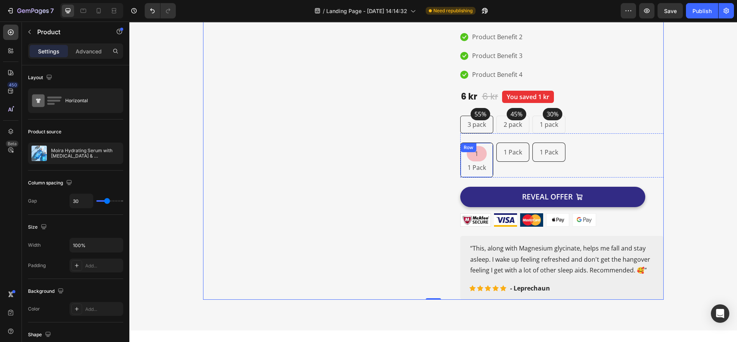
click at [482, 142] on div "1 Text Block Row 1 Pack Text Block Row" at bounding box center [476, 159] width 33 height 35
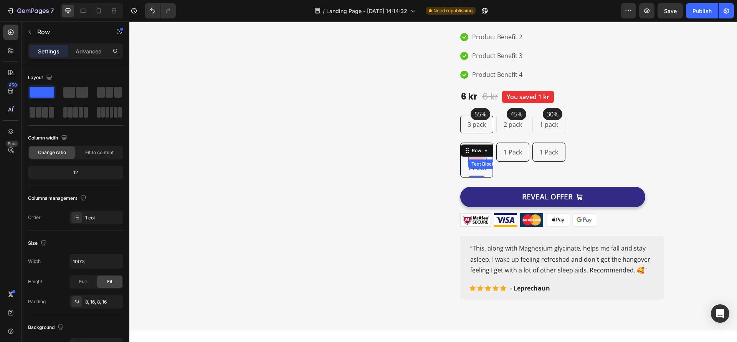
click at [478, 148] on p "1" at bounding box center [476, 153] width 15 height 11
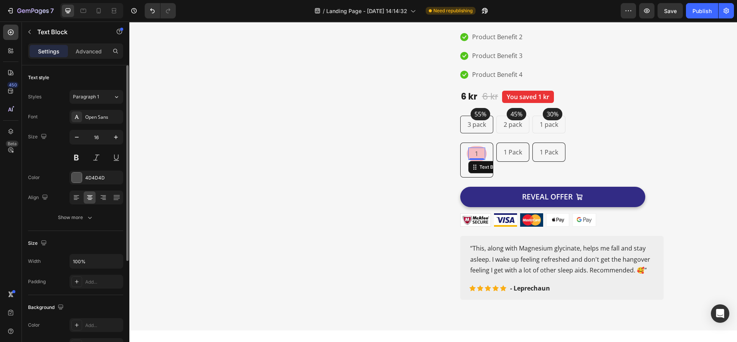
click at [87, 295] on div "Text style Styles Paragraph 1 Font Open Sans Size 16 Color 4D4D4D Align Show mo…" at bounding box center [75, 326] width 95 height 63
click at [84, 214] on div "Show more" at bounding box center [76, 218] width 36 height 8
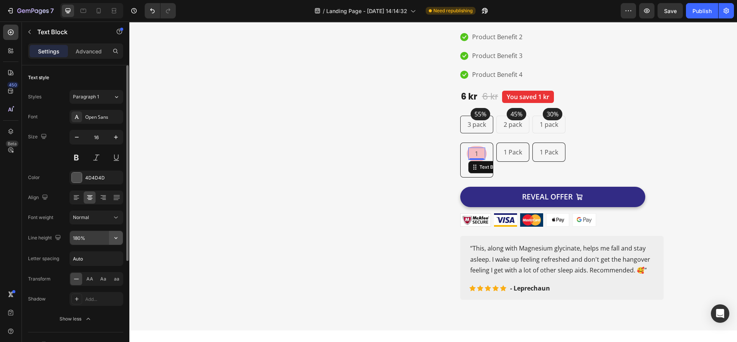
click at [117, 238] on icon "button" at bounding box center [116, 238] width 8 height 8
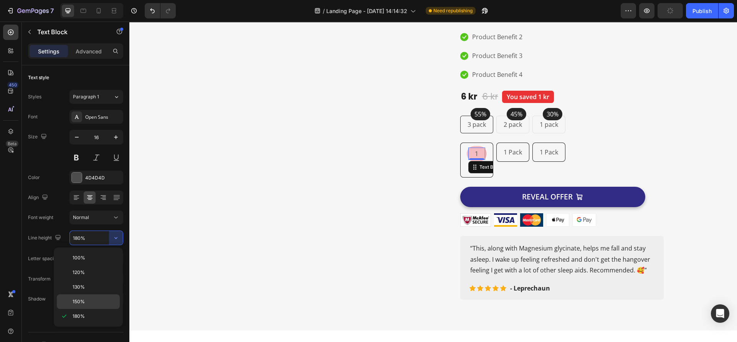
click at [88, 303] on p "150%" at bounding box center [95, 301] width 44 height 7
type input "150%"
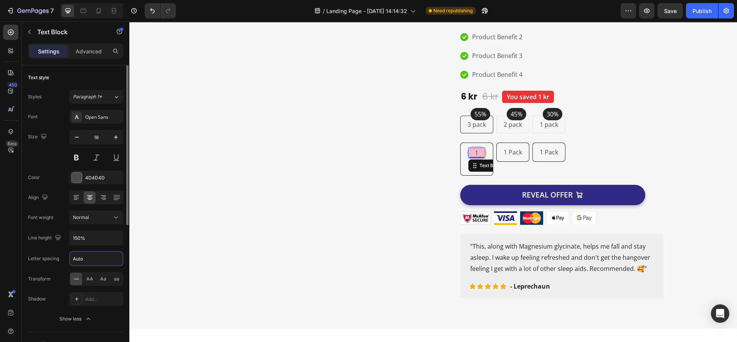
click at [80, 260] on input "Auto" at bounding box center [96, 259] width 53 height 14
type input "0.5"
drag, startPoint x: 421, startPoint y: 275, endPoint x: 405, endPoint y: 282, distance: 17.4
click at [421, 275] on div "Image Image Free Shipping Heading On oders over $70 Text block Row Image Money-…" at bounding box center [315, 117] width 225 height 361
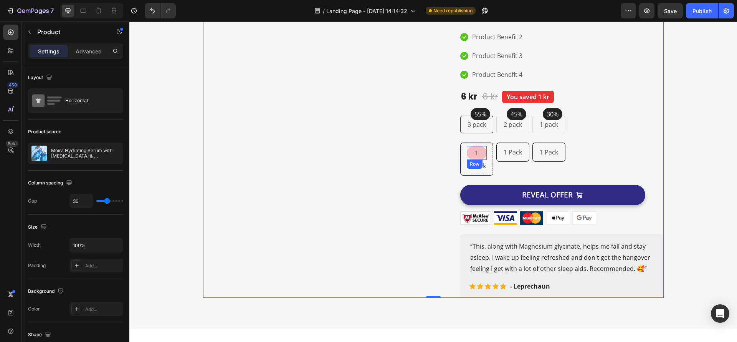
click at [482, 146] on div "1 Text Block Row" at bounding box center [477, 153] width 20 height 14
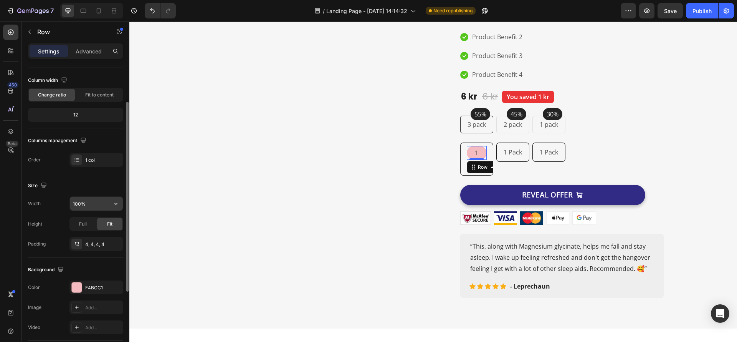
scroll to position [170, 0]
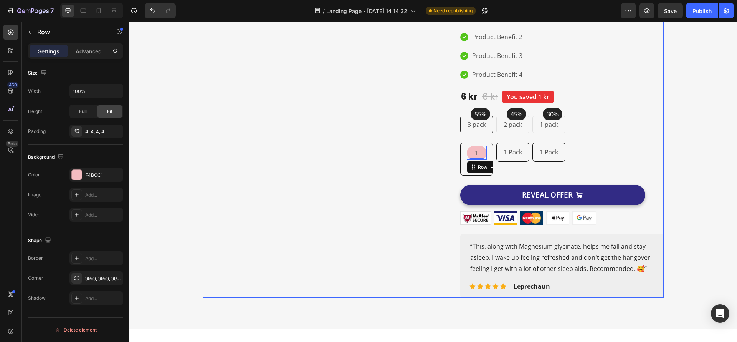
drag, startPoint x: 424, startPoint y: 247, endPoint x: 431, endPoint y: 230, distance: 17.5
click at [424, 247] on div "Image Image Free Shipping Heading On oders over $70 Text block Row Image Money-…" at bounding box center [433, 117] width 461 height 361
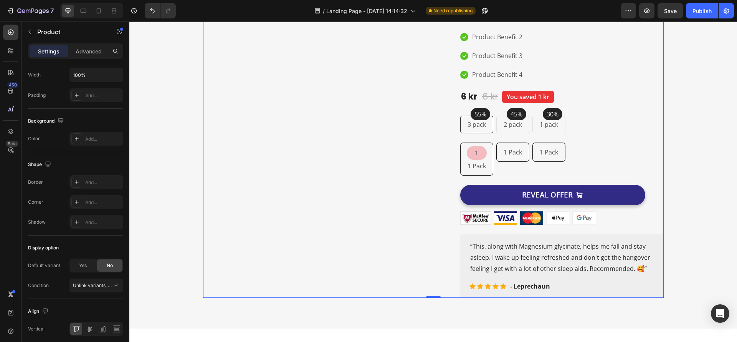
scroll to position [0, 0]
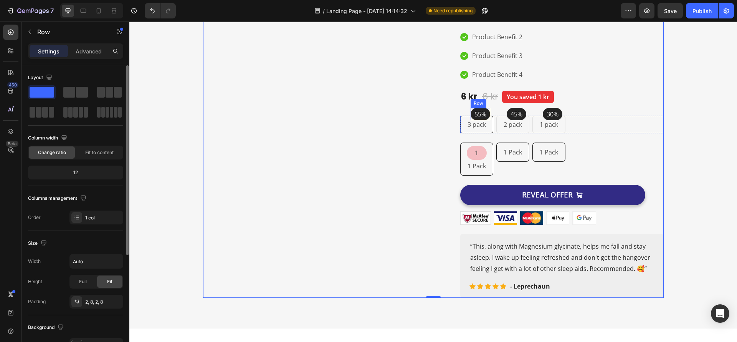
click at [483, 108] on div "55% Text block Row" at bounding box center [481, 114] width 20 height 12
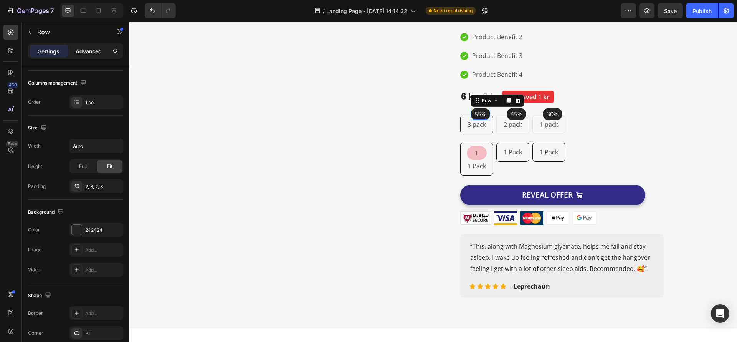
click at [84, 56] on div "Advanced" at bounding box center [89, 51] width 38 height 12
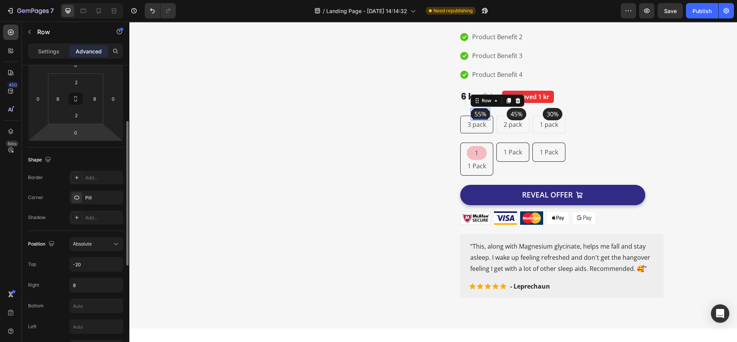
scroll to position [172, 0]
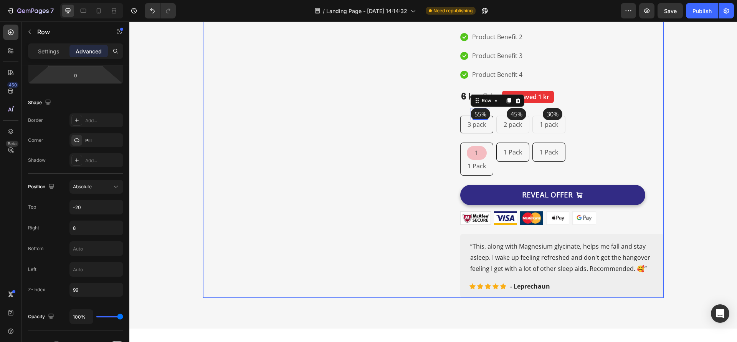
click at [397, 243] on div "Image Image Free Shipping Heading On oders over $70 Text block Row Image Money-…" at bounding box center [315, 117] width 225 height 361
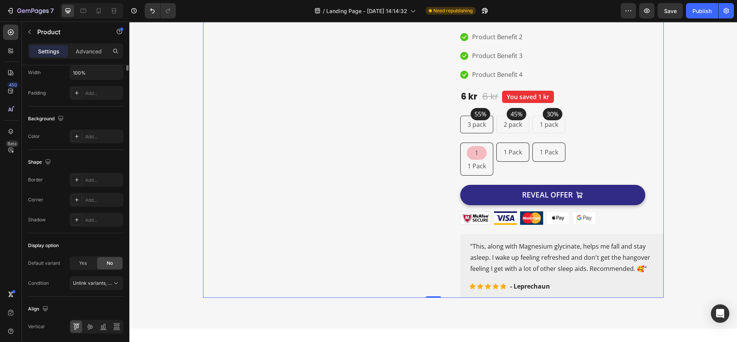
scroll to position [0, 0]
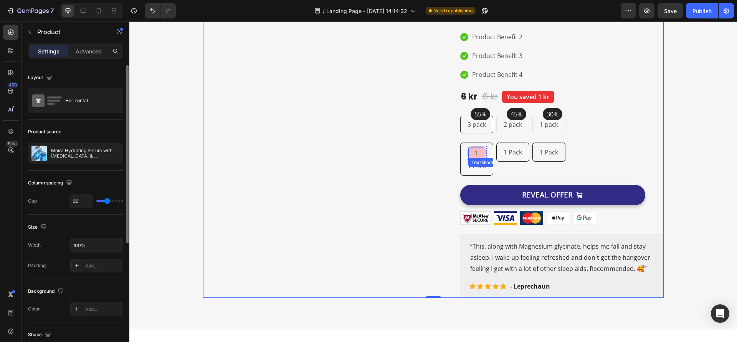
click at [477, 148] on p "1" at bounding box center [476, 152] width 15 height 9
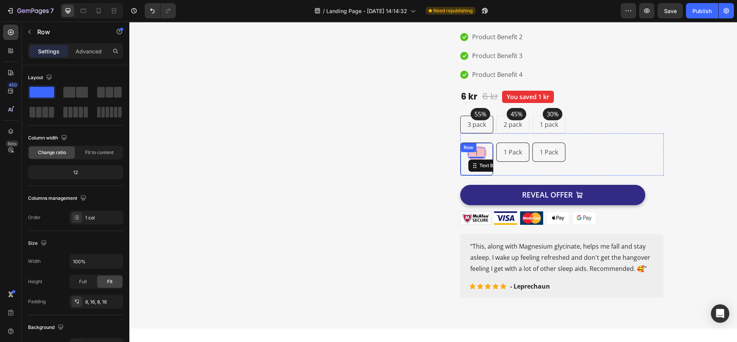
click at [482, 142] on div "1 Text Block 0 Row 1 Pack Text Block Row" at bounding box center [476, 158] width 33 height 33
click at [474, 172] on div "Text Block" at bounding box center [481, 176] width 29 height 9
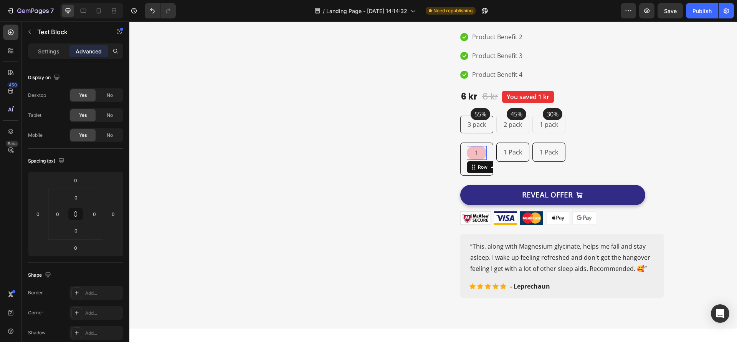
click at [467, 146] on div "1 Text Block Row 0" at bounding box center [477, 153] width 20 height 14
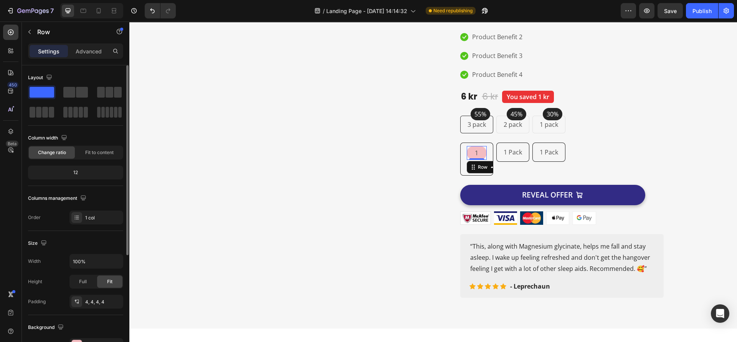
scroll to position [115, 0]
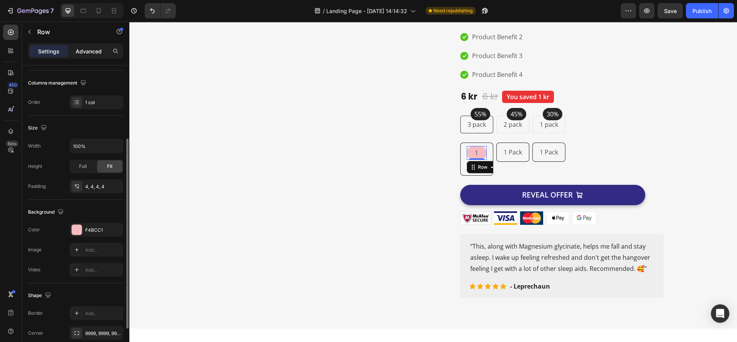
click at [91, 47] on p "Advanced" at bounding box center [89, 51] width 26 height 8
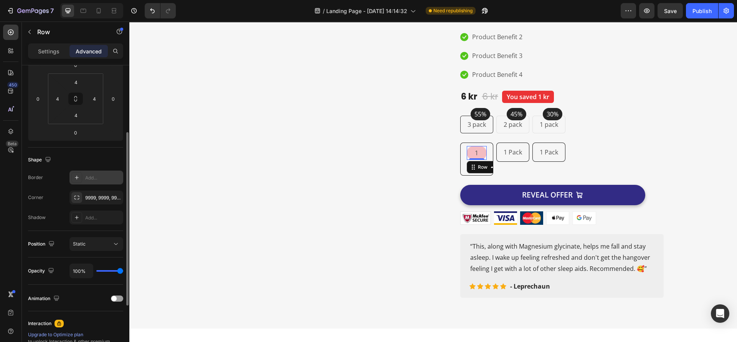
scroll to position [172, 0]
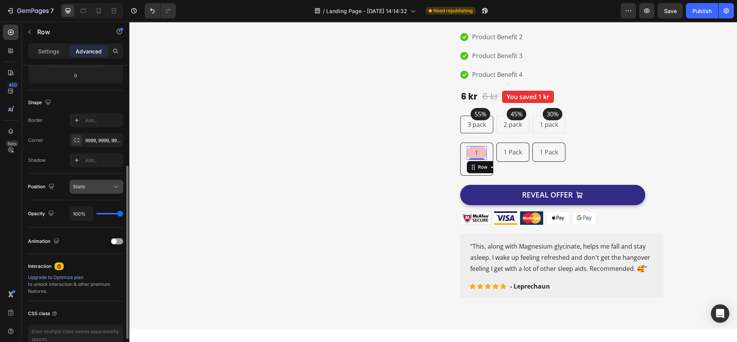
click at [108, 183] on div "Static" at bounding box center [96, 187] width 47 height 8
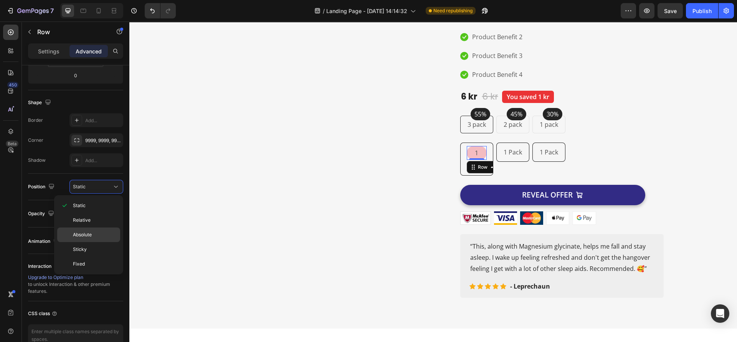
click at [93, 236] on p "Absolute" at bounding box center [95, 234] width 44 height 7
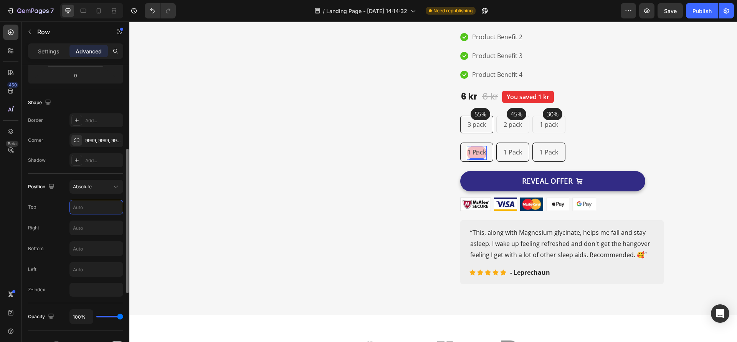
click at [79, 207] on input "text" at bounding box center [96, 207] width 53 height 14
click at [484, 108] on div "55% Text block Row" at bounding box center [481, 114] width 20 height 12
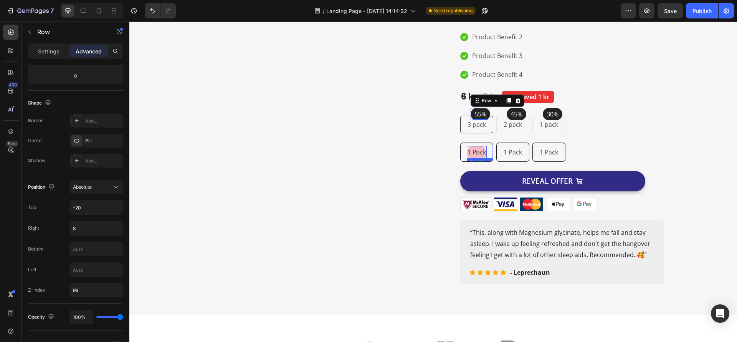
click at [476, 147] on p "1 Pack" at bounding box center [477, 152] width 18 height 11
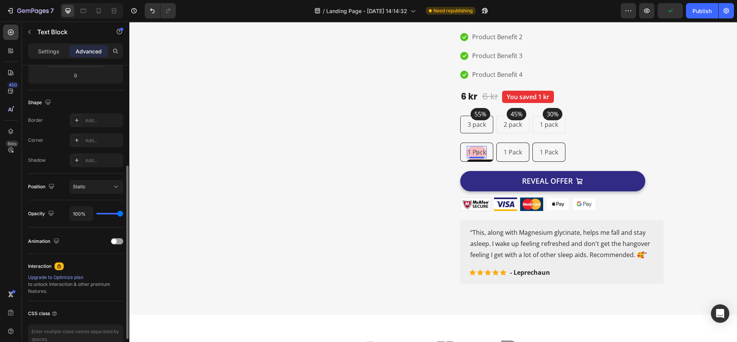
scroll to position [58, 0]
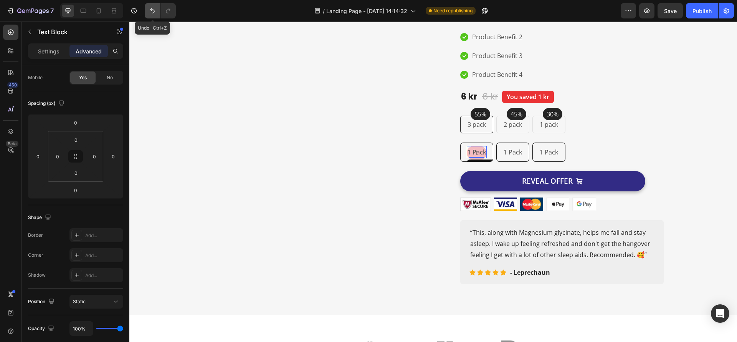
click at [151, 9] on icon "Undo/Redo" at bounding box center [152, 10] width 5 height 5
click at [152, 9] on icon "Undo/Redo" at bounding box center [153, 11] width 8 height 8
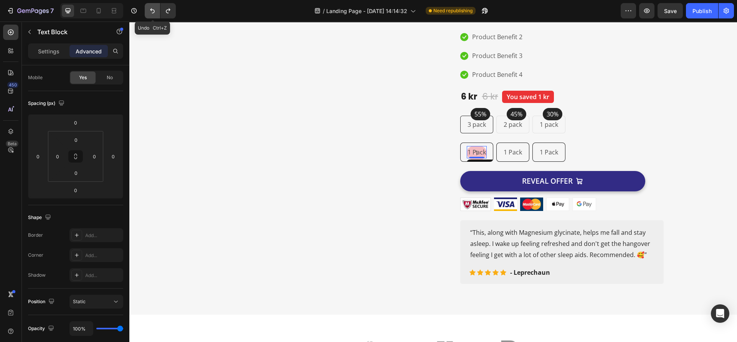
click at [152, 9] on icon "Undo/Redo" at bounding box center [153, 11] width 8 height 8
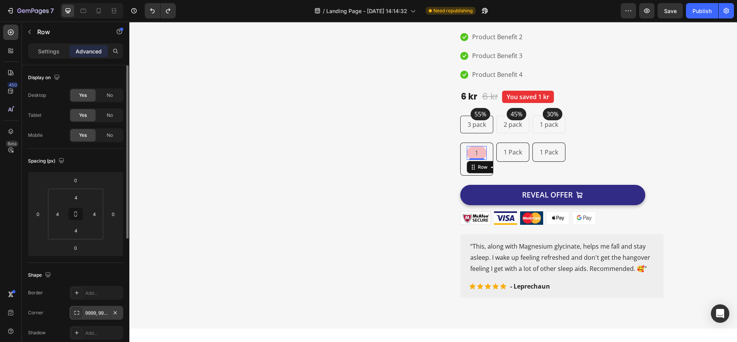
scroll to position [172, 0]
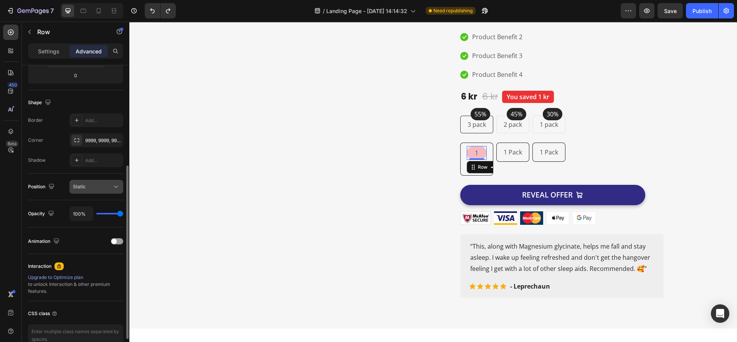
click at [119, 185] on icon at bounding box center [116, 187] width 8 height 8
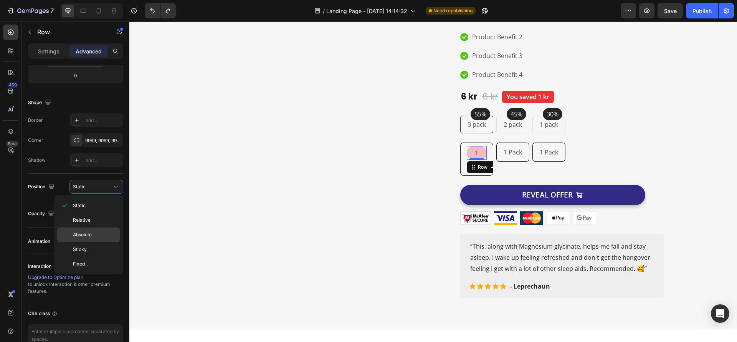
click at [91, 234] on span "Absolute" at bounding box center [82, 234] width 19 height 7
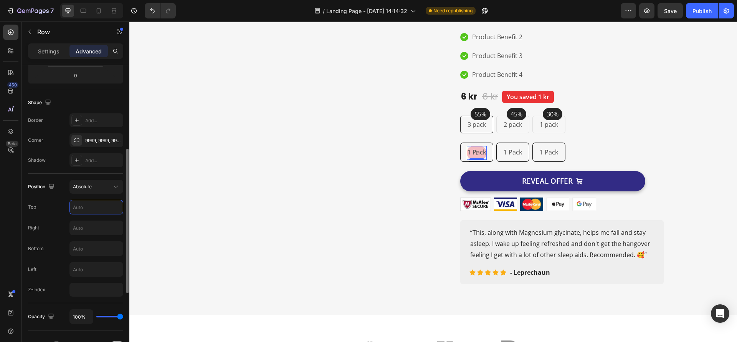
click at [81, 208] on input "text" at bounding box center [96, 207] width 53 height 14
type input "-20"
click at [77, 249] on input "text" at bounding box center [96, 249] width 53 height 14
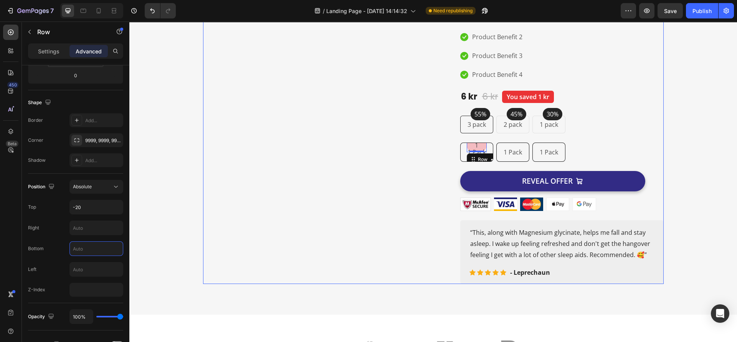
click at [374, 229] on div "Image Image Free Shipping Heading On oders over $70 Text block Row Image Money-…" at bounding box center [315, 110] width 225 height 347
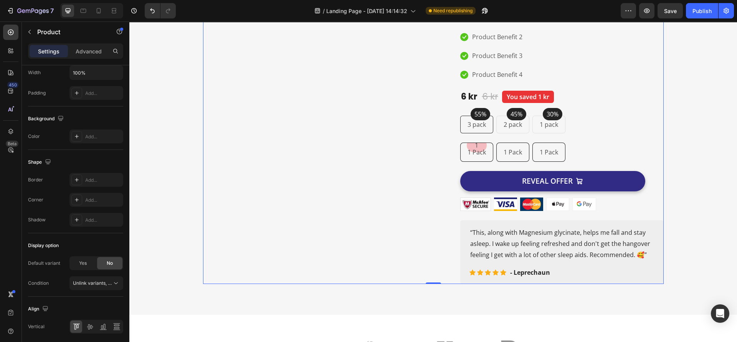
scroll to position [0, 0]
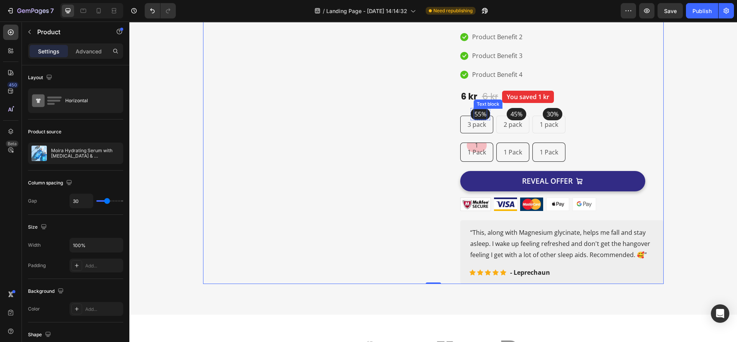
click at [475, 109] on p "55%" at bounding box center [481, 113] width 12 height 9
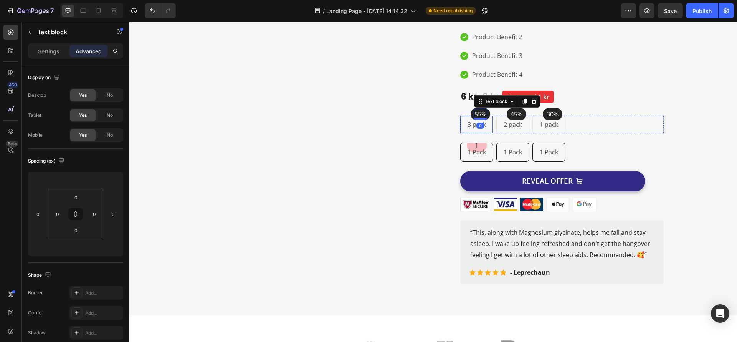
click at [466, 116] on div "3 pack Text block Row" at bounding box center [476, 125] width 33 height 18
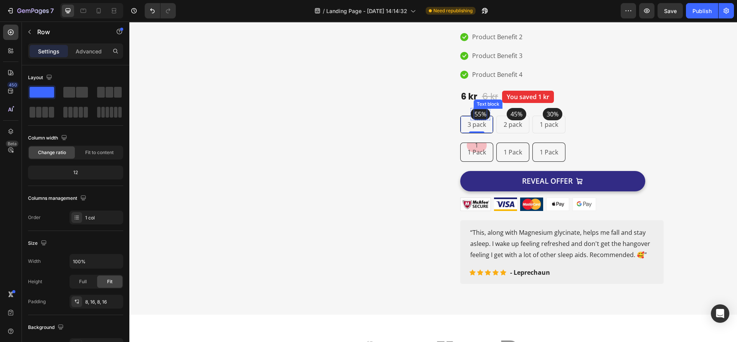
click at [474, 109] on div "55%" at bounding box center [480, 114] width 13 height 11
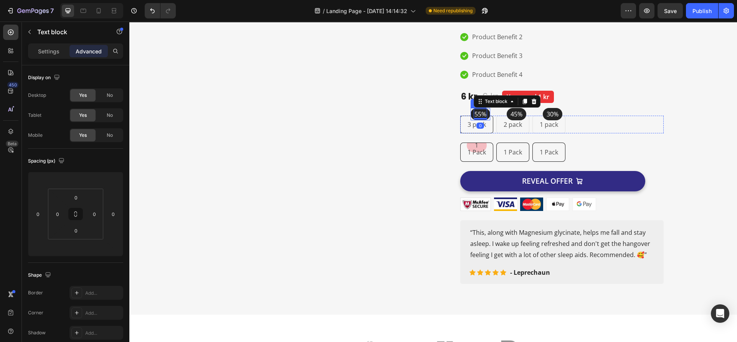
click at [471, 108] on div "55% Text block 0 Row" at bounding box center [481, 114] width 20 height 12
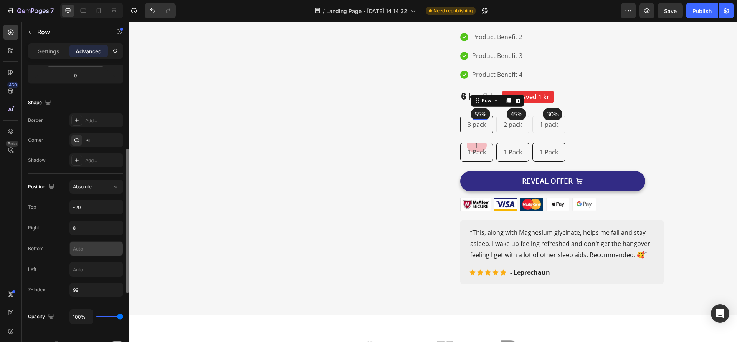
scroll to position [230, 0]
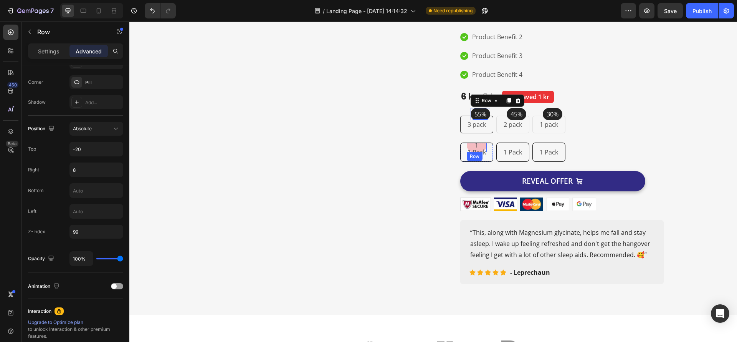
click at [467, 138] on div "1 Text Block Row" at bounding box center [477, 145] width 20 height 14
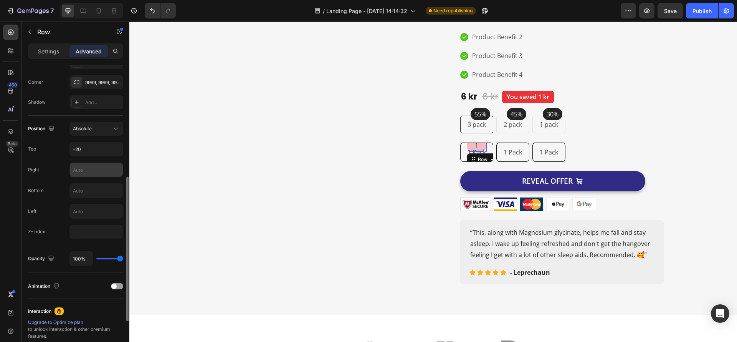
click at [84, 175] on input "text" at bounding box center [96, 170] width 53 height 14
type input "8"
click at [86, 236] on input "number" at bounding box center [97, 232] width 54 height 14
type input "99"
click at [58, 219] on div "Position Absolute Top -20 Right 8 Bottom Left Z-Index 99" at bounding box center [75, 180] width 95 height 117
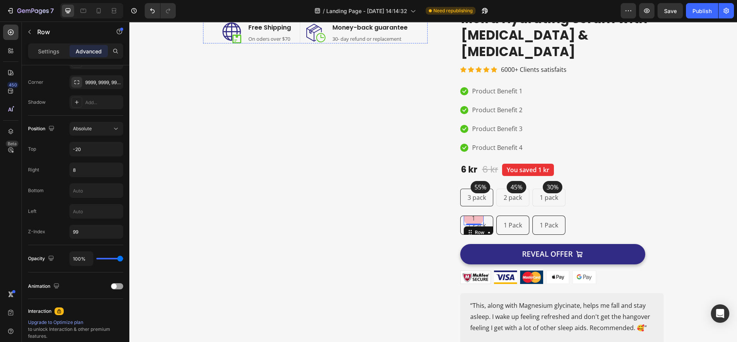
scroll to position [658, 0]
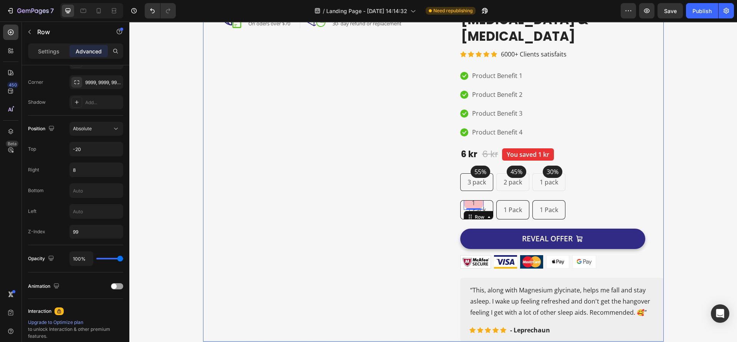
click at [356, 308] on div "Image Image Free Shipping Heading On oders over $70 Text block Row Image Money-…" at bounding box center [315, 168] width 225 height 347
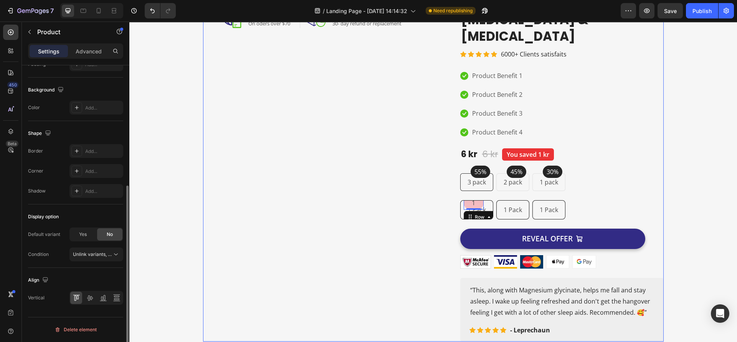
scroll to position [0, 0]
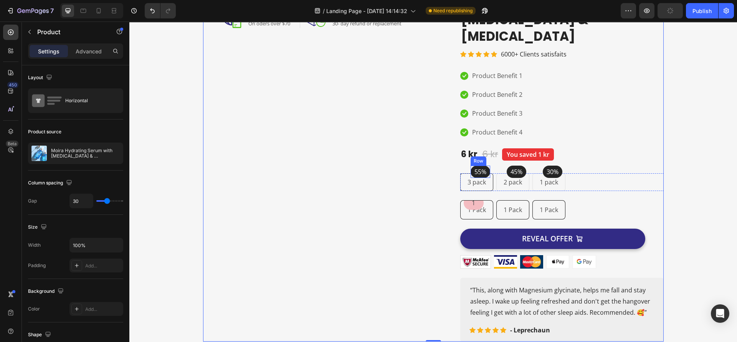
click at [485, 166] on div "55% Text block Row" at bounding box center [481, 172] width 20 height 12
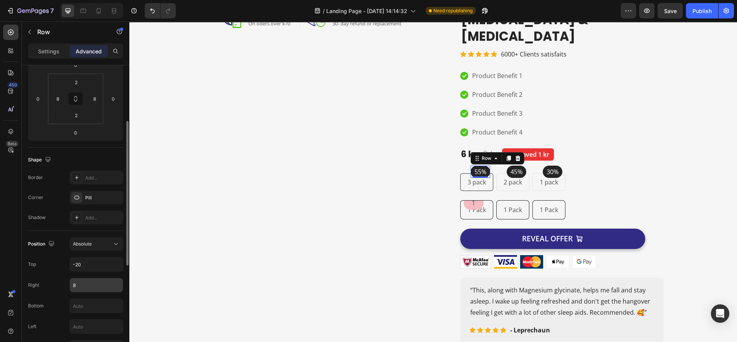
scroll to position [230, 0]
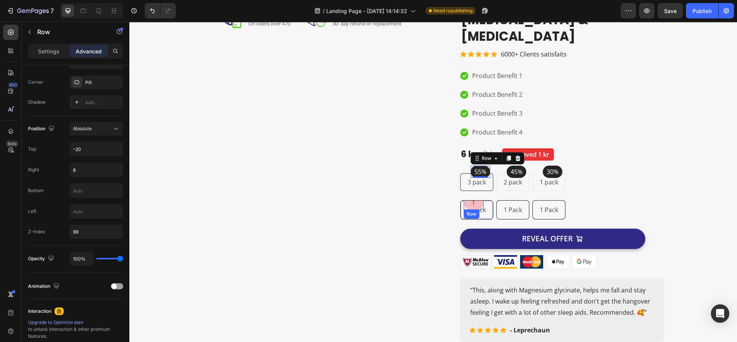
click at [478, 196] on div "1 Text Block Row" at bounding box center [474, 203] width 20 height 14
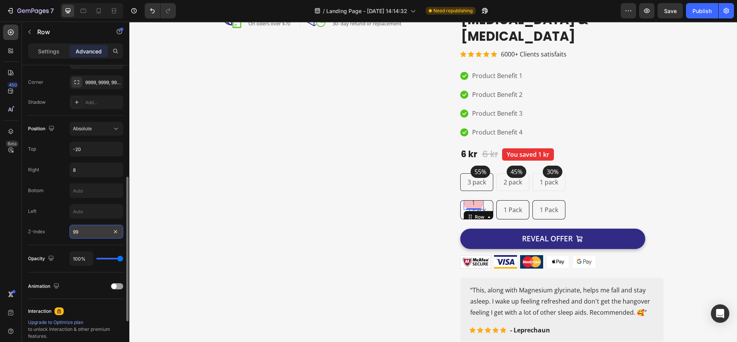
click at [83, 233] on input "99" at bounding box center [97, 232] width 54 height 14
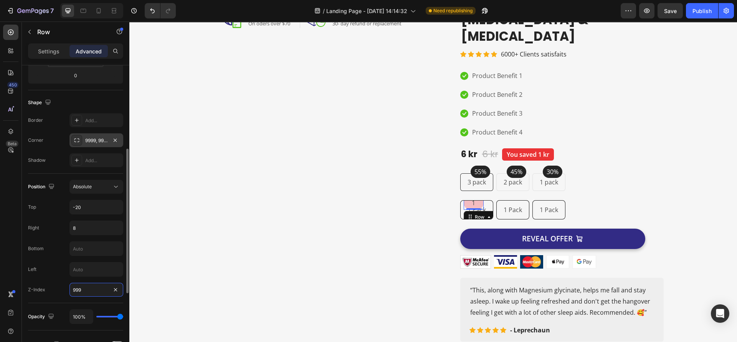
type input "999"
click at [76, 143] on icon at bounding box center [77, 140] width 6 height 6
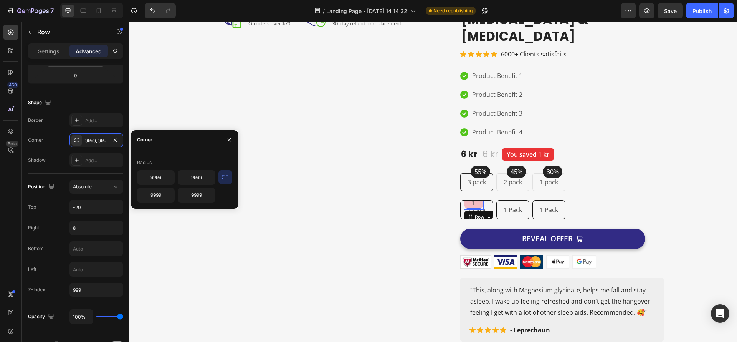
click at [227, 177] on icon "button" at bounding box center [226, 177] width 8 height 8
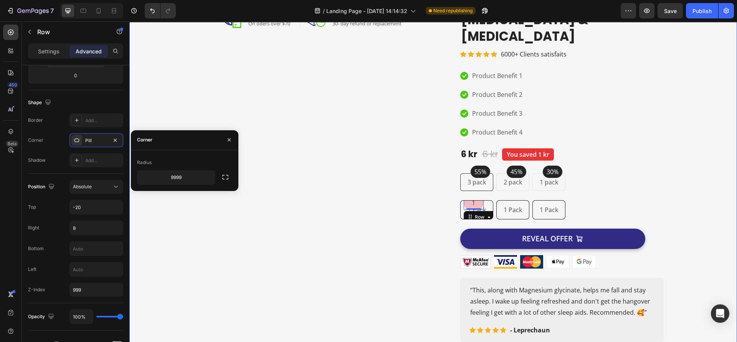
click at [190, 272] on div "Image Image Free Shipping Heading On oders over $70 Text block Row Image Money-…" at bounding box center [433, 168] width 596 height 347
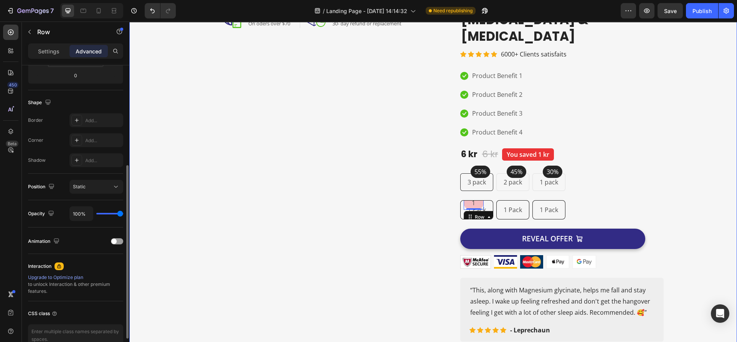
scroll to position [172, 0]
click at [484, 166] on div "55% Text block Row" at bounding box center [481, 172] width 20 height 12
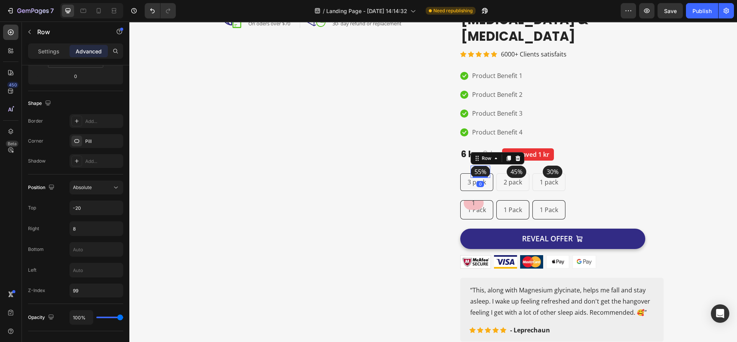
scroll to position [0, 0]
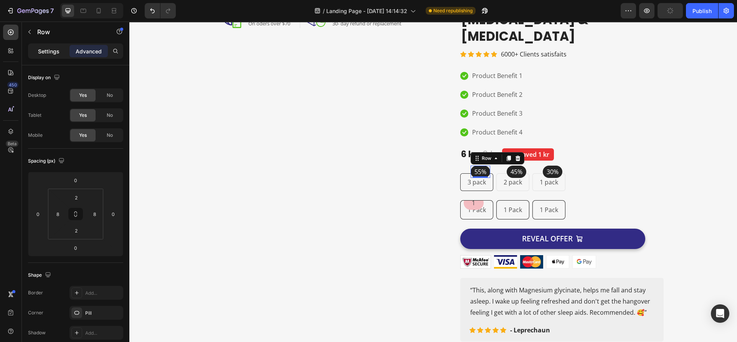
click at [48, 45] on div "Settings" at bounding box center [49, 51] width 38 height 12
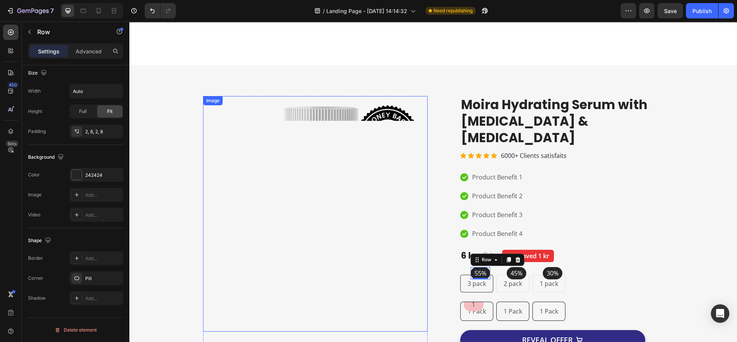
scroll to position [600, 0]
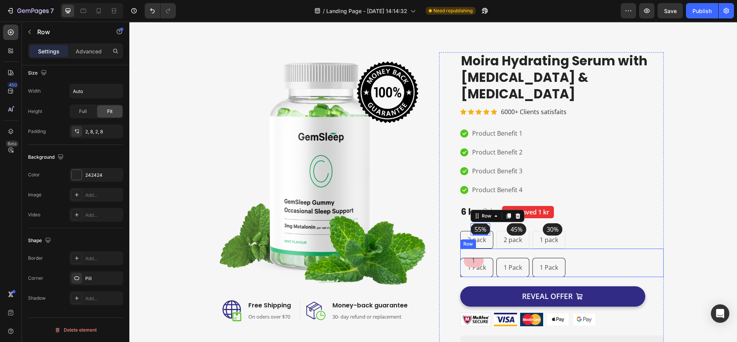
click at [574, 250] on div "1 Text Block Row 1 Pack Text Block Row 1 Pack Text Block Row 1 Pack Text Block …" at bounding box center [562, 262] width 204 height 29
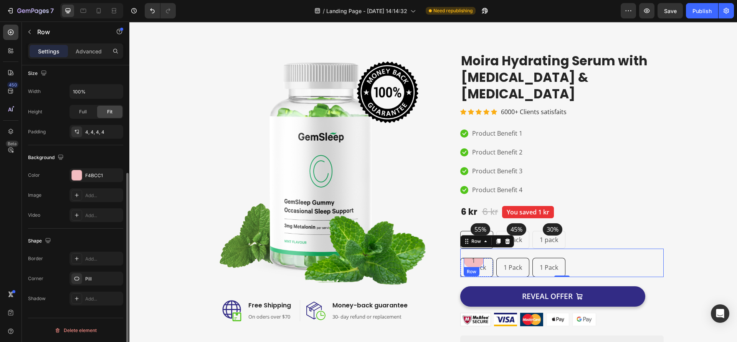
click at [478, 253] on div "1 Text Block Row" at bounding box center [474, 260] width 20 height 14
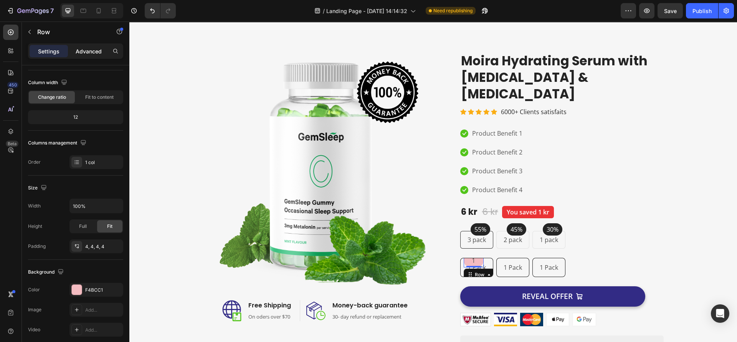
click at [89, 51] on p "Advanced" at bounding box center [89, 51] width 26 height 8
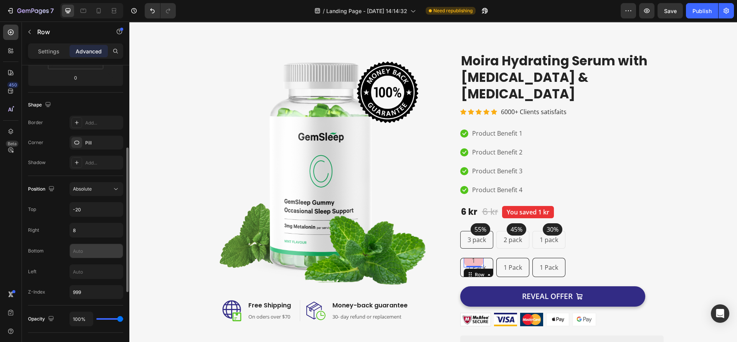
scroll to position [228, 0]
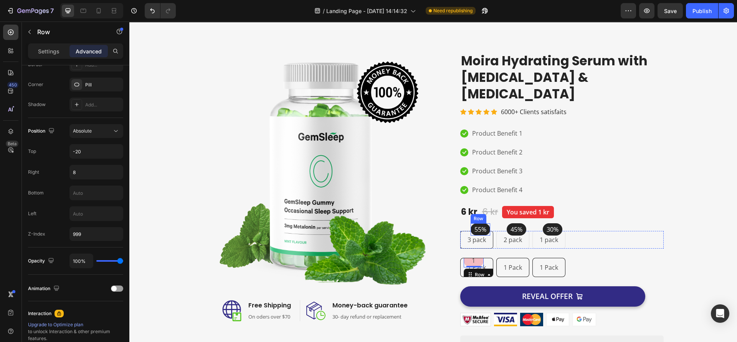
click at [483, 223] on div "55% Text block Row" at bounding box center [481, 229] width 20 height 12
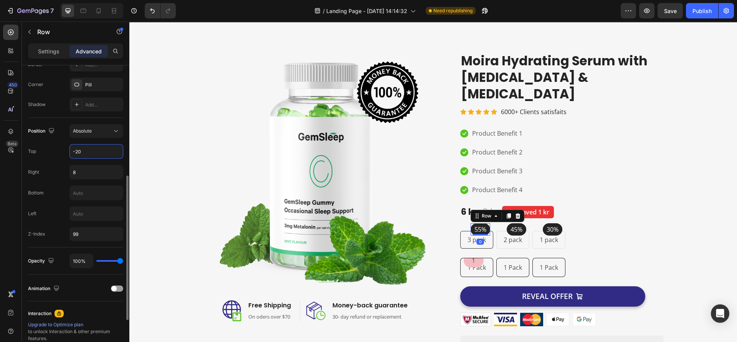
click at [82, 151] on input "-20" at bounding box center [96, 151] width 53 height 14
type input "0"
click at [77, 172] on input "8" at bounding box center [96, 172] width 53 height 14
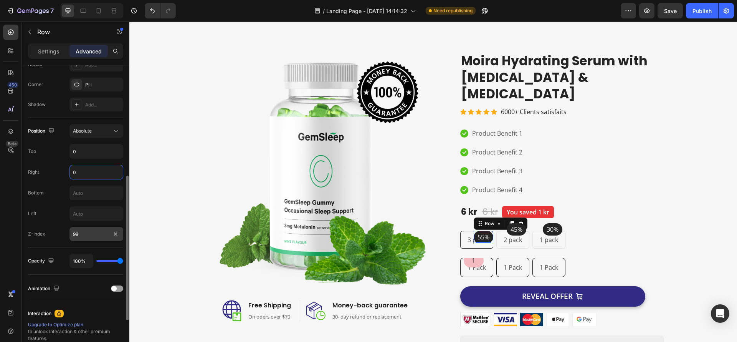
type input "0"
click at [84, 239] on input "99" at bounding box center [97, 234] width 54 height 14
type input "0"
click at [87, 149] on input "0" at bounding box center [96, 151] width 53 height 14
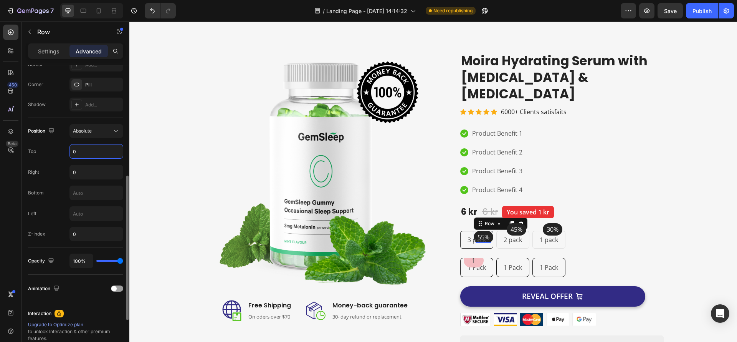
click at [72, 155] on input "0" at bounding box center [96, 151] width 53 height 14
drag, startPoint x: 84, startPoint y: 150, endPoint x: 75, endPoint y: 150, distance: 9.2
click at [75, 150] on input "0" at bounding box center [96, 151] width 53 height 14
click at [66, 152] on div "Top 0" at bounding box center [75, 151] width 95 height 15
click at [109, 129] on div "Absolute" at bounding box center [92, 130] width 39 height 7
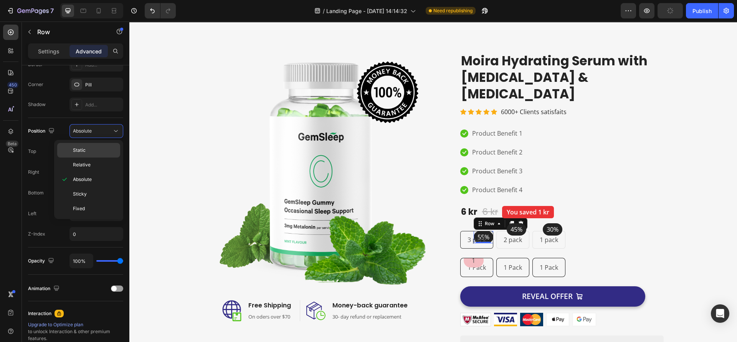
click at [87, 150] on p "Static" at bounding box center [95, 150] width 44 height 7
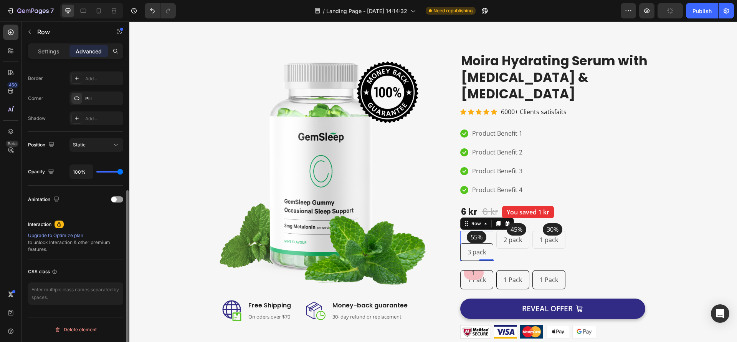
scroll to position [214, 0]
click at [514, 242] on div "45% Text block Row 2 pack Text block Row" at bounding box center [513, 246] width 33 height 30
click at [478, 266] on div "1 Text Block Row" at bounding box center [474, 273] width 20 height 14
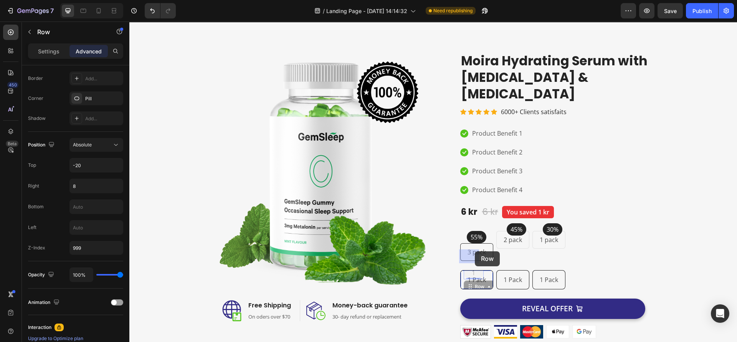
drag, startPoint x: 465, startPoint y: 268, endPoint x: 475, endPoint y: 251, distance: 19.8
drag, startPoint x: 465, startPoint y: 267, endPoint x: 471, endPoint y: 250, distance: 18.5
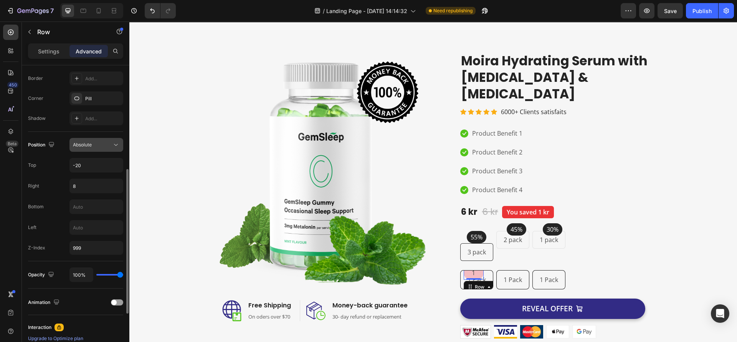
click at [115, 149] on button "Absolute" at bounding box center [97, 145] width 54 height 14
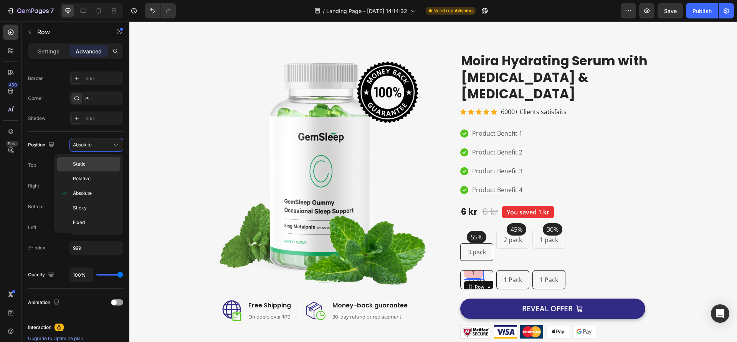
click at [88, 164] on p "Static" at bounding box center [95, 164] width 44 height 7
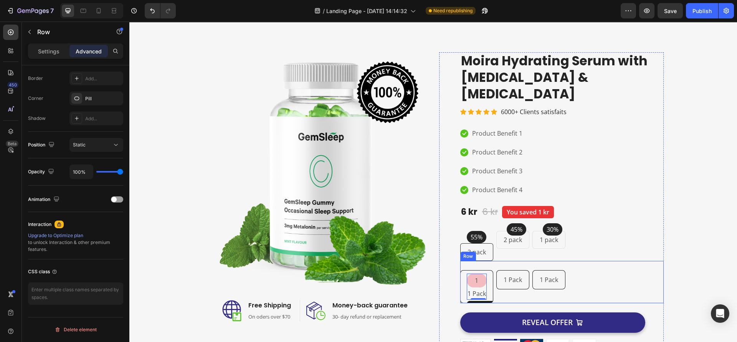
click at [501, 282] on div "1 Pack Text Block Row" at bounding box center [513, 286] width 33 height 33
click at [480, 276] on p "1" at bounding box center [476, 280] width 15 height 9
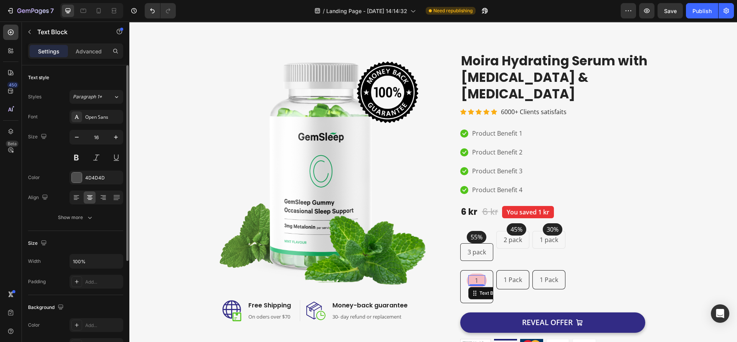
click at [480, 275] on div "1" at bounding box center [477, 280] width 17 height 11
click at [482, 273] on div "1 Text Block 0 Row" at bounding box center [477, 280] width 20 height 14
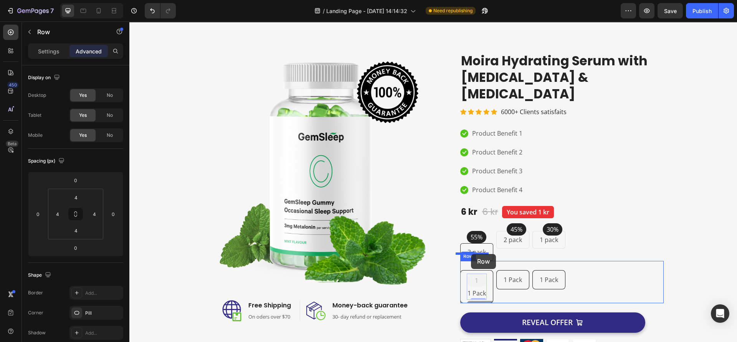
drag, startPoint x: 469, startPoint y: 286, endPoint x: 471, endPoint y: 254, distance: 31.9
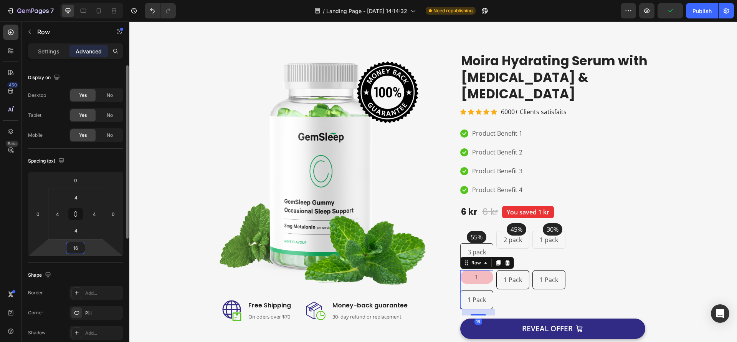
click at [75, 248] on input "16" at bounding box center [75, 248] width 15 height 12
type input "0"
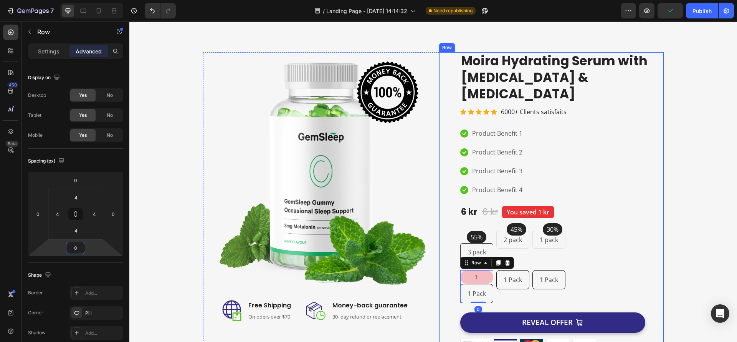
click at [498, 303] on div "REVEAL OFFER Add to Cart" at bounding box center [562, 321] width 204 height 36
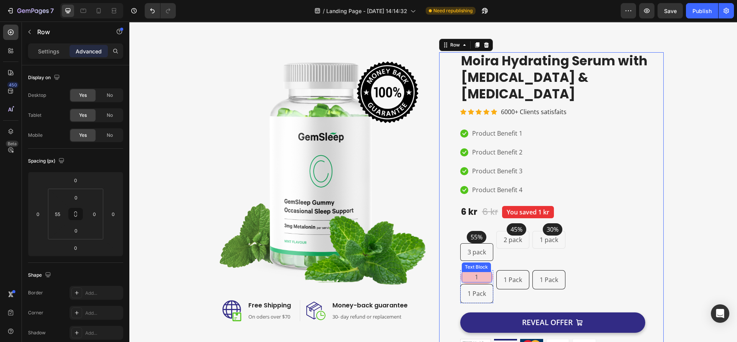
click at [487, 272] on div "1" at bounding box center [477, 277] width 30 height 11
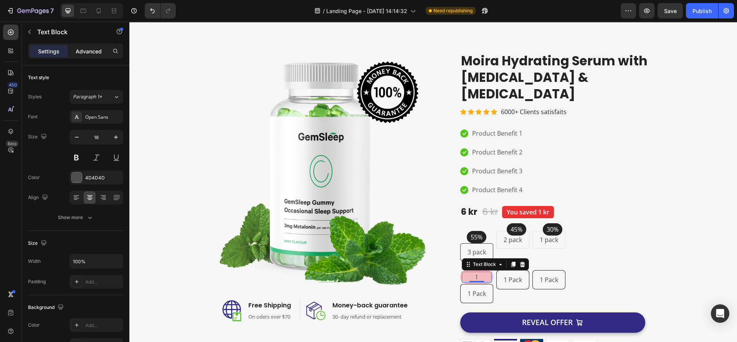
click at [86, 51] on p "Advanced" at bounding box center [89, 51] width 26 height 8
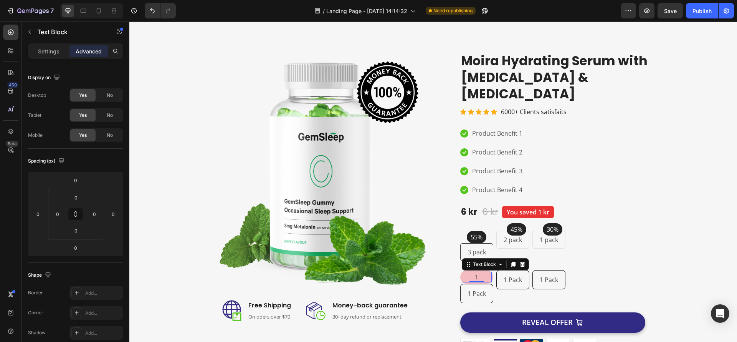
click at [463, 272] on p "1" at bounding box center [477, 276] width 28 height 9
click at [489, 270] on div "1 Text Block 0 Row 1 Pack Text Block Row" at bounding box center [476, 286] width 33 height 33
click at [487, 272] on div "1" at bounding box center [477, 277] width 30 height 11
click at [489, 270] on div "1 Text Block 0 Row 1 Pack Text Block Row" at bounding box center [476, 286] width 33 height 33
click at [488, 270] on div "1 Text Block Row" at bounding box center [476, 277] width 33 height 14
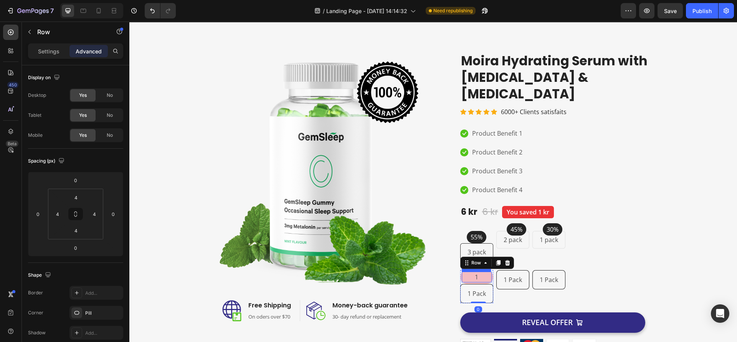
click at [487, 272] on p "1" at bounding box center [477, 276] width 28 height 9
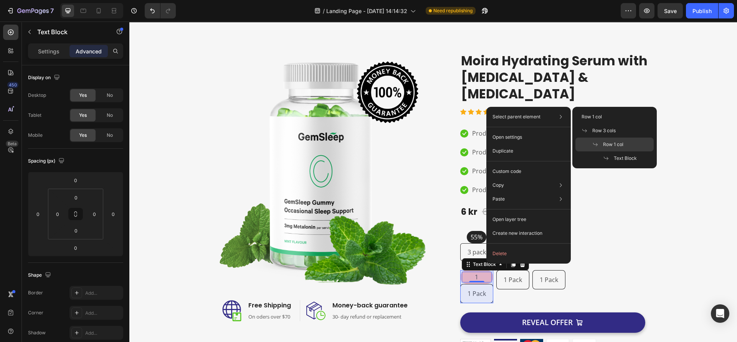
click at [604, 145] on span "Row 1 col" at bounding box center [613, 144] width 20 height 7
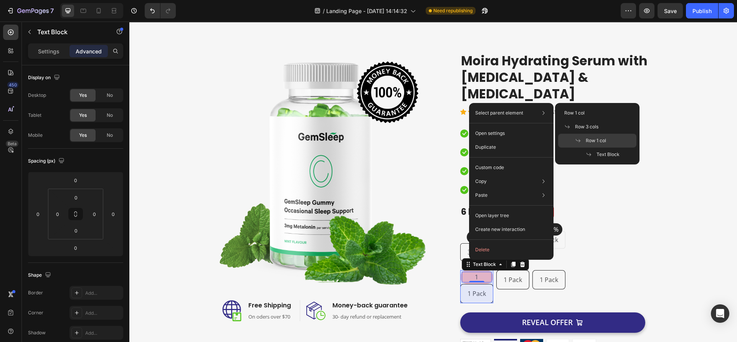
click at [577, 139] on icon at bounding box center [578, 140] width 6 height 6
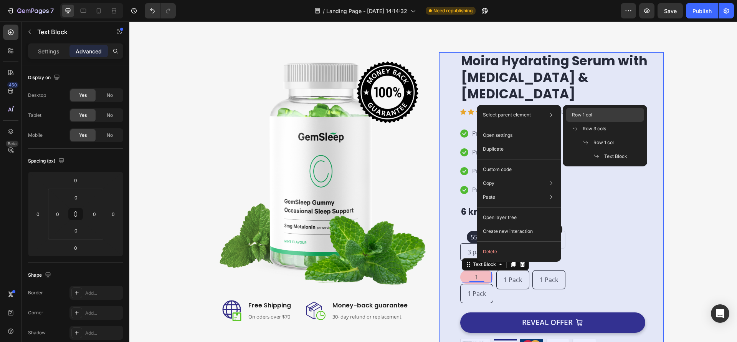
click at [579, 117] on span "Row 1 col" at bounding box center [582, 114] width 20 height 7
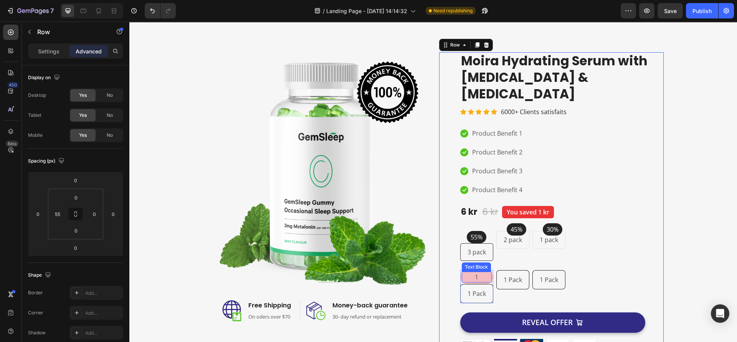
click at [462, 272] on div "1" at bounding box center [477, 277] width 30 height 11
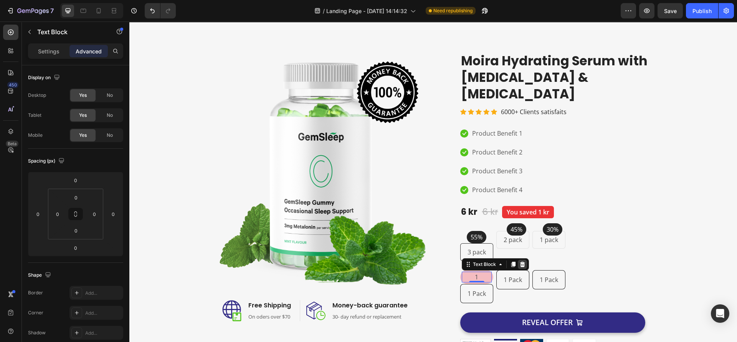
click at [520, 261] on icon at bounding box center [522, 263] width 5 height 5
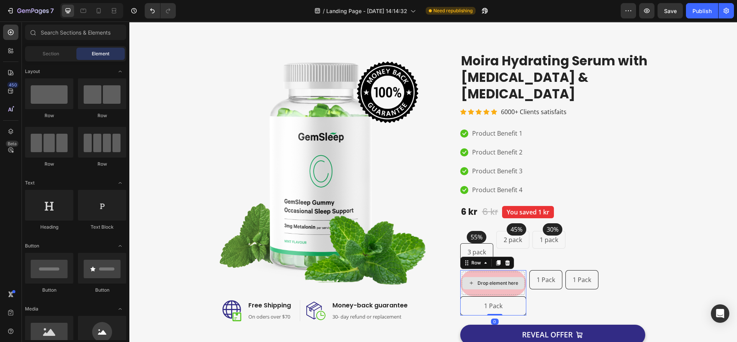
click at [462, 277] on div "Drop element here" at bounding box center [493, 283] width 62 height 12
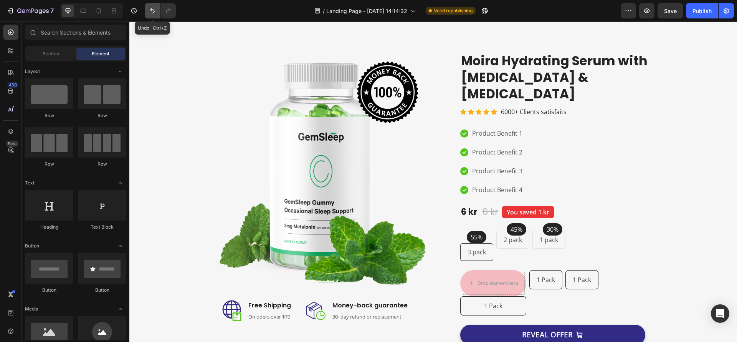
click at [151, 8] on icon "Undo/Redo" at bounding box center [152, 10] width 5 height 5
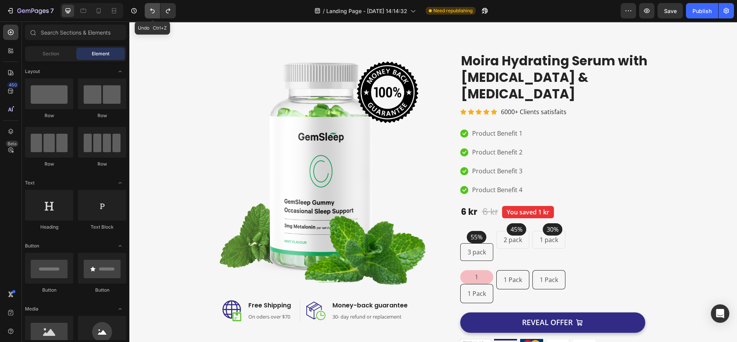
click at [151, 9] on icon "Undo/Redo" at bounding box center [152, 10] width 5 height 5
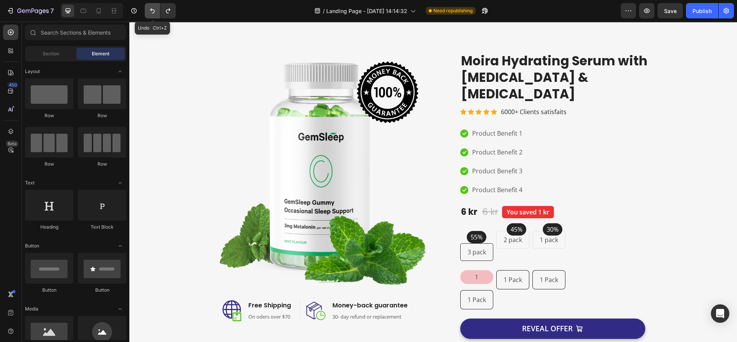
click at [151, 9] on icon "Undo/Redo" at bounding box center [152, 10] width 5 height 5
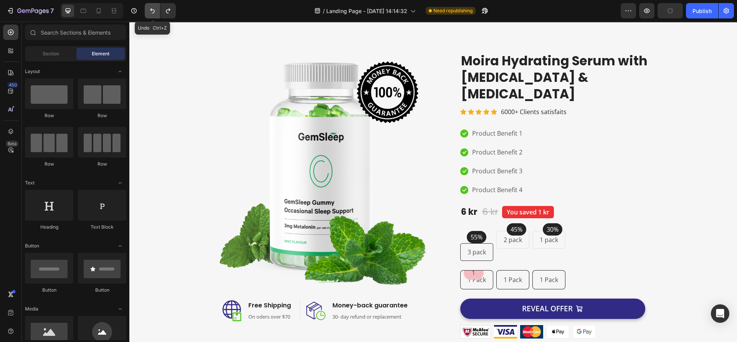
click at [151, 9] on icon "Undo/Redo" at bounding box center [152, 10] width 5 height 5
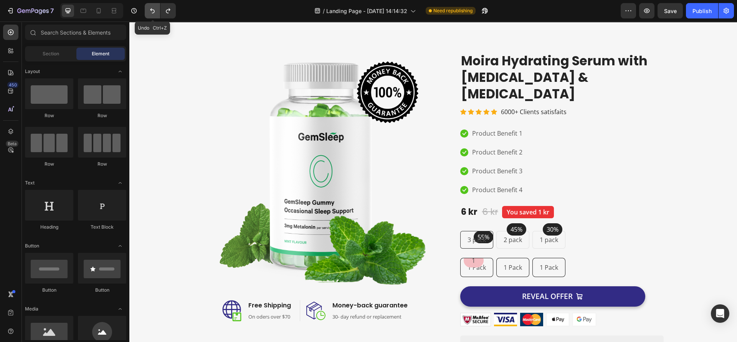
click at [151, 9] on icon "Undo/Redo" at bounding box center [152, 10] width 5 height 5
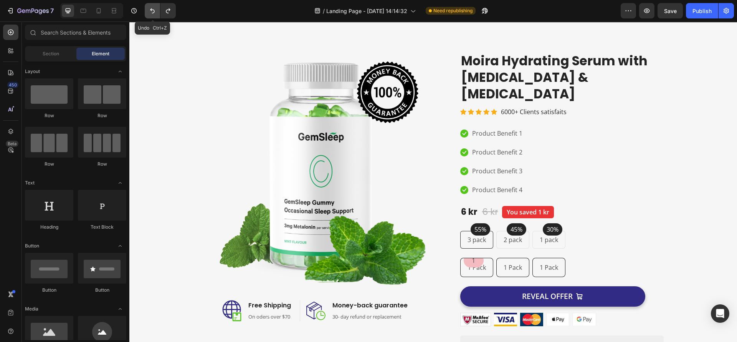
click at [151, 9] on icon "Undo/Redo" at bounding box center [152, 10] width 5 height 5
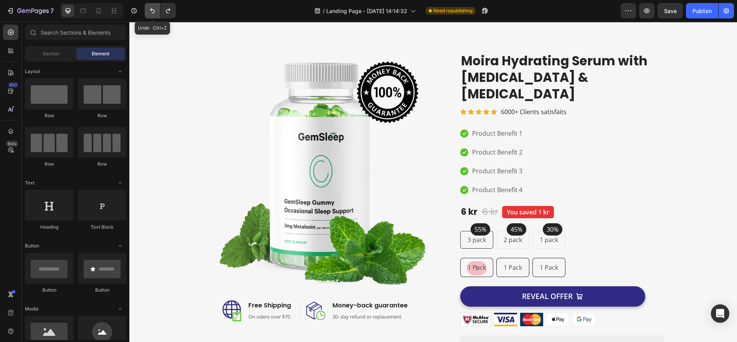
click at [151, 9] on icon "Undo/Redo" at bounding box center [152, 10] width 5 height 5
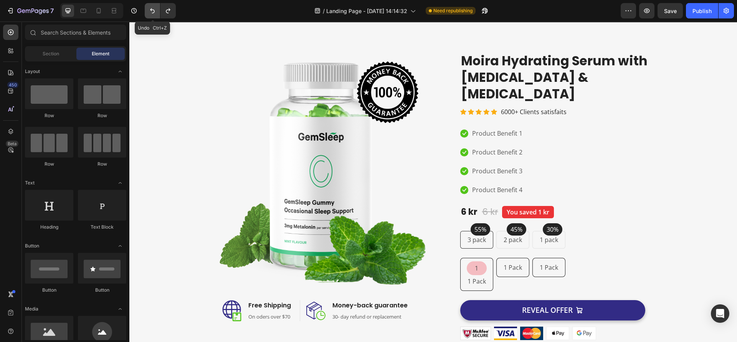
click at [151, 9] on icon "Undo/Redo" at bounding box center [152, 10] width 5 height 5
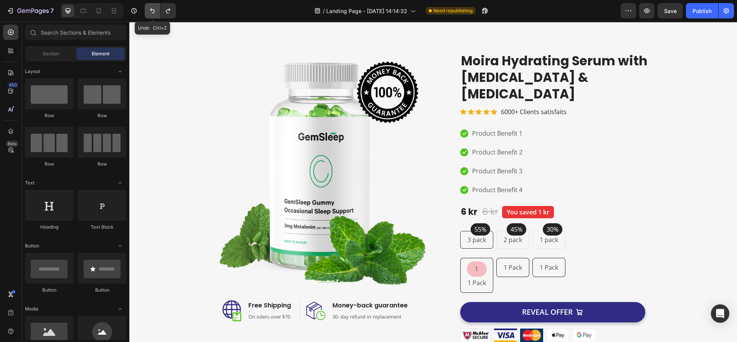
click at [151, 9] on icon "Undo/Redo" at bounding box center [152, 10] width 5 height 5
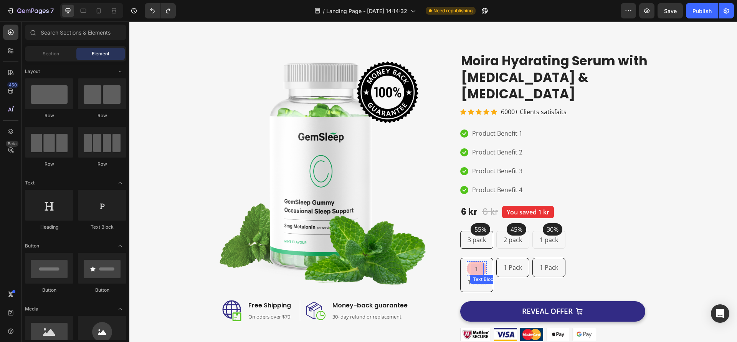
click at [474, 263] on p "1" at bounding box center [477, 268] width 12 height 11
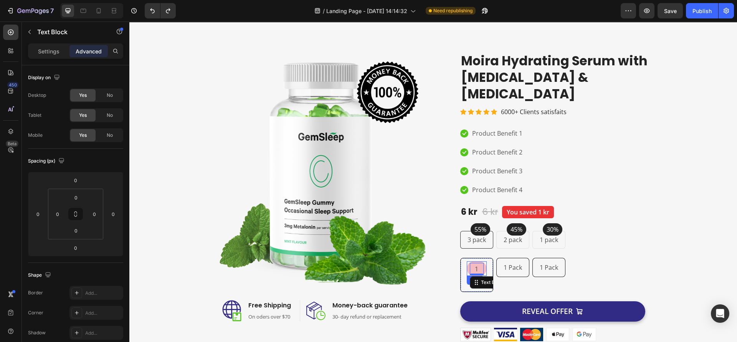
click at [480, 261] on div "1 Text Block 0 Row" at bounding box center [477, 268] width 20 height 15
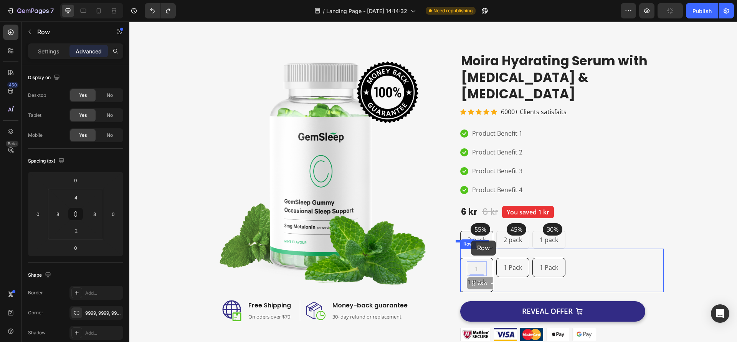
drag, startPoint x: 468, startPoint y: 268, endPoint x: 471, endPoint y: 240, distance: 28.2
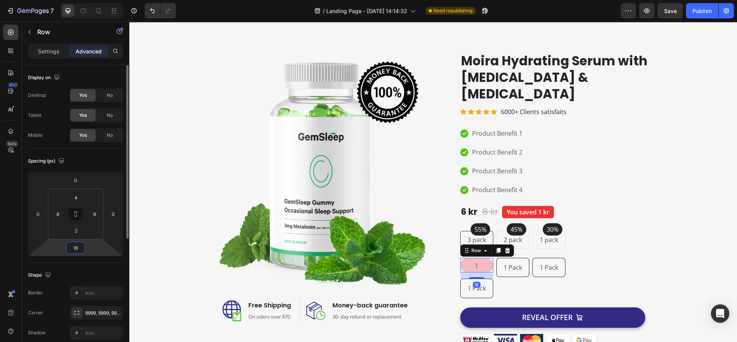
click at [79, 246] on input "16" at bounding box center [75, 248] width 15 height 12
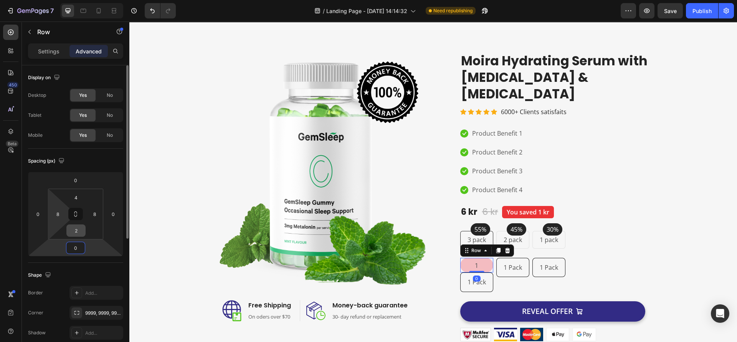
scroll to position [115, 0]
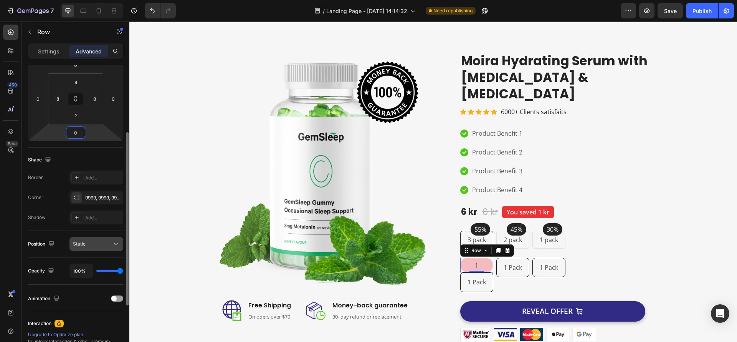
type input "0"
click at [119, 244] on button "Static" at bounding box center [97, 244] width 54 height 14
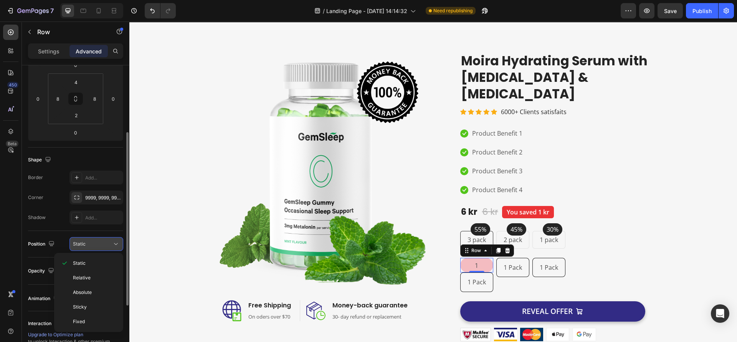
click at [112, 245] on icon at bounding box center [116, 244] width 8 height 8
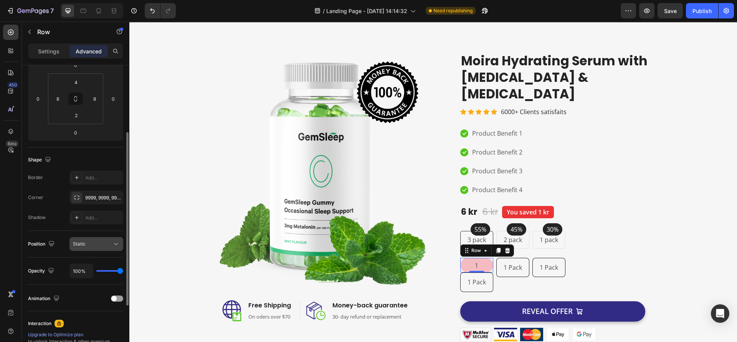
click at [111, 246] on div "Static" at bounding box center [92, 243] width 39 height 7
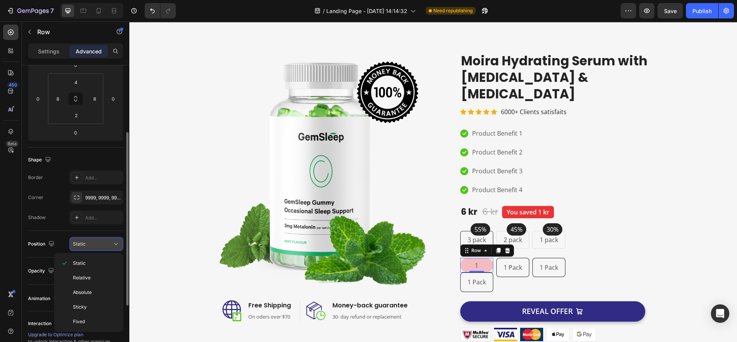
scroll to position [172, 0]
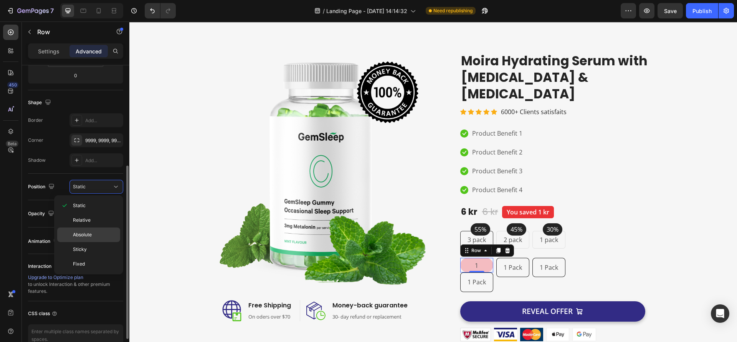
click at [91, 232] on span "Absolute" at bounding box center [82, 234] width 19 height 7
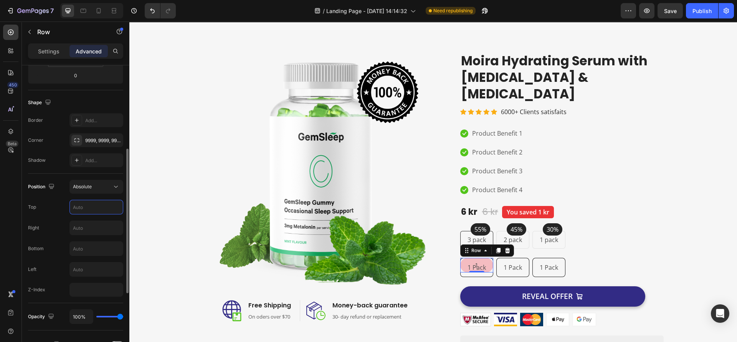
click at [82, 205] on input "text" at bounding box center [96, 207] width 53 height 14
type input "-20"
click at [86, 228] on input "text" at bounding box center [96, 228] width 53 height 14
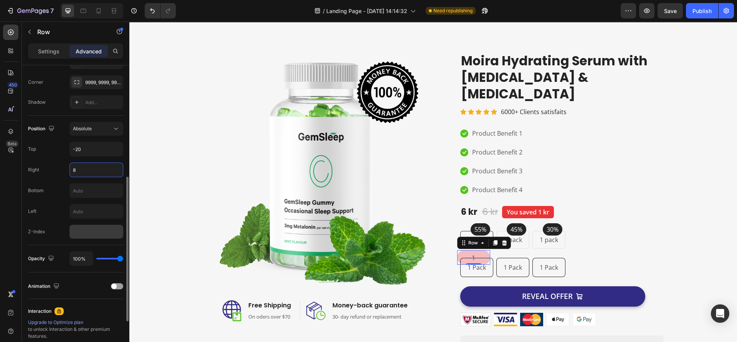
type input "8"
click at [86, 235] on input "number" at bounding box center [97, 232] width 54 height 14
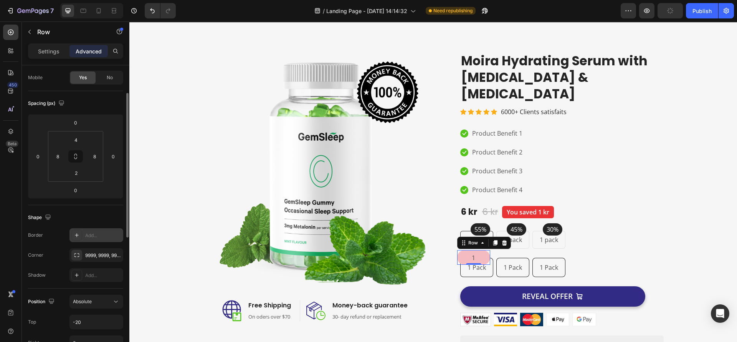
scroll to position [0, 0]
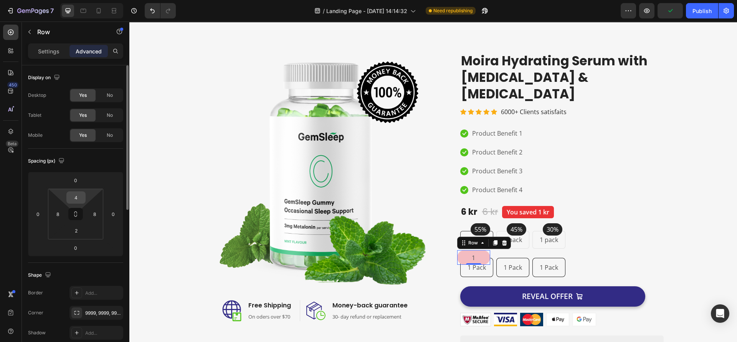
type input "99"
click at [78, 200] on input "4" at bounding box center [75, 198] width 15 height 12
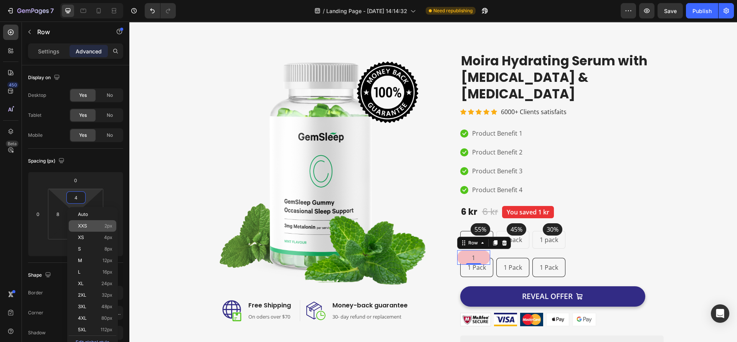
click at [102, 226] on p "XXS 2px" at bounding box center [95, 225] width 35 height 5
type input "2"
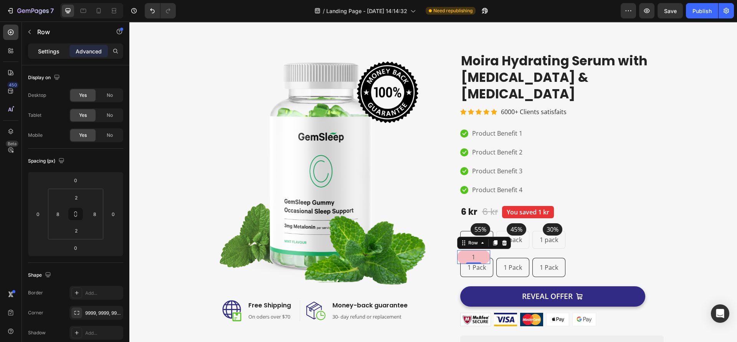
click at [53, 51] on p "Settings" at bounding box center [49, 51] width 22 height 8
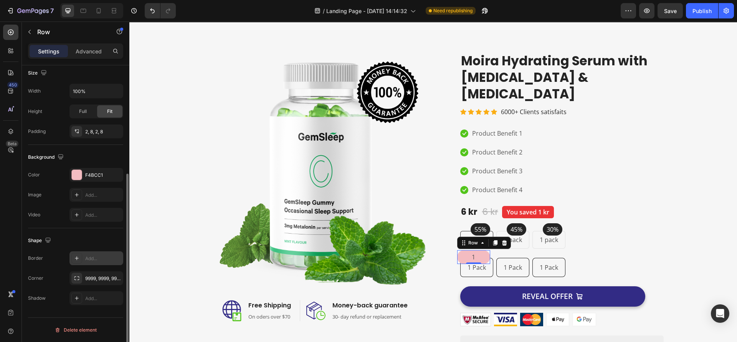
scroll to position [55, 0]
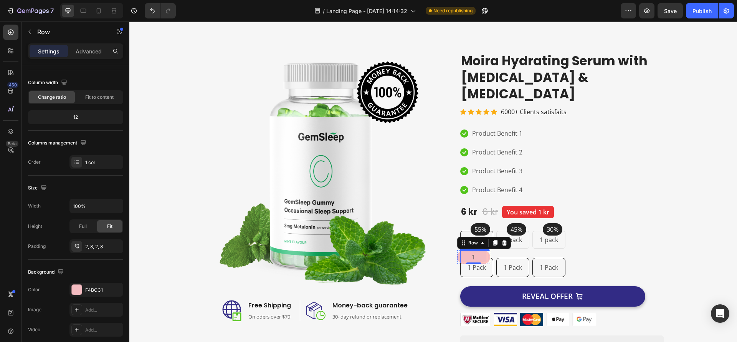
click at [466, 252] on p "1" at bounding box center [473, 257] width 25 height 11
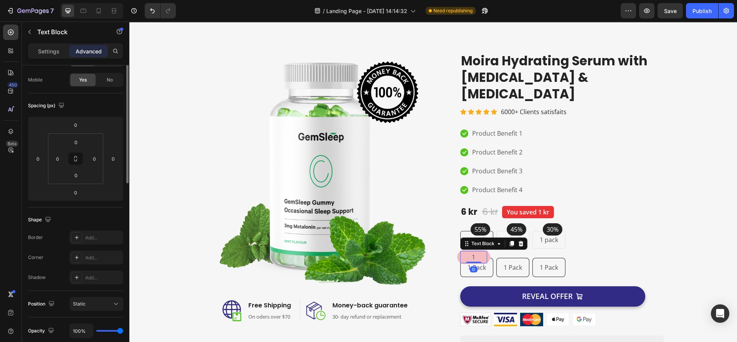
scroll to position [0, 0]
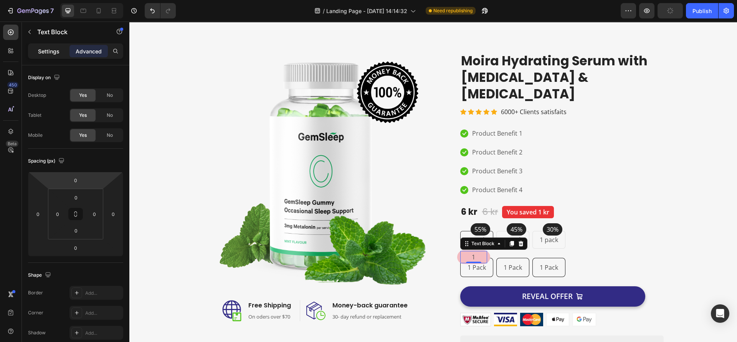
click at [48, 56] on div "Settings" at bounding box center [49, 51] width 38 height 12
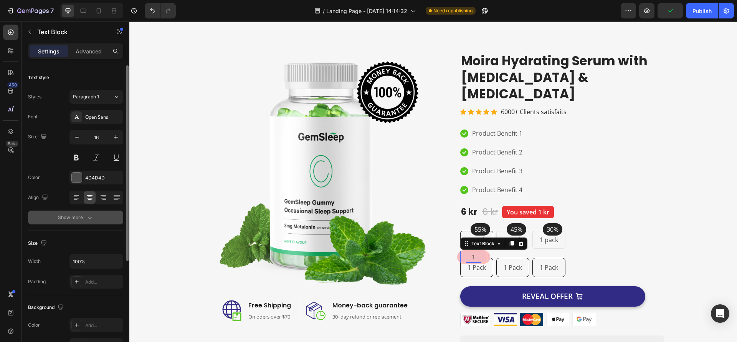
click at [89, 220] on icon "button" at bounding box center [90, 218] width 8 height 8
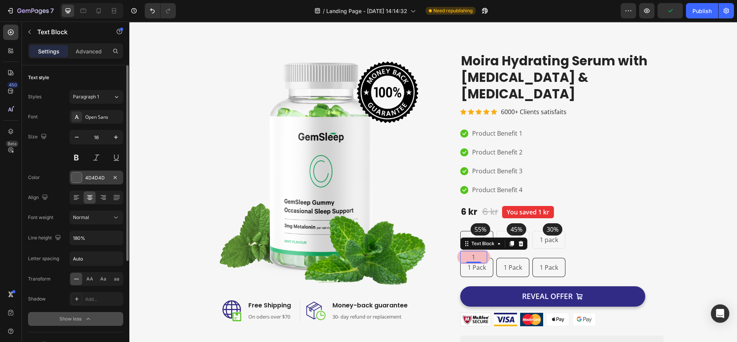
scroll to position [58, 0]
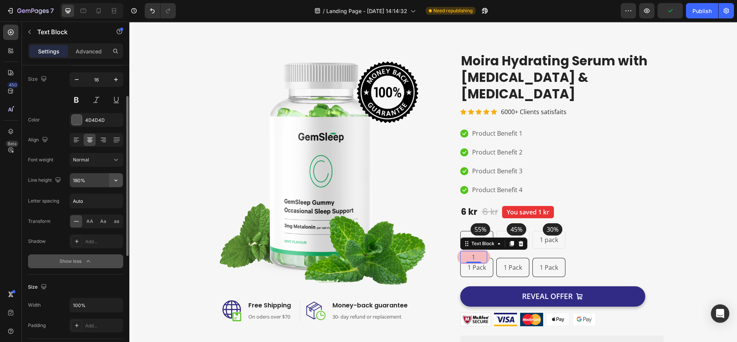
click at [116, 182] on icon "button" at bounding box center [116, 180] width 8 height 8
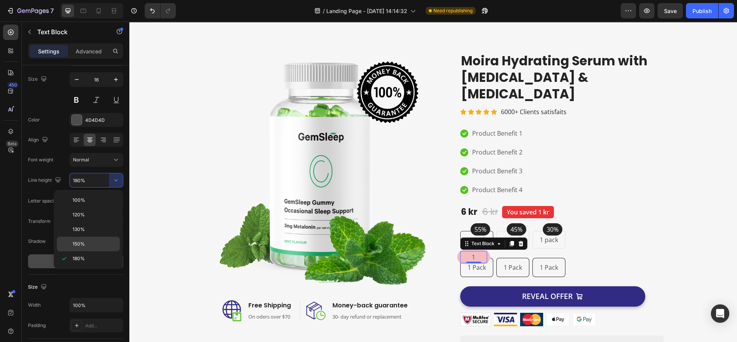
click at [92, 243] on p "150%" at bounding box center [95, 243] width 44 height 7
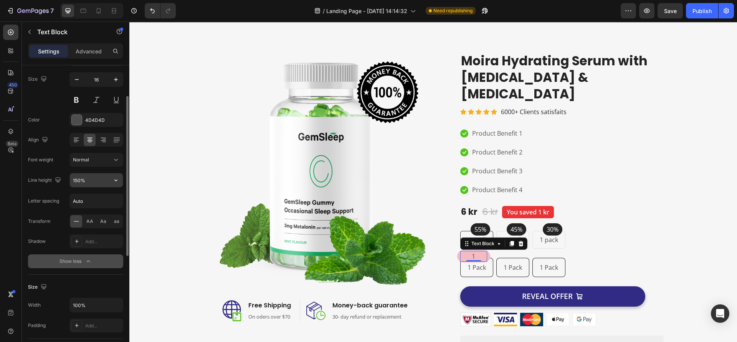
drag, startPoint x: 113, startPoint y: 177, endPoint x: 108, endPoint y: 181, distance: 6.7
click at [114, 177] on icon "button" at bounding box center [116, 180] width 8 height 8
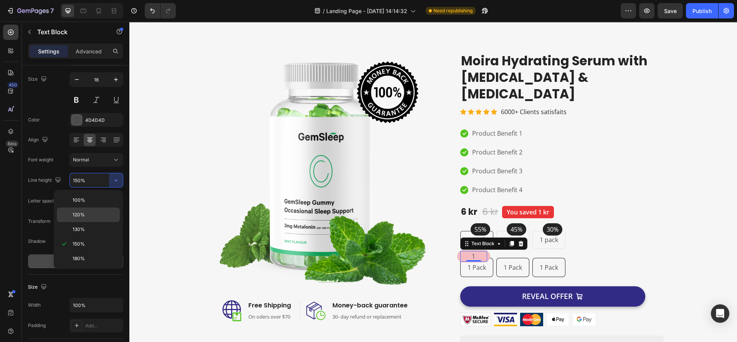
click at [87, 213] on p "120%" at bounding box center [95, 214] width 44 height 7
type input "120%"
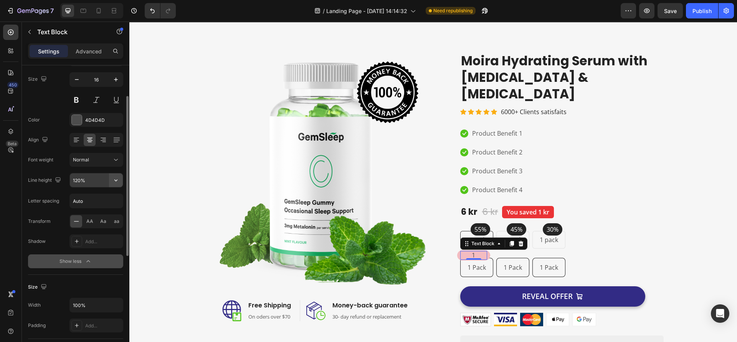
click at [113, 179] on icon "button" at bounding box center [116, 180] width 8 height 8
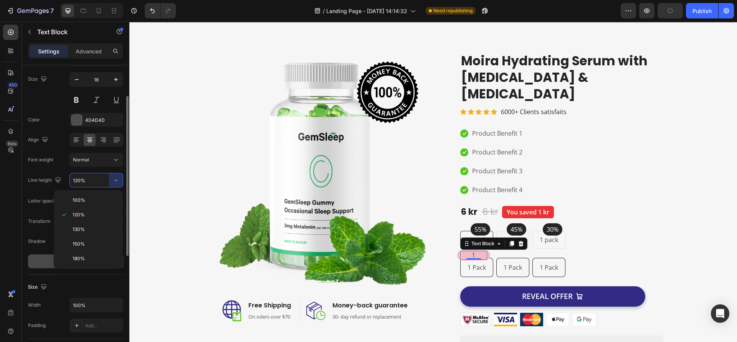
click at [63, 166] on div "Font weight Normal" at bounding box center [75, 160] width 95 height 14
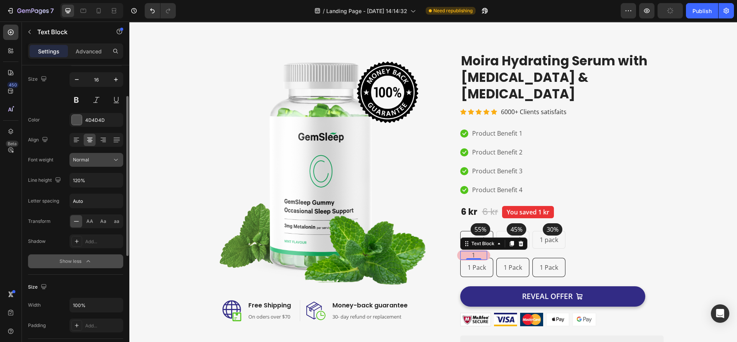
click at [104, 163] on div "Normal" at bounding box center [92, 159] width 39 height 7
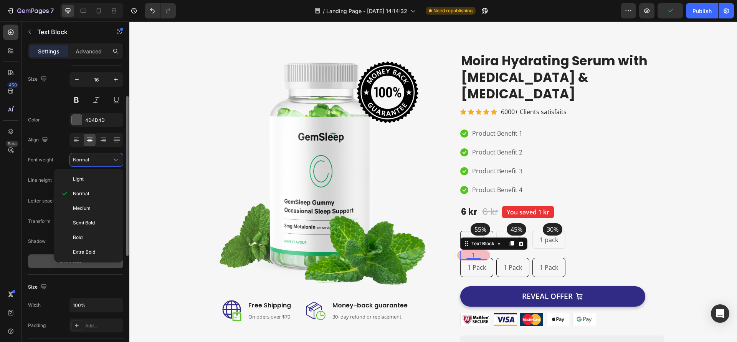
click at [79, 283] on div "Size" at bounding box center [75, 287] width 95 height 12
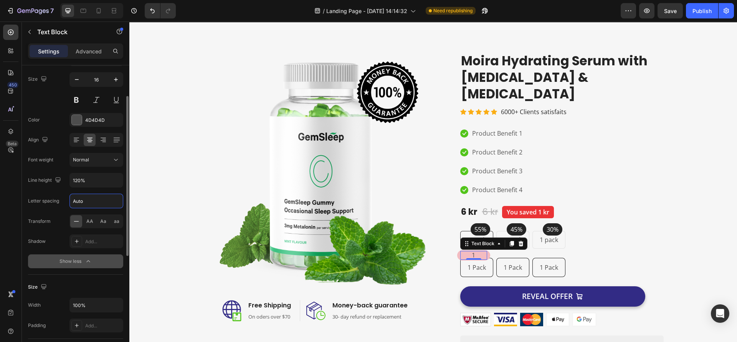
click at [96, 201] on input "Auto" at bounding box center [96, 201] width 53 height 14
drag, startPoint x: 96, startPoint y: 180, endPoint x: 75, endPoint y: 180, distance: 21.1
click at [75, 180] on input "120%" at bounding box center [96, 180] width 53 height 14
click at [109, 180] on button "button" at bounding box center [116, 180] width 14 height 14
click at [40, 187] on div "Line height 120%" at bounding box center [75, 180] width 95 height 15
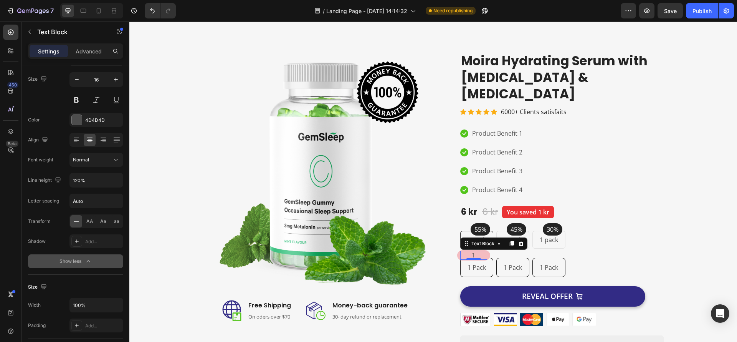
click at [482, 251] on div "1" at bounding box center [473, 255] width 27 height 9
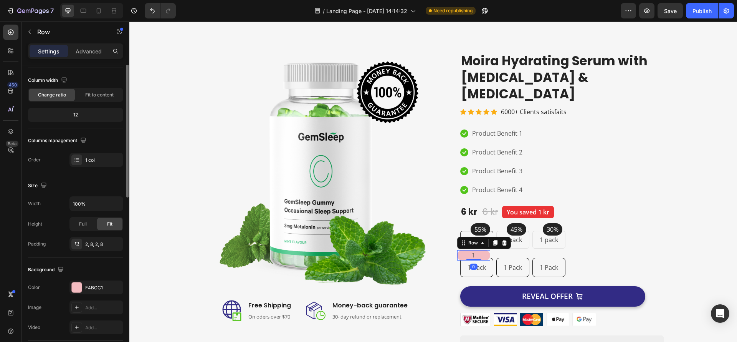
scroll to position [0, 0]
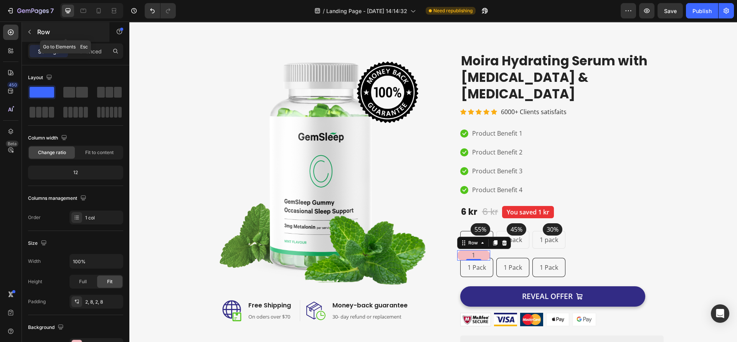
click at [28, 35] on icon "button" at bounding box center [29, 32] width 6 height 6
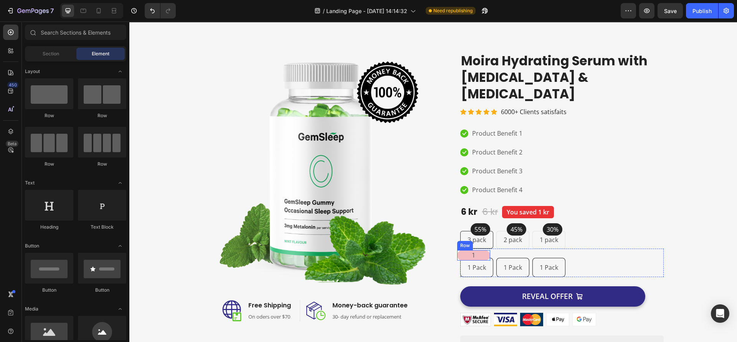
click at [483, 250] on div "1 Text Block Row" at bounding box center [473, 255] width 33 height 10
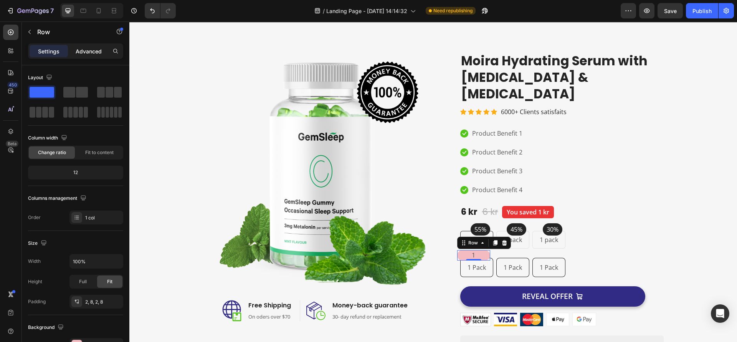
click at [94, 51] on p "Advanced" at bounding box center [89, 51] width 26 height 8
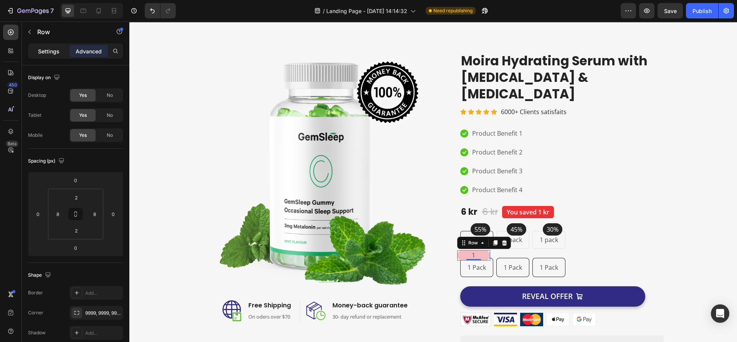
click at [45, 48] on p "Settings" at bounding box center [49, 51] width 22 height 8
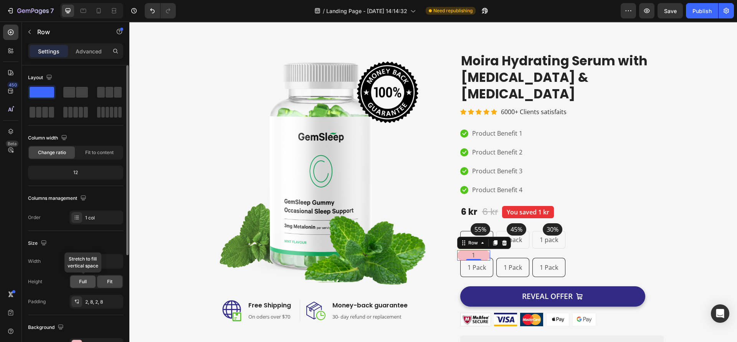
click at [80, 285] on span "Full" at bounding box center [83, 281] width 8 height 7
click at [106, 280] on div "Fit" at bounding box center [109, 281] width 25 height 12
click at [75, 300] on icon at bounding box center [77, 301] width 6 height 6
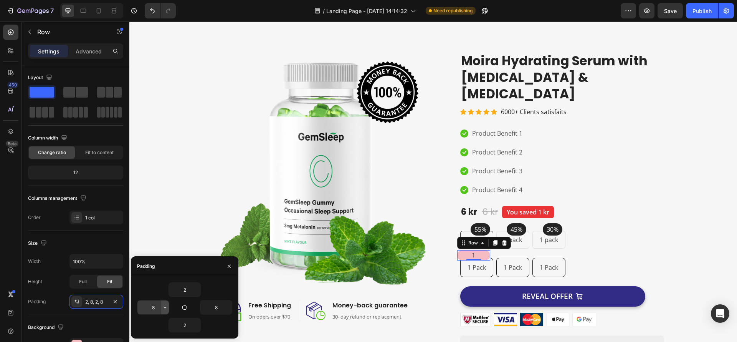
click at [162, 305] on icon "button" at bounding box center [165, 307] width 6 height 6
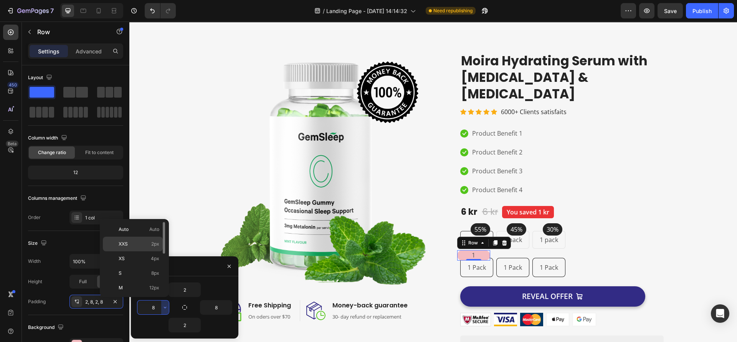
click at [153, 245] on span "2px" at bounding box center [155, 243] width 8 height 7
type input "2"
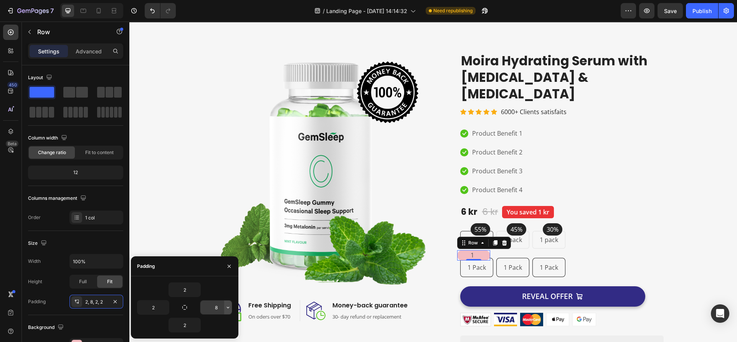
click at [225, 309] on icon "button" at bounding box center [228, 307] width 6 height 6
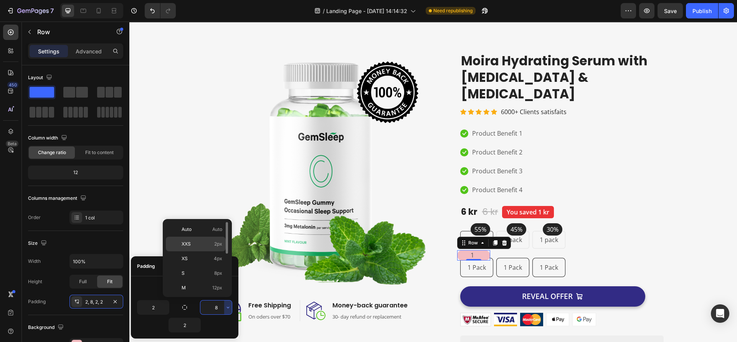
drag, startPoint x: 207, startPoint y: 244, endPoint x: 74, endPoint y: 224, distance: 133.7
click at [207, 244] on p "XXS 2px" at bounding box center [202, 243] width 41 height 7
type input "2"
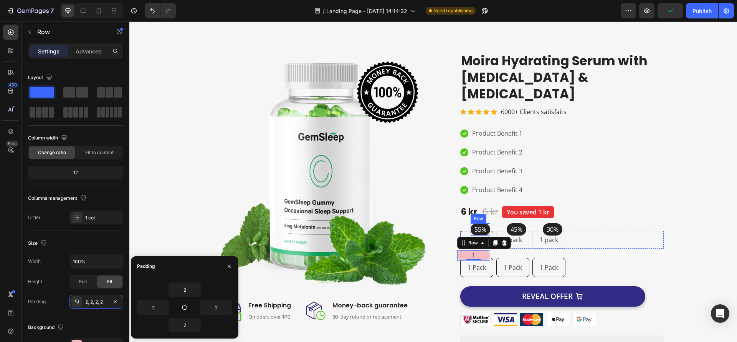
click at [485, 223] on div "55% Text block Row" at bounding box center [481, 229] width 20 height 12
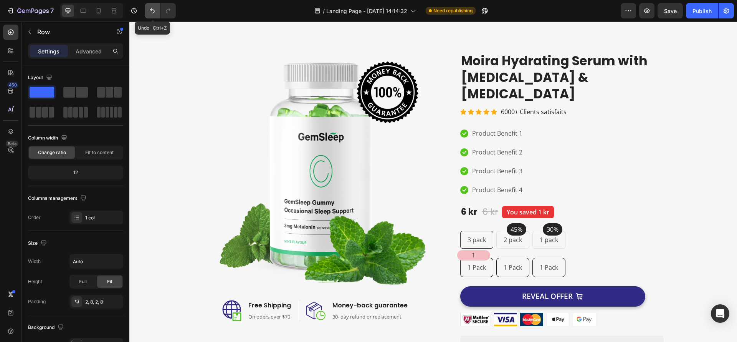
click at [156, 11] on icon "Undo/Redo" at bounding box center [153, 11] width 8 height 8
click at [485, 223] on div "55% Text block Row" at bounding box center [481, 229] width 20 height 12
click at [475, 225] on p "55%" at bounding box center [481, 229] width 12 height 9
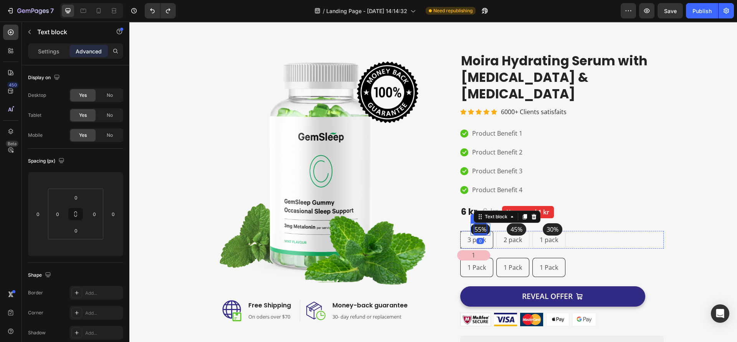
click at [485, 223] on div "55% Text block 0 Row" at bounding box center [481, 229] width 20 height 12
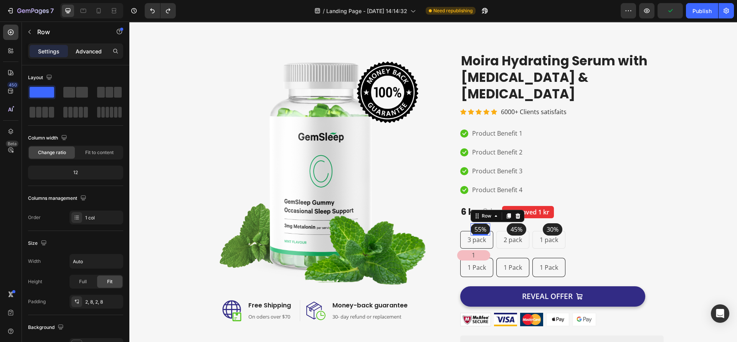
click at [93, 49] on p "Advanced" at bounding box center [89, 51] width 26 height 8
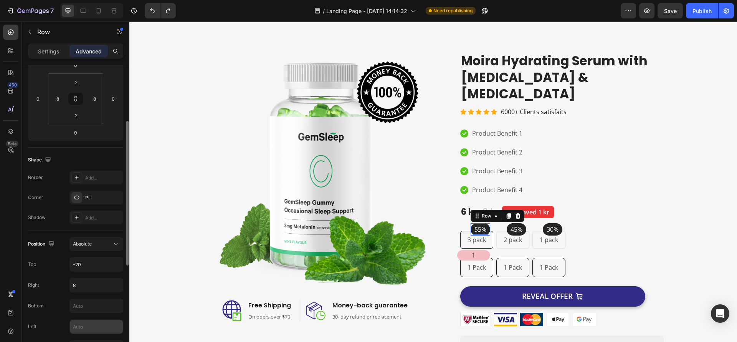
scroll to position [172, 0]
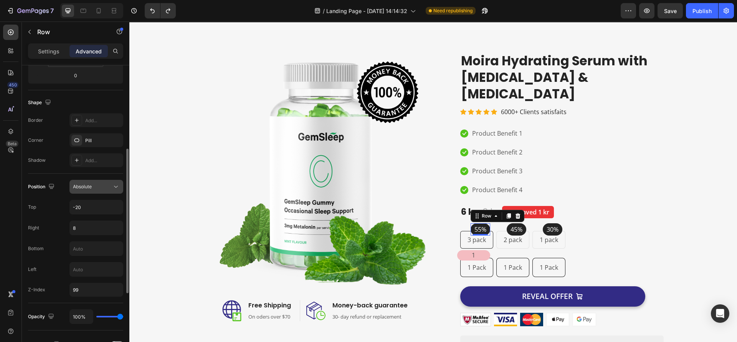
click at [105, 185] on div "Absolute" at bounding box center [92, 186] width 39 height 7
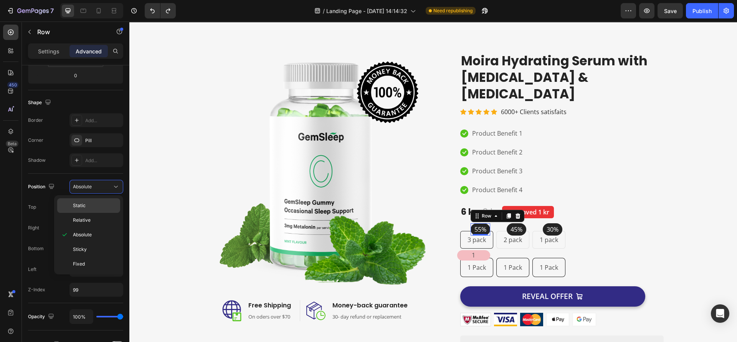
click at [88, 206] on p "Static" at bounding box center [95, 205] width 44 height 7
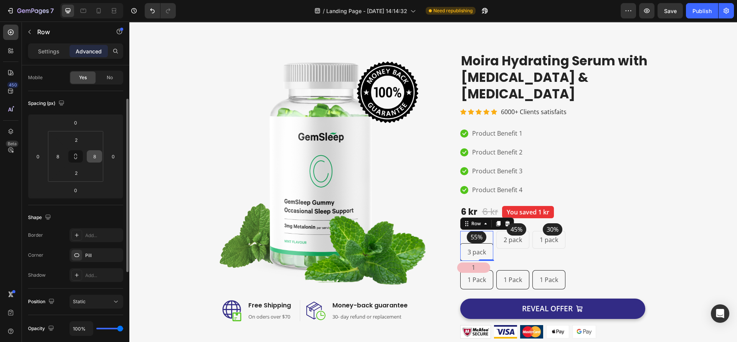
scroll to position [115, 0]
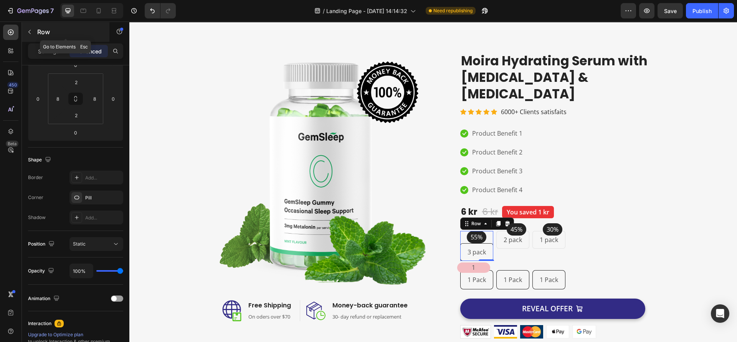
click at [28, 27] on button "button" at bounding box center [29, 32] width 12 height 12
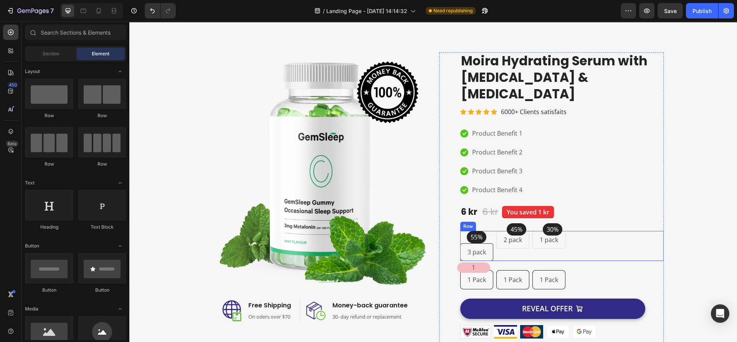
click at [482, 231] on div "55% Text block Row 3 pack Text block Row" at bounding box center [476, 246] width 33 height 30
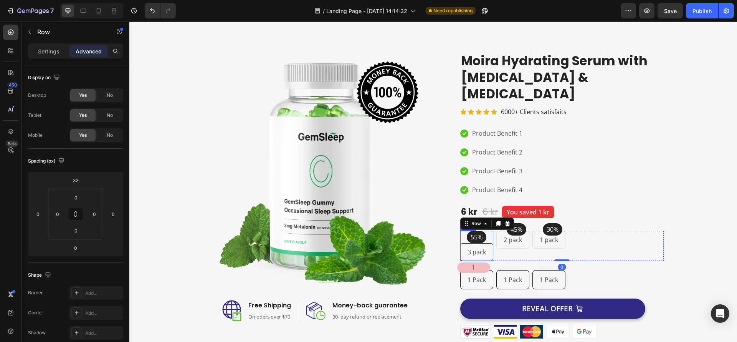
click at [475, 232] on p "55%" at bounding box center [477, 236] width 12 height 9
click at [467, 231] on div "55% Text block 0 Row" at bounding box center [477, 237] width 20 height 12
click at [482, 231] on div "55% Text block Row 0" at bounding box center [477, 237] width 20 height 12
click at [63, 53] on div "Settings" at bounding box center [49, 51] width 38 height 12
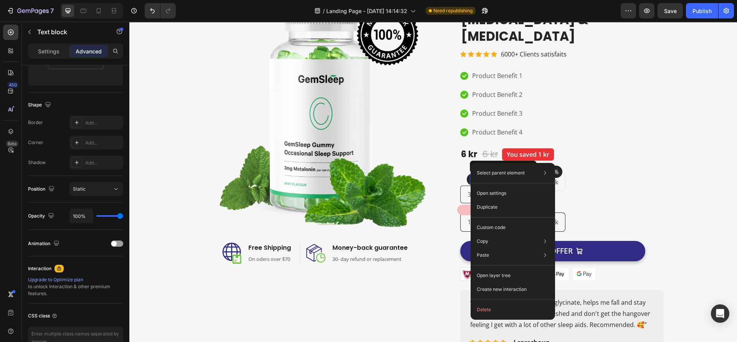
scroll to position [0, 0]
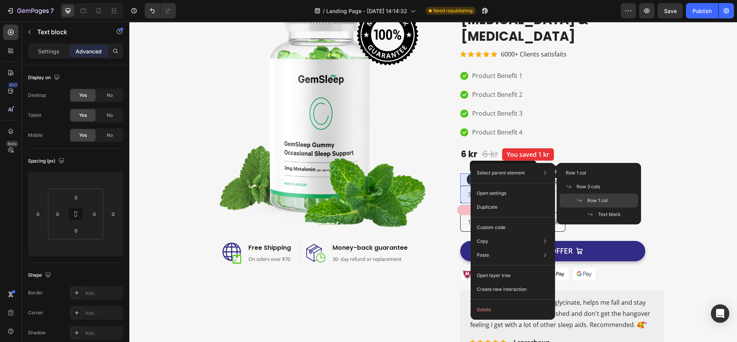
click at [573, 207] on div "Row 1 col" at bounding box center [599, 214] width 78 height 14
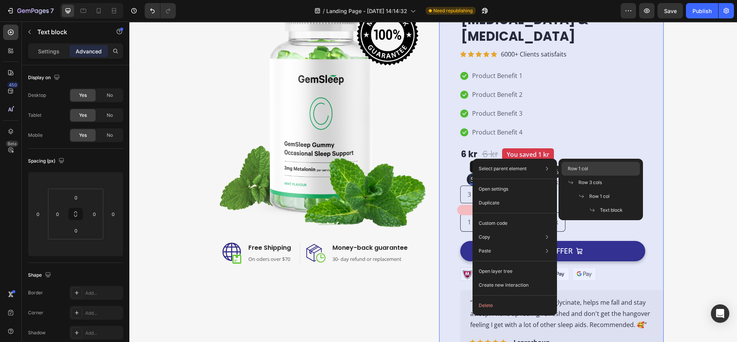
click at [575, 171] on span "Row 1 col" at bounding box center [578, 168] width 20 height 7
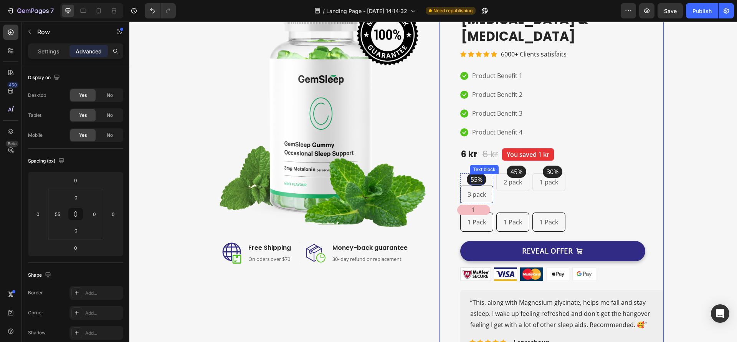
click at [471, 175] on p "55%" at bounding box center [477, 179] width 12 height 9
click at [467, 173] on div "55% Text block 0 Row" at bounding box center [477, 179] width 20 height 12
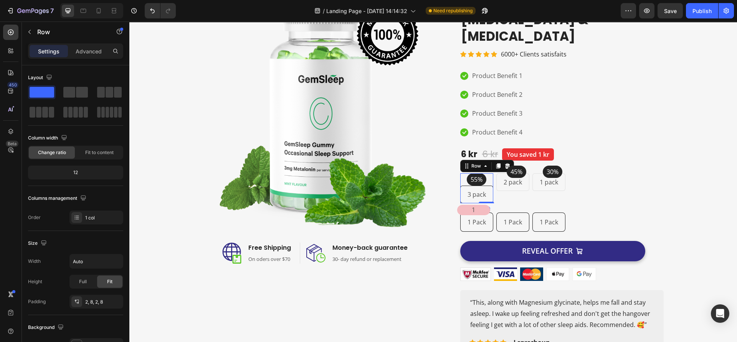
click at [470, 174] on div "55%" at bounding box center [476, 179] width 13 height 11
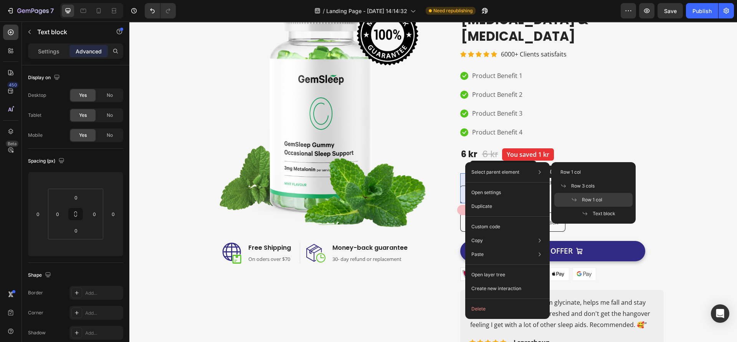
click at [579, 199] on span at bounding box center [576, 200] width 11 height 6
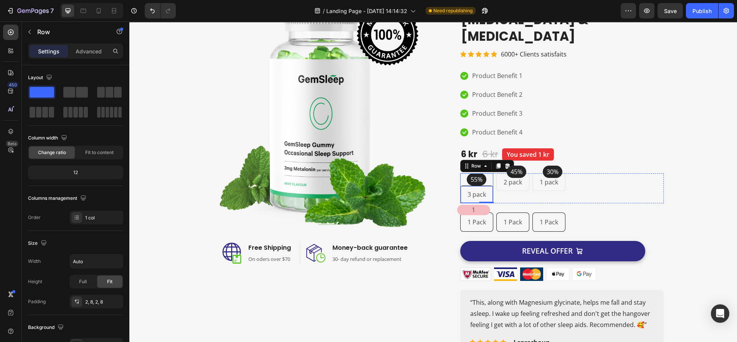
click at [482, 185] on div "3 pack Text block Row" at bounding box center [476, 194] width 33 height 18
click at [481, 173] on div "55% Text block Row" at bounding box center [477, 179] width 20 height 12
click at [94, 49] on p "Advanced" at bounding box center [89, 51] width 26 height 8
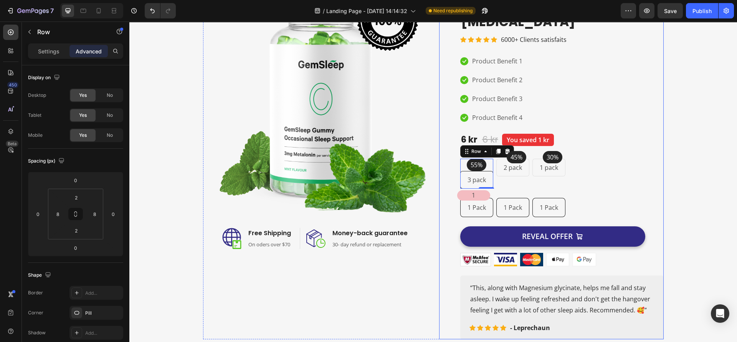
scroll to position [658, 0]
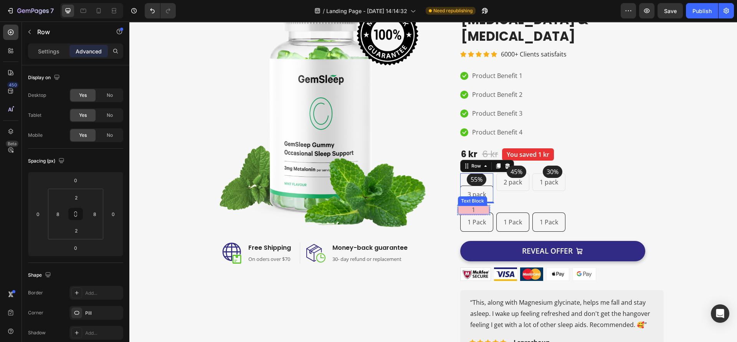
click at [475, 206] on p "1" at bounding box center [474, 209] width 30 height 7
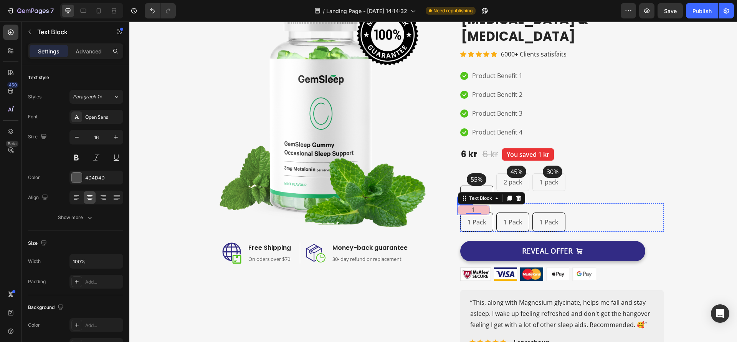
click at [485, 205] on div "1 Text Block 0 Row" at bounding box center [473, 210] width 33 height 10
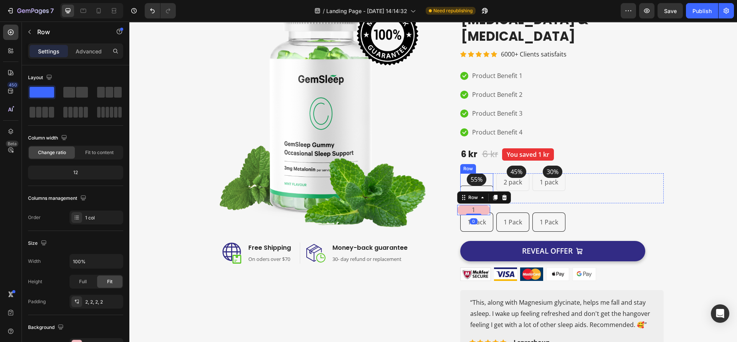
click at [480, 173] on div "55% Text block Row" at bounding box center [477, 179] width 20 height 12
click at [477, 174] on div "55%" at bounding box center [476, 179] width 13 height 11
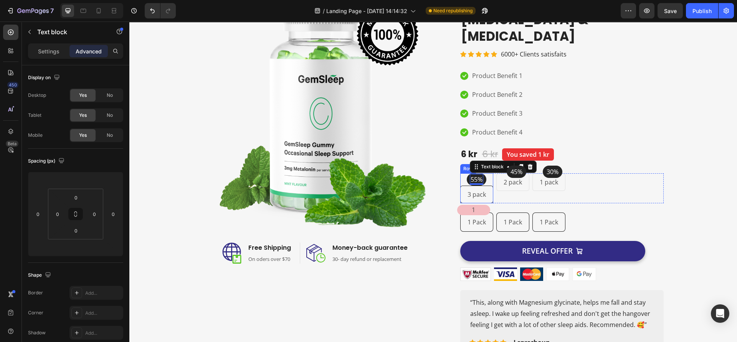
click at [467, 173] on div "55% Text block 0 Row" at bounding box center [477, 179] width 20 height 12
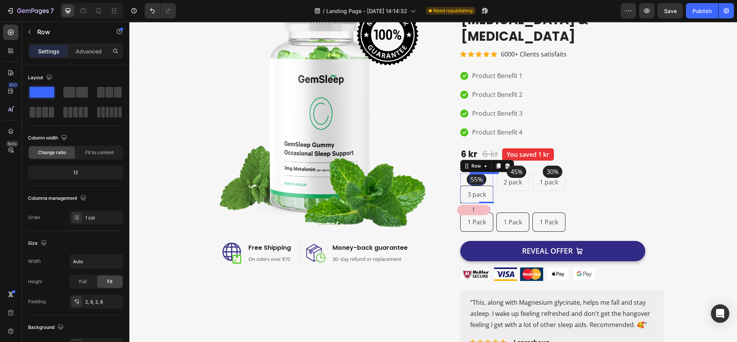
click at [471, 175] on p "55%" at bounding box center [477, 179] width 12 height 9
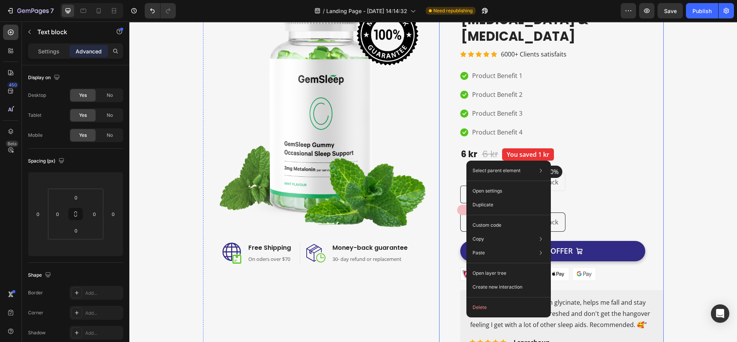
click at [439, 270] on div "Product Images Moira Hydrating Serum with [MEDICAL_DATA] & [MEDICAL_DATA] Produ…" at bounding box center [551, 174] width 225 height 359
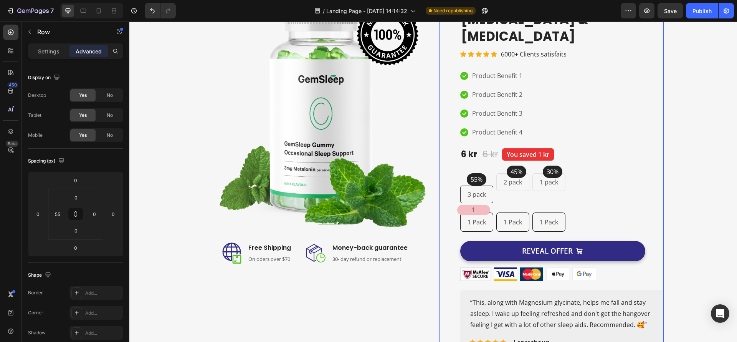
click at [445, 268] on div "Product Images Moira Hydrating Serum with [MEDICAL_DATA] & [MEDICAL_DATA] Produ…" at bounding box center [551, 174] width 225 height 359
click at [47, 52] on p "Settings" at bounding box center [49, 51] width 22 height 8
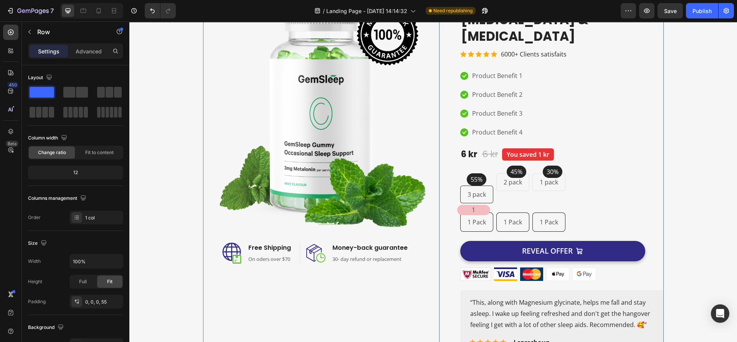
scroll to position [773, 0]
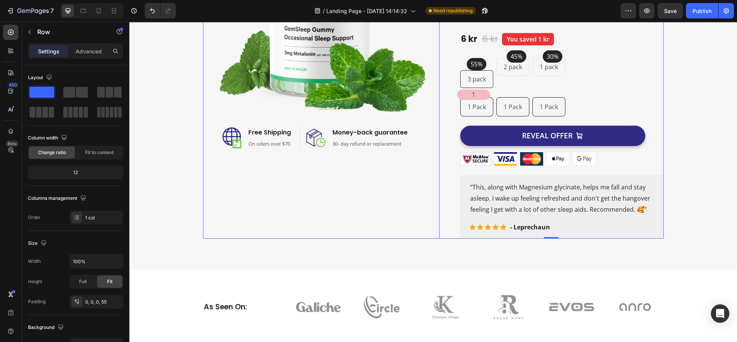
click at [415, 220] on div "Image Image Free Shipping Heading On oders over $70 Text block Row Image Money-…" at bounding box center [315, 58] width 225 height 359
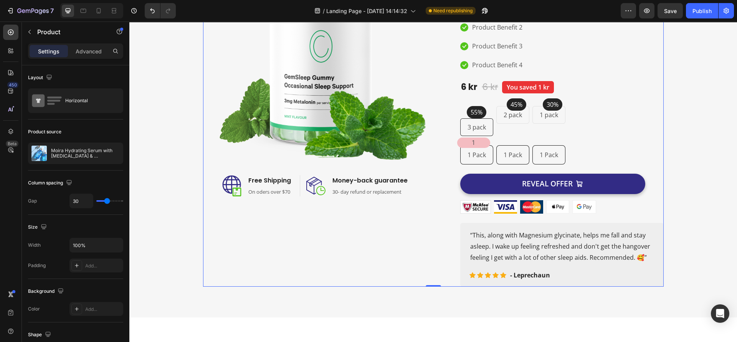
scroll to position [658, 0]
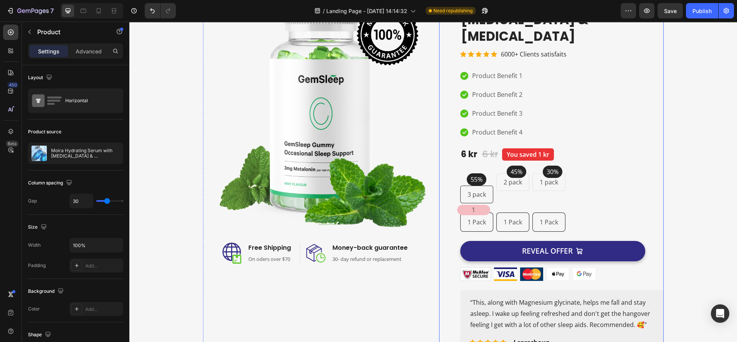
click at [439, 205] on div "Product Images Moira Hydrating Serum with [MEDICAL_DATA] & [MEDICAL_DATA] Produ…" at bounding box center [551, 174] width 225 height 359
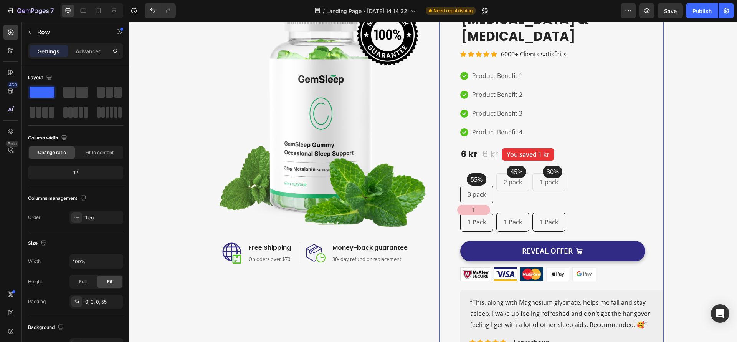
click at [450, 206] on div "Product Images Moira Hydrating Serum with [MEDICAL_DATA] & [MEDICAL_DATA] Produ…" at bounding box center [551, 174] width 225 height 359
click at [94, 53] on p "Advanced" at bounding box center [89, 51] width 26 height 8
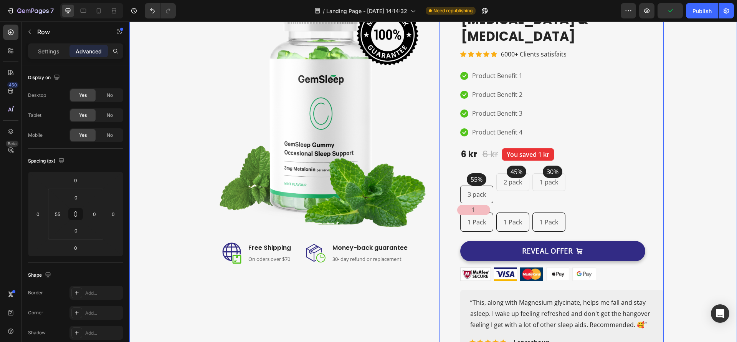
click at [166, 246] on div "Image Image Free Shipping Heading On oders over $70 Text block Row Image Money-…" at bounding box center [433, 174] width 596 height 359
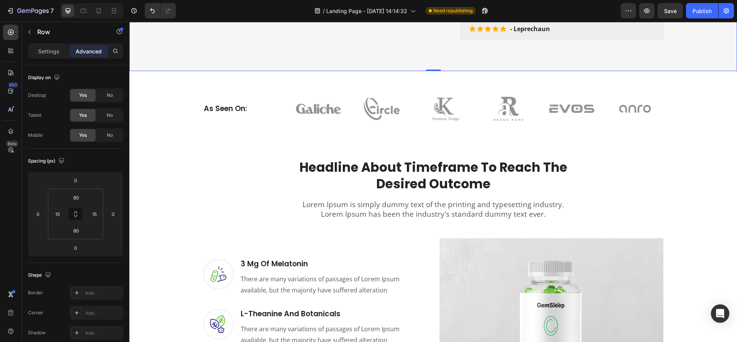
scroll to position [1003, 0]
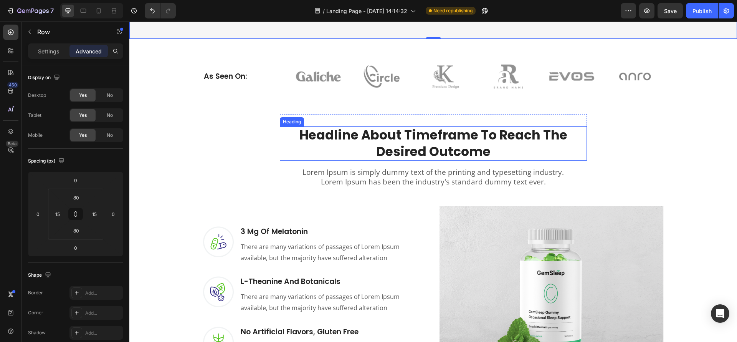
click at [377, 127] on p "Headline About Timeframe To Reach The Desired Outcome" at bounding box center [434, 143] width 306 height 33
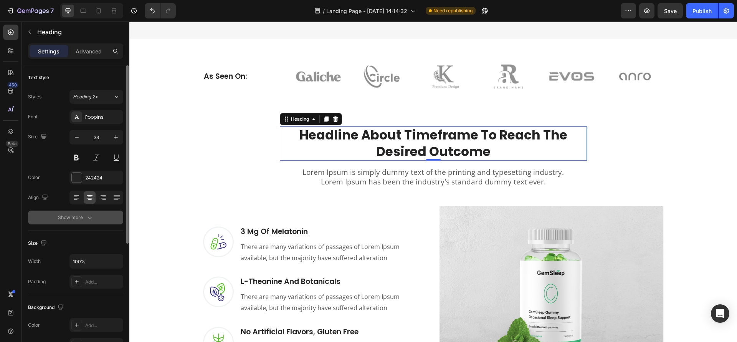
click at [87, 219] on icon "button" at bounding box center [90, 218] width 8 height 8
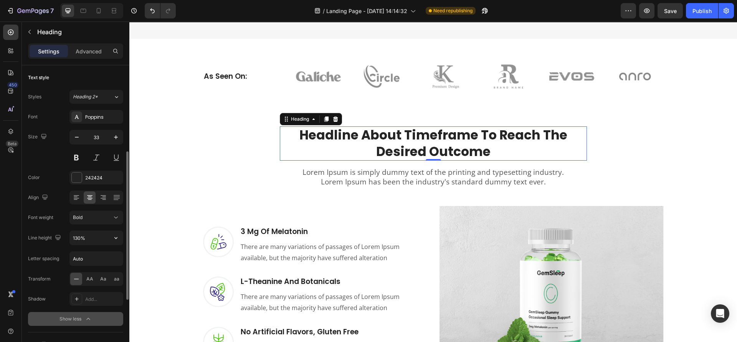
scroll to position [58, 0]
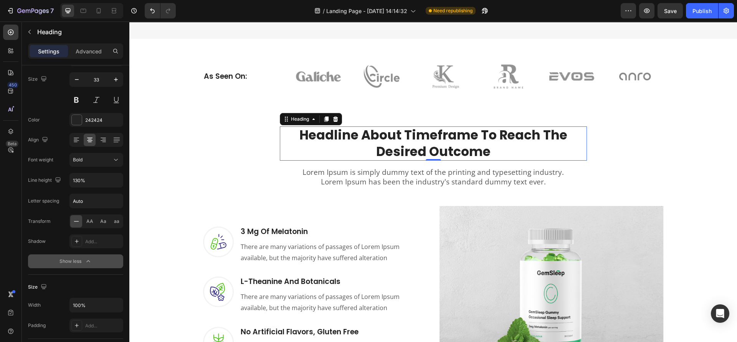
click at [81, 263] on div "Show less" at bounding box center [76, 261] width 33 height 8
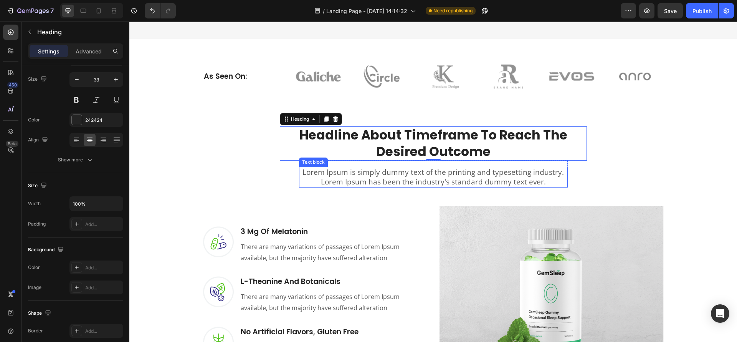
click at [379, 167] on p "Lorem Ipsum is simply dummy text of the printing and typesetting industry. Lore…" at bounding box center [433, 176] width 267 height 19
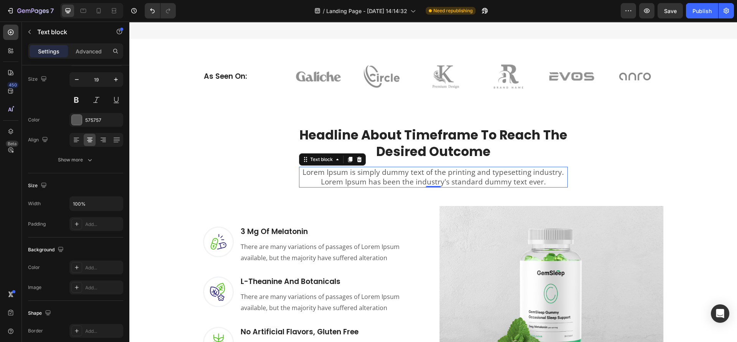
scroll to position [0, 0]
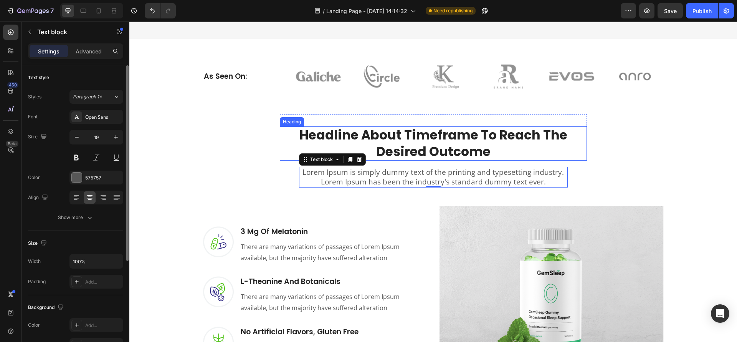
click at [404, 134] on p "Headline About Timeframe To Reach The Desired Outcome" at bounding box center [434, 143] width 306 height 33
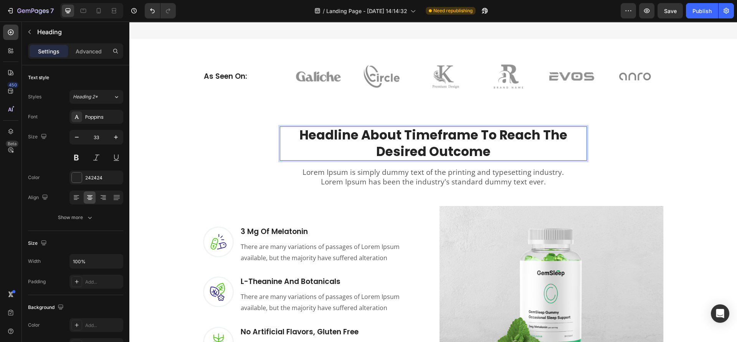
click at [374, 138] on p "Headline About Timeframe To Reach The Desired Outcome" at bounding box center [434, 143] width 306 height 33
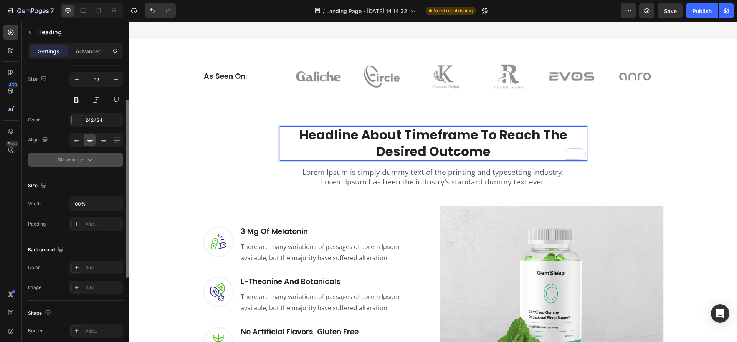
click at [86, 161] on icon "button" at bounding box center [90, 160] width 8 height 8
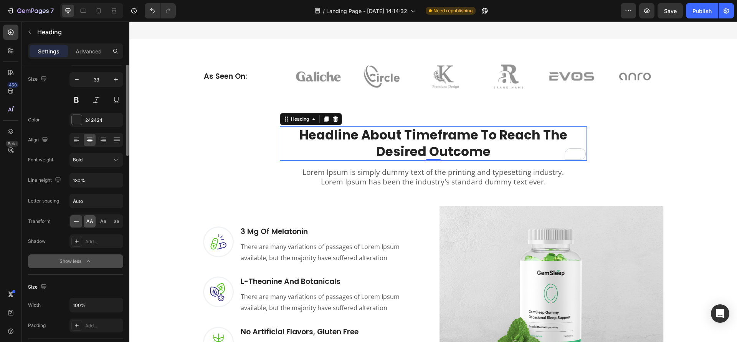
scroll to position [0, 0]
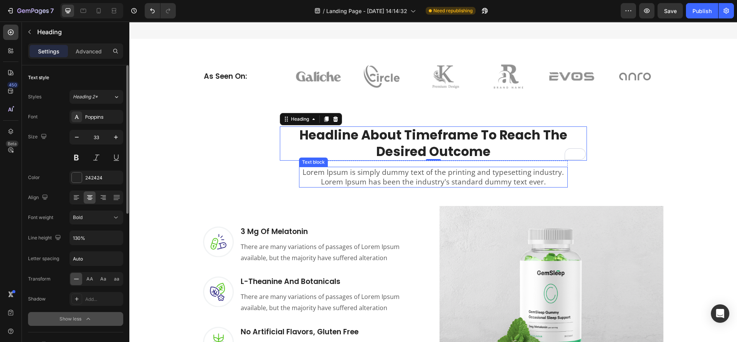
click at [370, 167] on p "Lorem Ipsum is simply dummy text of the printing and typesetting industry. Lore…" at bounding box center [433, 176] width 267 height 19
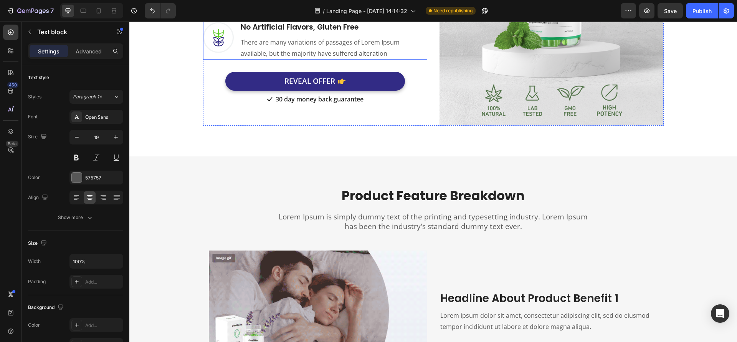
scroll to position [1464, 0]
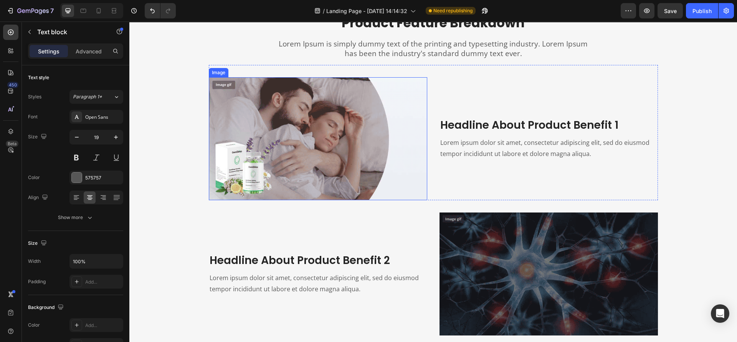
click at [370, 129] on img at bounding box center [318, 138] width 219 height 123
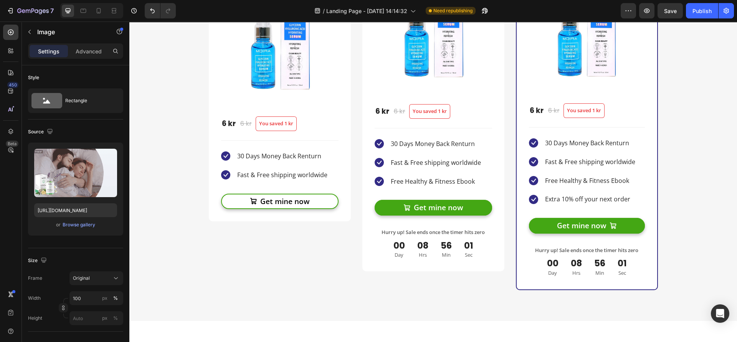
scroll to position [2271, 0]
